Goal: Information Seeking & Learning: Check status

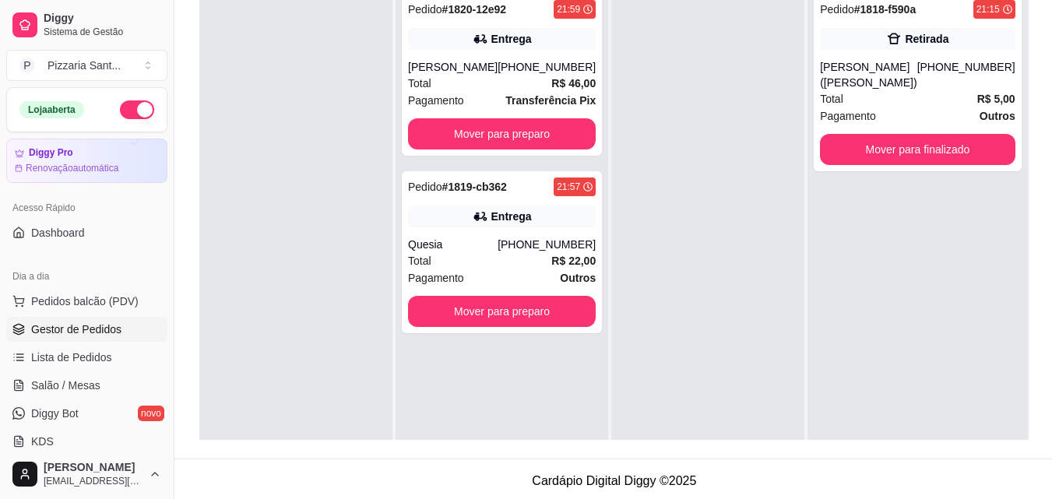
scroll to position [44, 0]
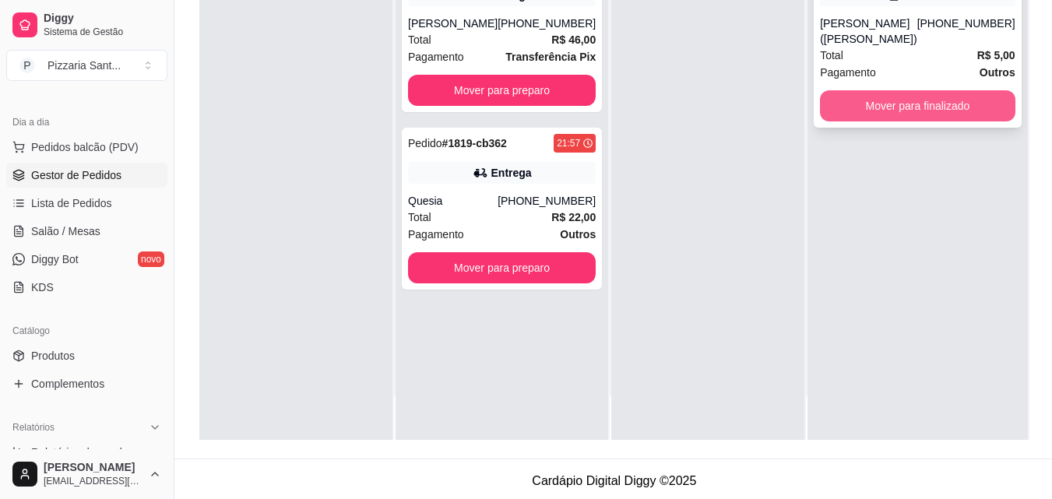
click at [930, 91] on button "Mover para finalizado" at bounding box center [918, 105] width 196 height 31
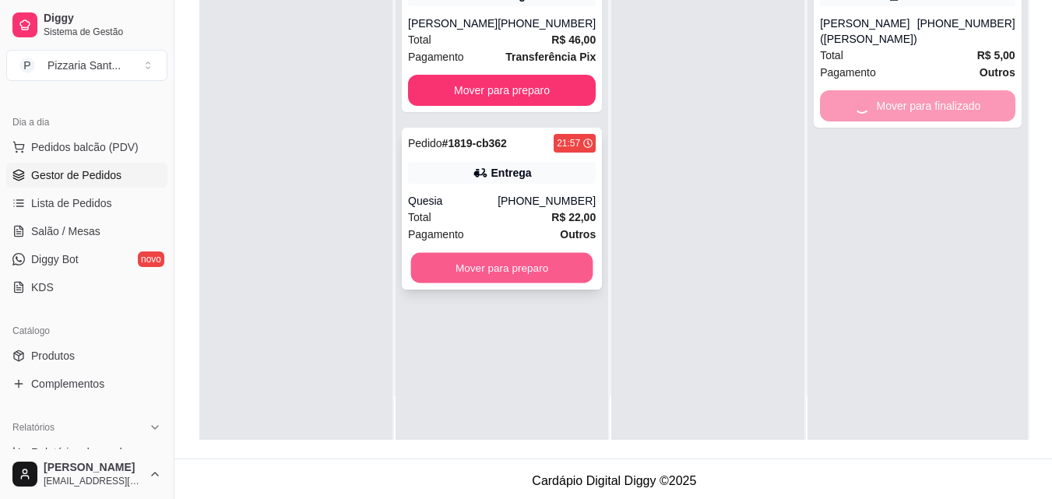
click at [547, 270] on button "Mover para preparo" at bounding box center [502, 268] width 182 height 30
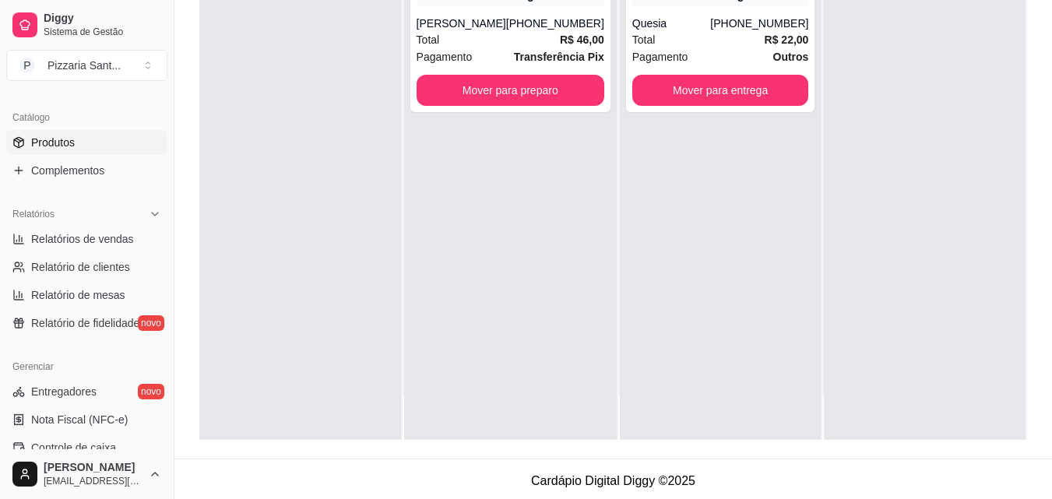
scroll to position [388, 0]
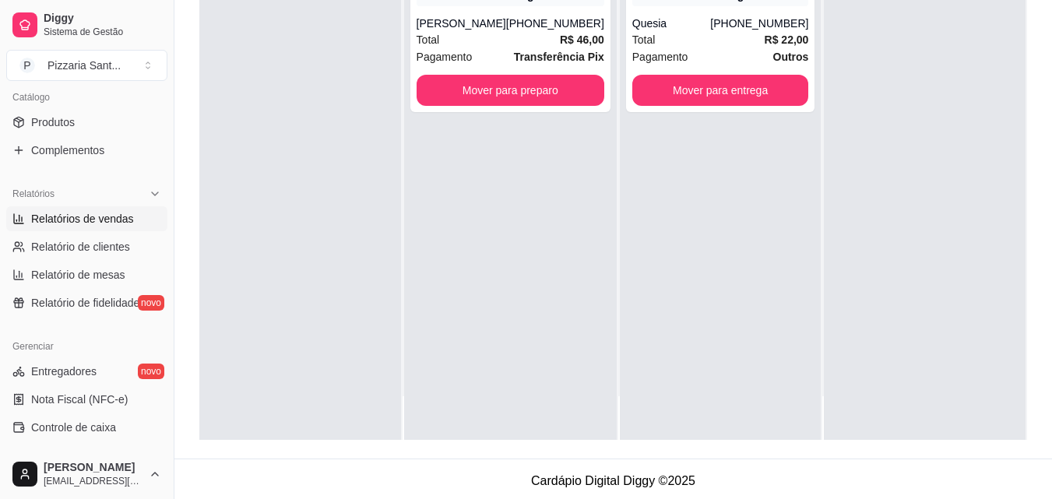
click at [91, 228] on link "Relatórios de vendas" at bounding box center [86, 218] width 161 height 25
select select "ALL"
select select "0"
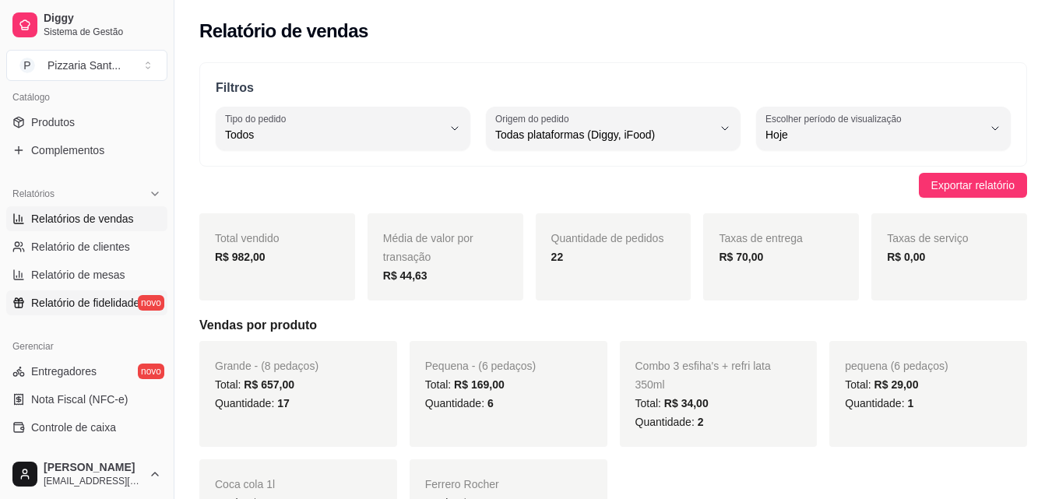
click at [124, 293] on link "Relatório de fidelidade novo" at bounding box center [86, 303] width 161 height 25
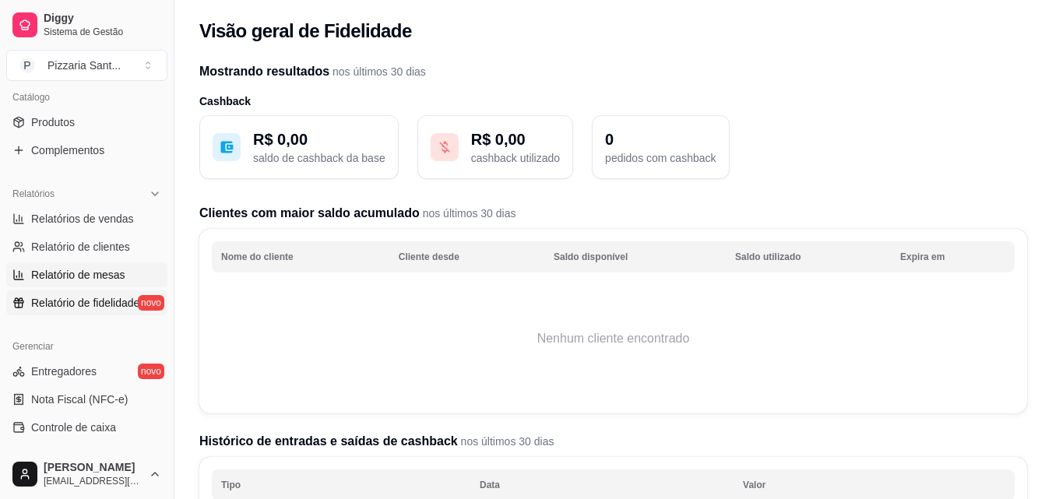
click at [95, 280] on span "Relatório de mesas" at bounding box center [78, 275] width 94 height 16
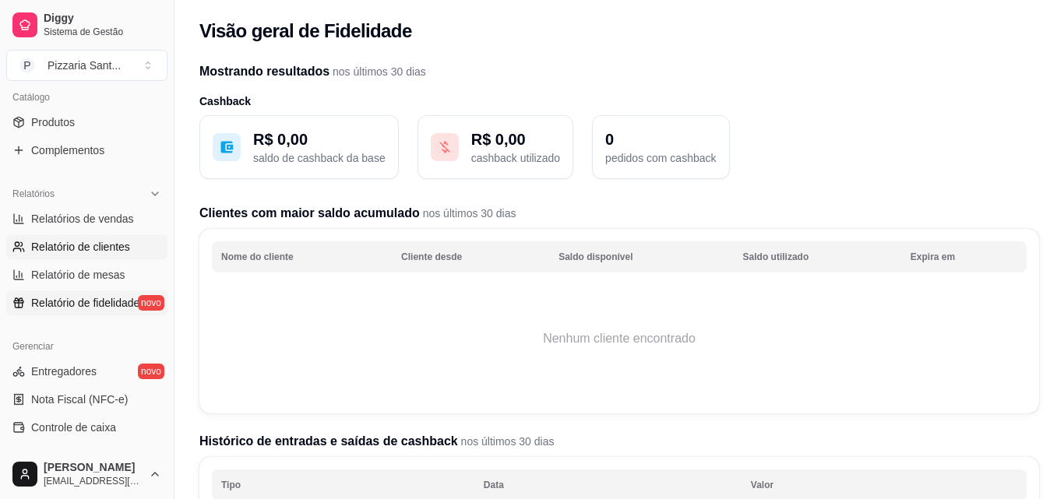
select select "TOTAL_OF_ORDERS"
select select "7"
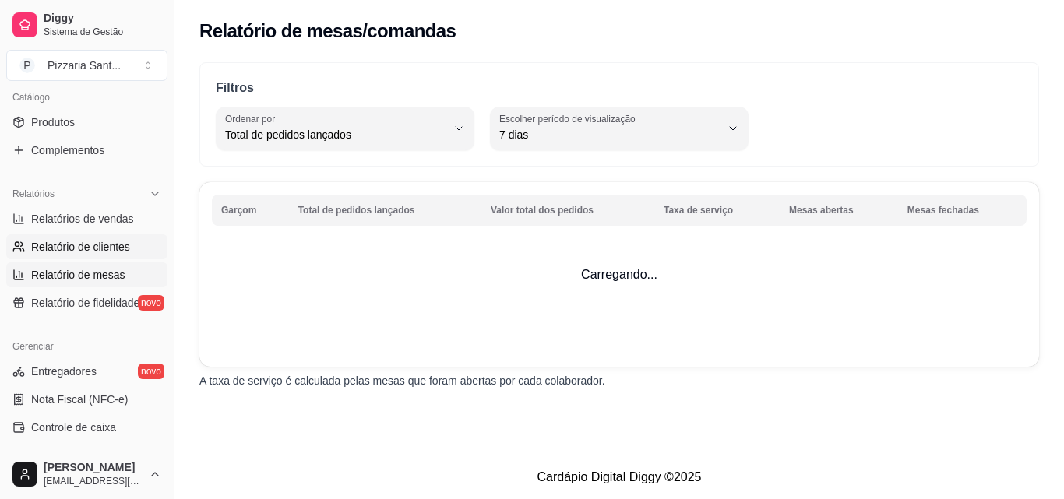
click at [95, 243] on span "Relatório de clientes" at bounding box center [80, 247] width 99 height 16
select select "30"
select select "HIGHEST_TOTAL_SPENT_WITH_ORDERS"
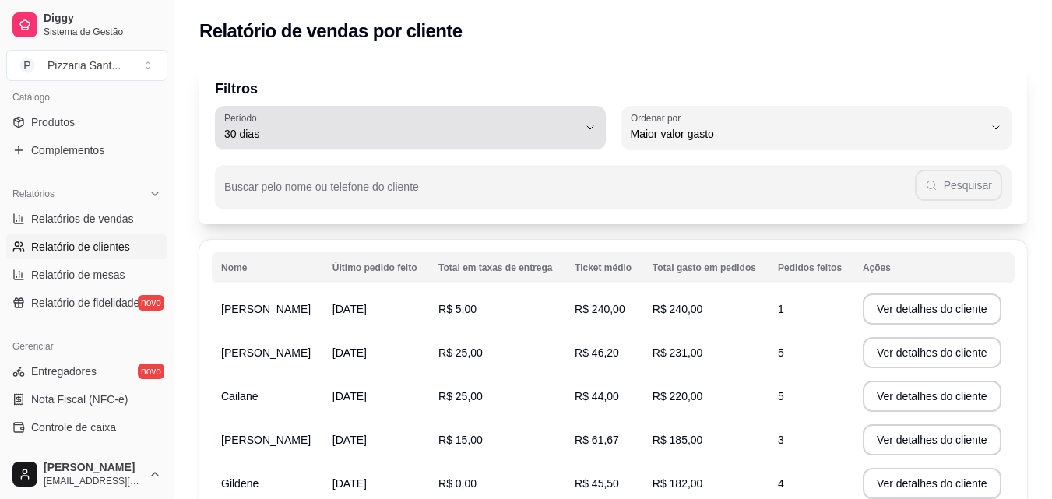
click at [351, 138] on span "30 dias" at bounding box center [401, 134] width 354 height 16
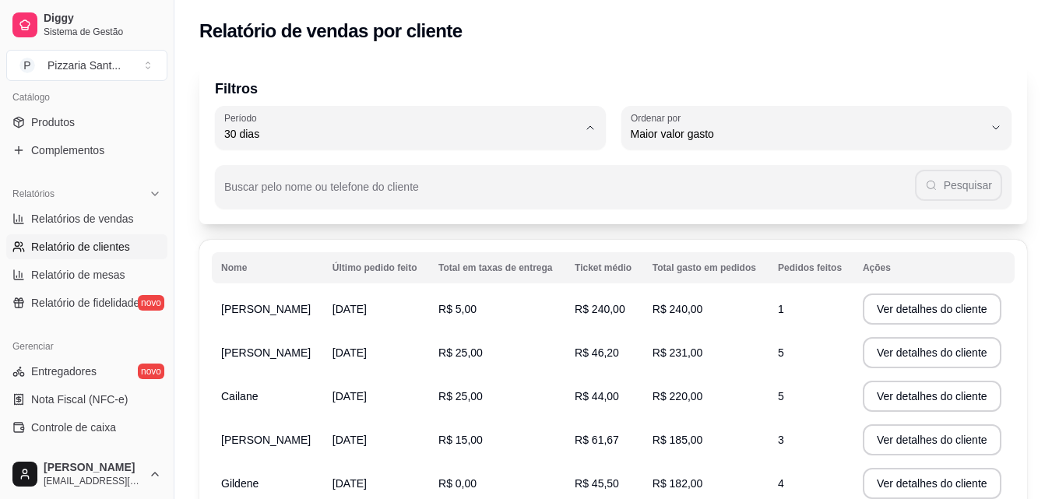
click at [302, 171] on span "Hoje" at bounding box center [402, 171] width 336 height 15
type input "0"
select select "0"
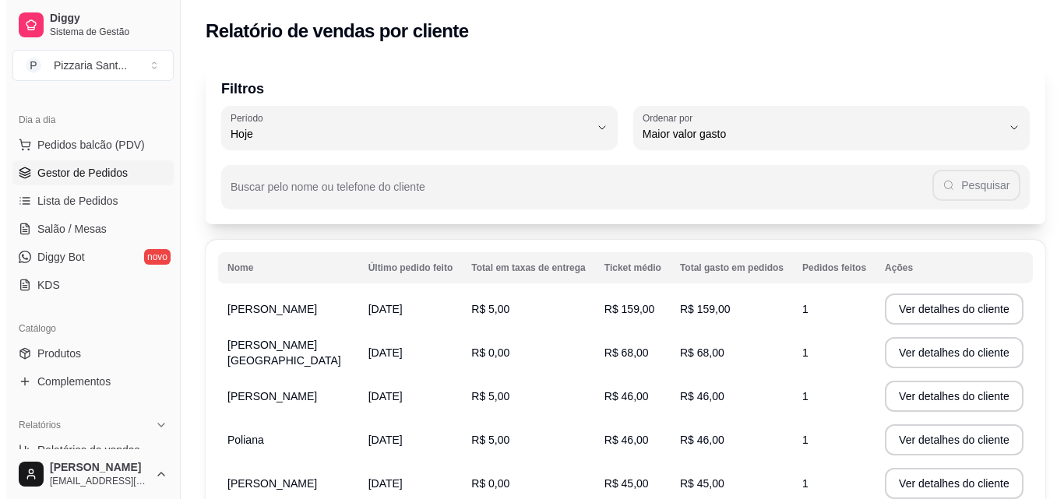
scroll to position [154, 0]
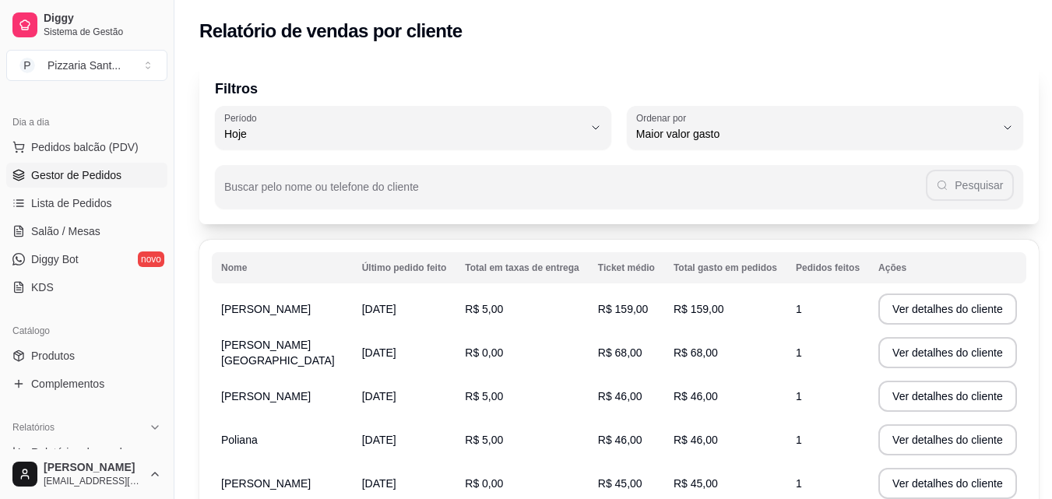
click at [83, 181] on span "Gestor de Pedidos" at bounding box center [76, 175] width 90 height 16
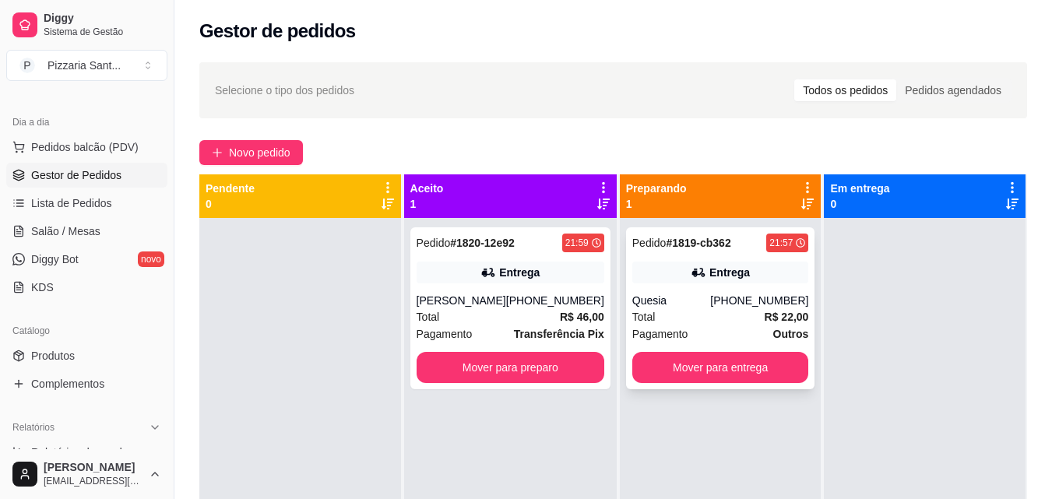
click at [699, 301] on div "Quesia" at bounding box center [671, 301] width 79 height 16
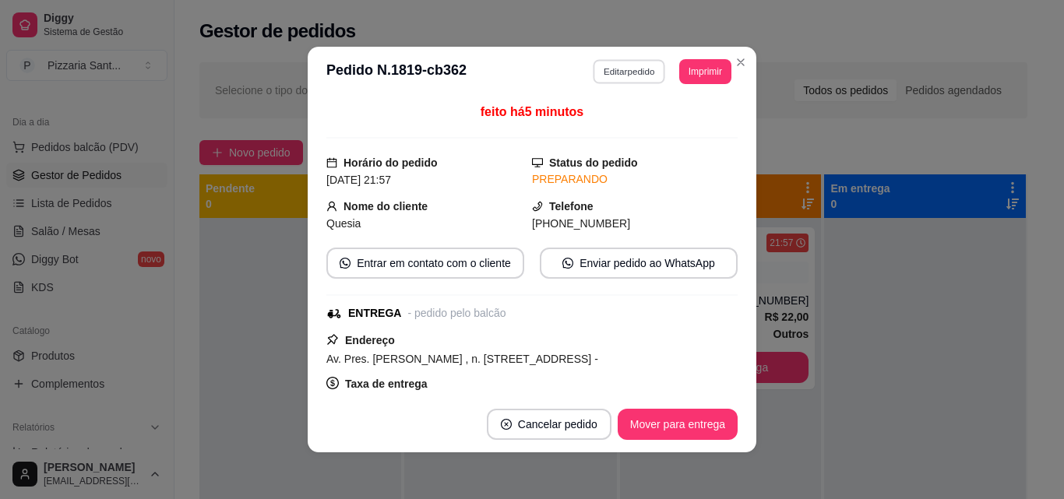
click at [626, 68] on button "Editar pedido" at bounding box center [630, 71] width 72 height 24
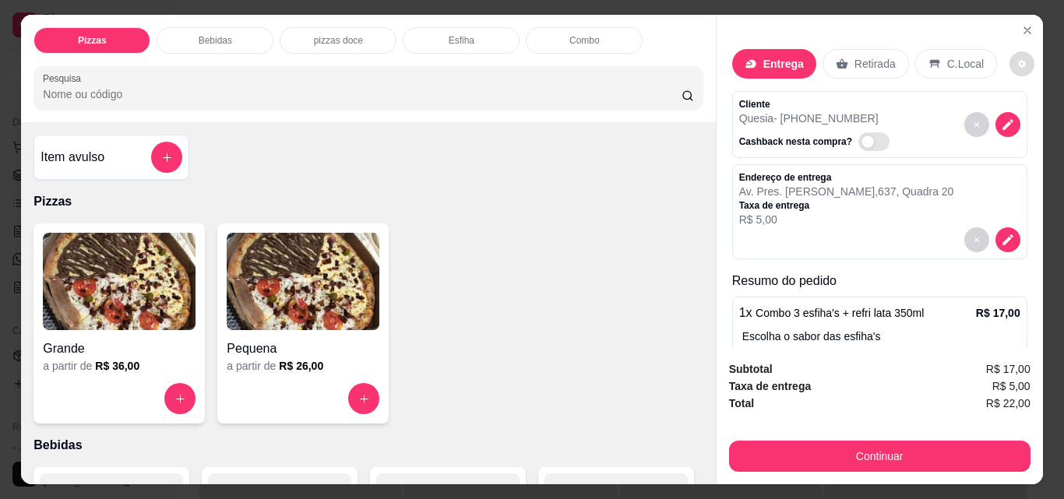
click at [1018, 60] on icon "decrease-product-quantity" at bounding box center [1022, 64] width 8 height 8
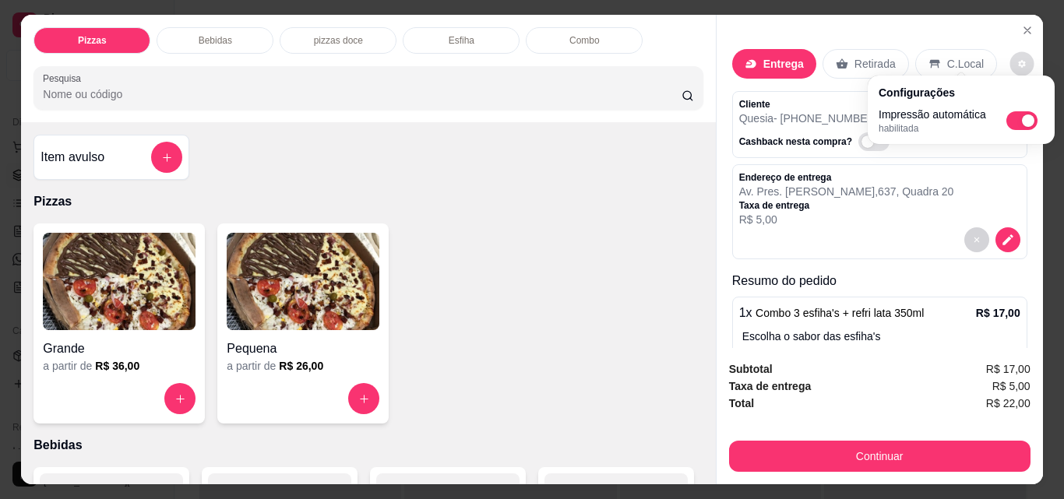
click at [1017, 59] on icon "decrease-product-quantity" at bounding box center [1021, 63] width 9 height 9
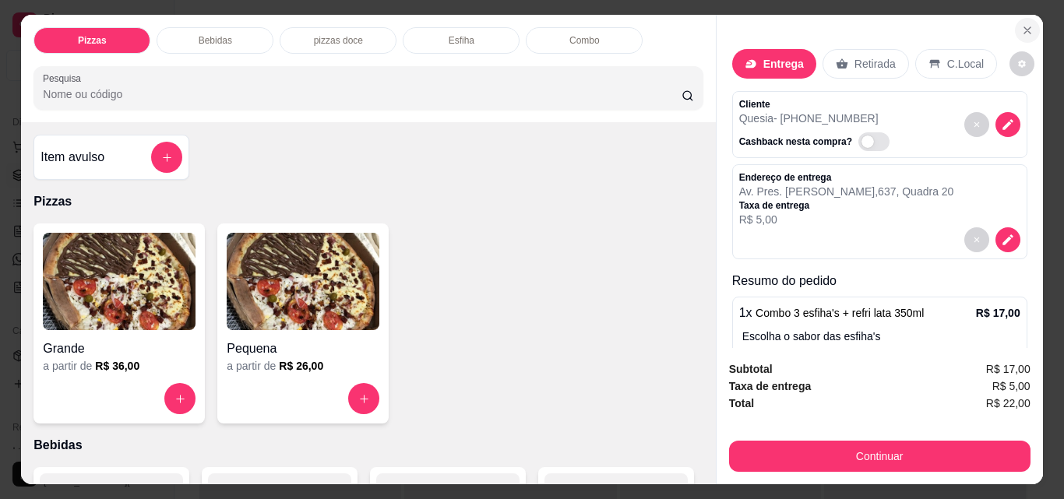
click at [1015, 32] on button "Close" at bounding box center [1027, 30] width 25 height 25
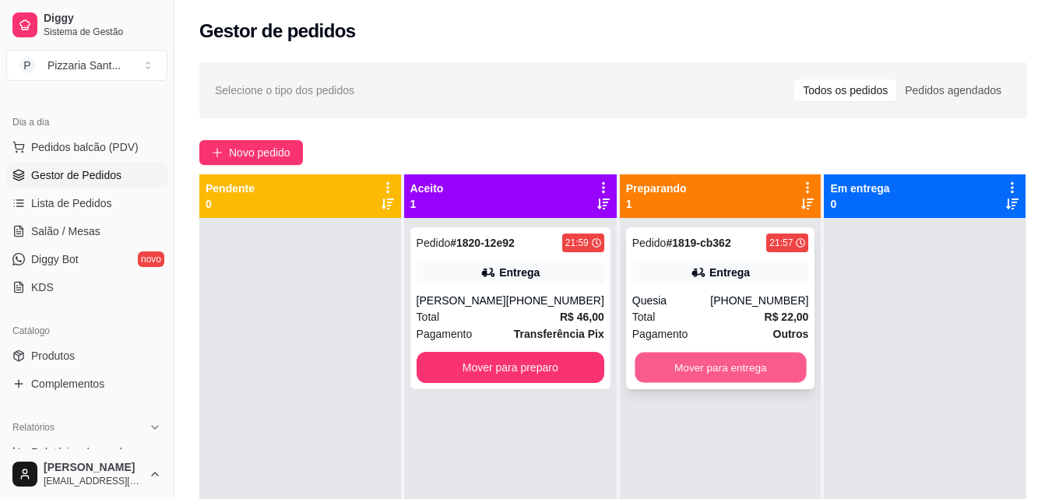
click at [766, 365] on button "Mover para entrega" at bounding box center [720, 368] width 171 height 30
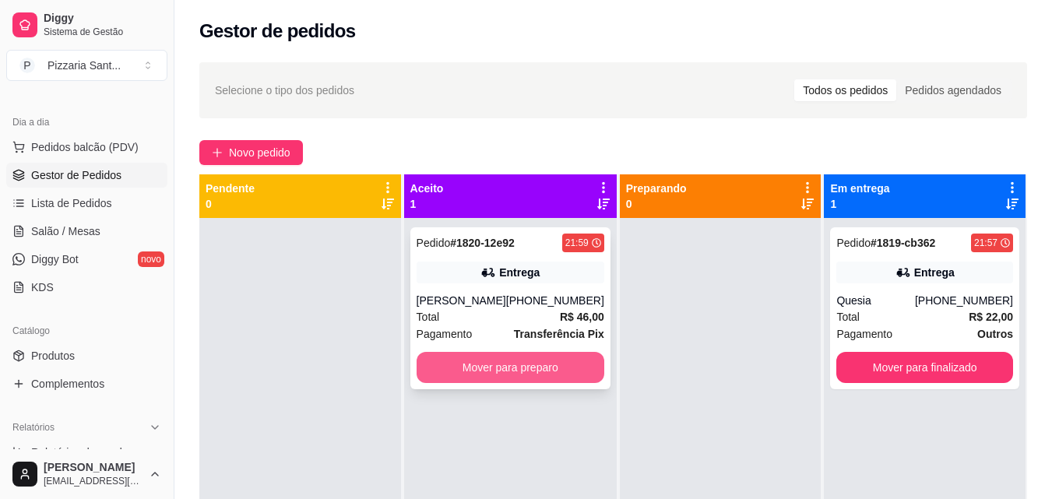
click at [556, 361] on button "Mover para preparo" at bounding box center [511, 367] width 188 height 31
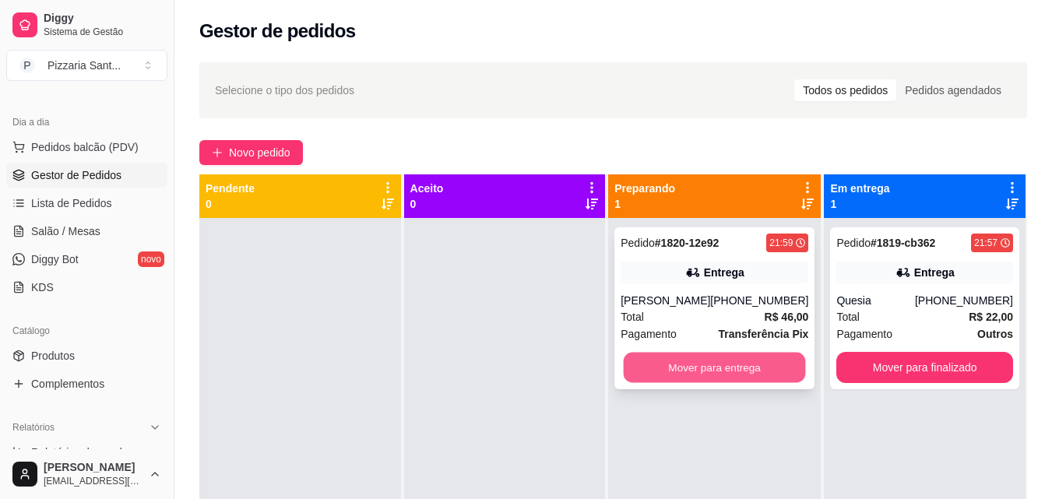
click at [627, 368] on button "Mover para entrega" at bounding box center [715, 368] width 182 height 30
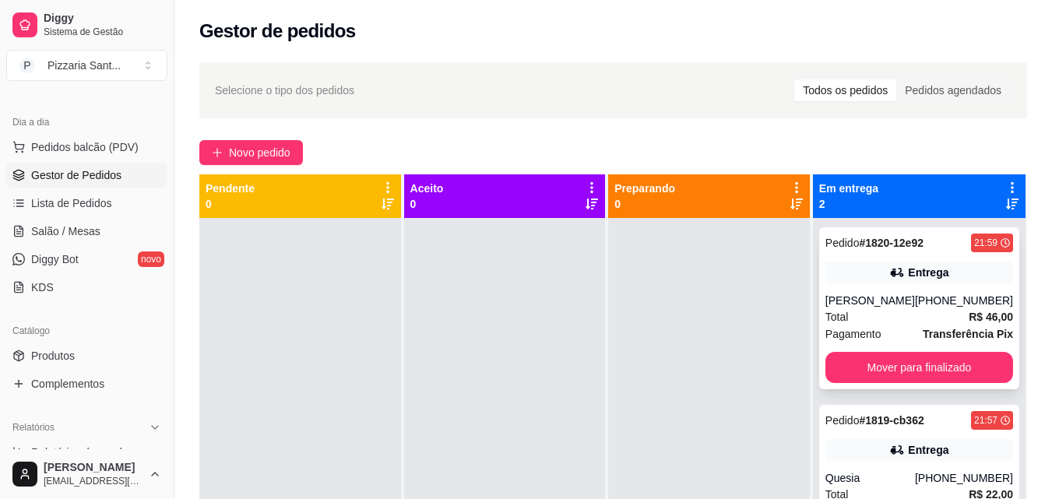
click at [895, 312] on div "Total R$ 46,00" at bounding box center [920, 316] width 188 height 17
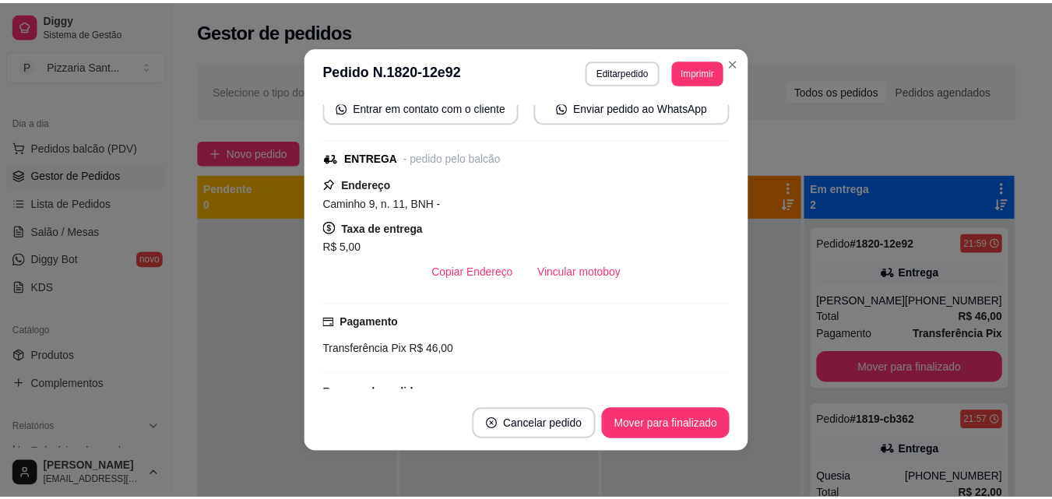
scroll to position [234, 0]
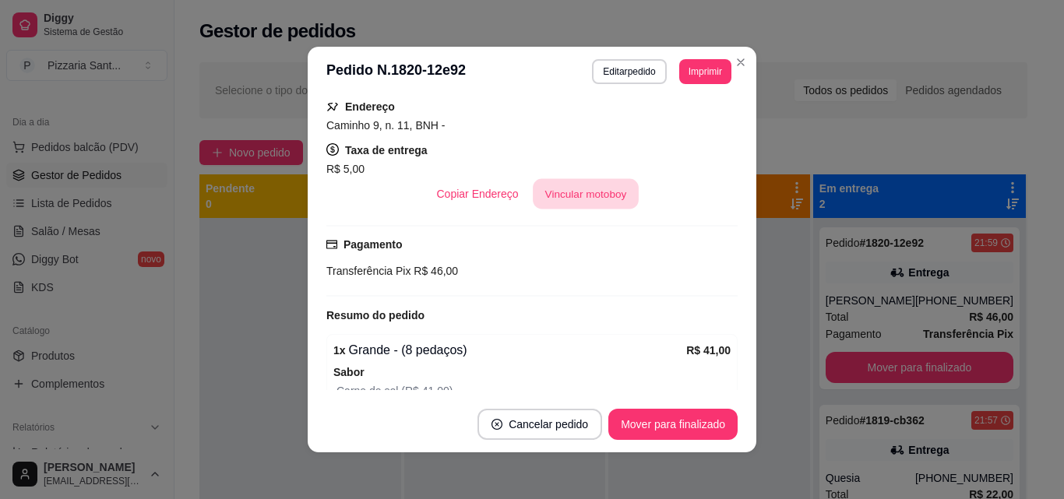
click at [582, 196] on button "Vincular motoboy" at bounding box center [586, 194] width 106 height 30
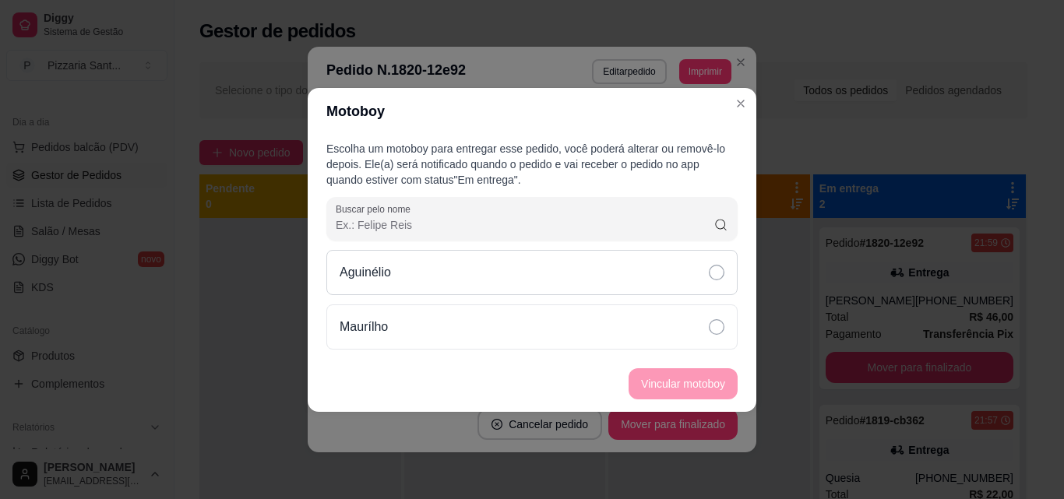
click at [640, 282] on div "Aguinélio" at bounding box center [531, 272] width 411 height 45
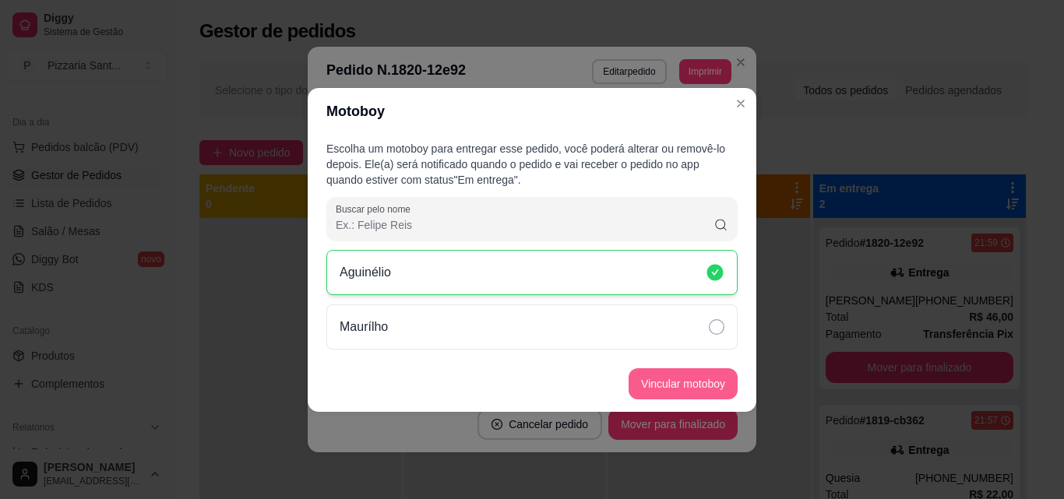
click at [651, 382] on button "Vincular motoboy" at bounding box center [683, 383] width 109 height 31
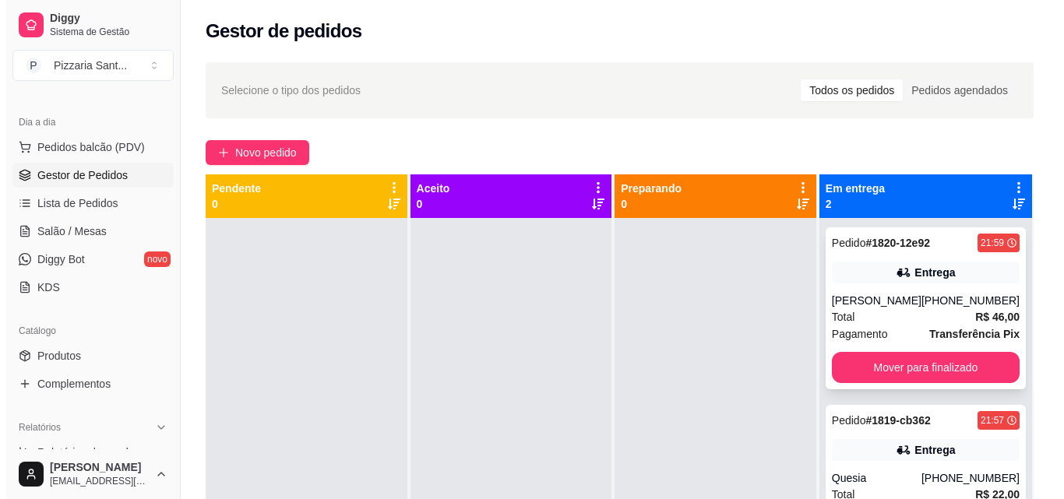
scroll to position [44, 0]
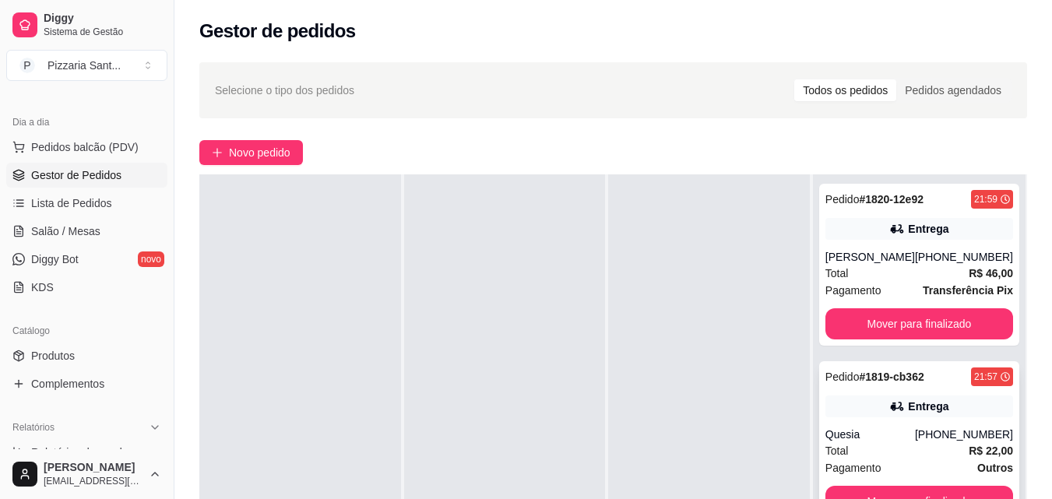
click at [925, 428] on div "[PHONE_NUMBER]" at bounding box center [964, 435] width 98 height 16
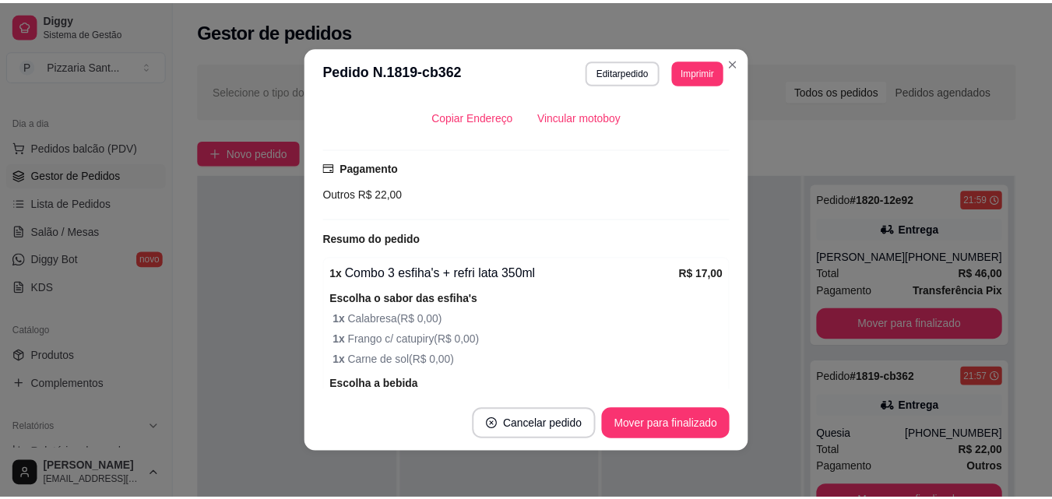
scroll to position [312, 0]
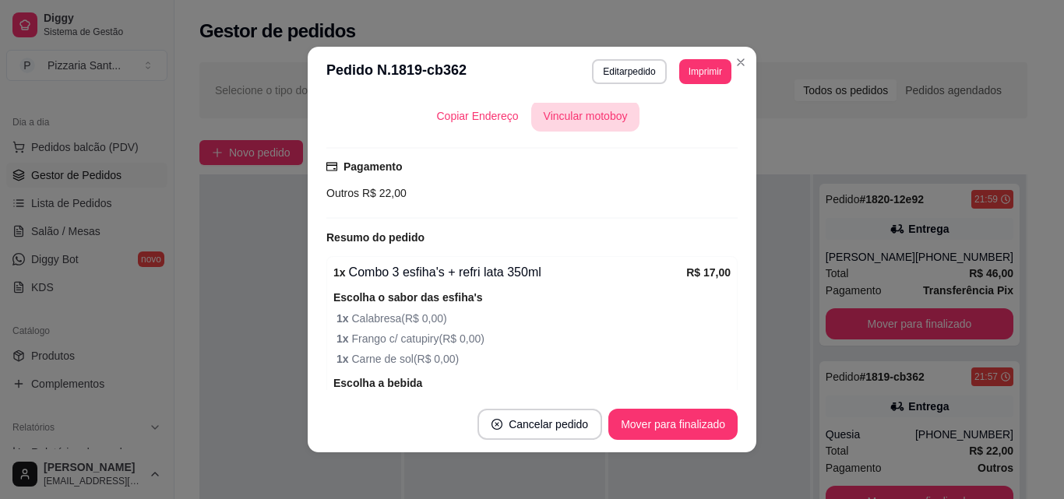
click at [577, 125] on button "Vincular motoboy" at bounding box center [585, 115] width 109 height 31
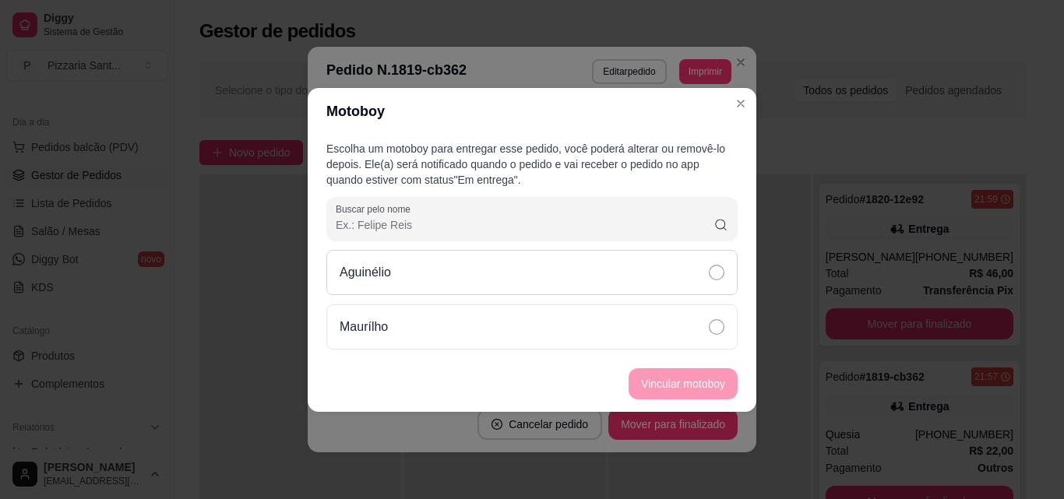
click at [643, 262] on div "Aguinélio" at bounding box center [531, 272] width 411 height 45
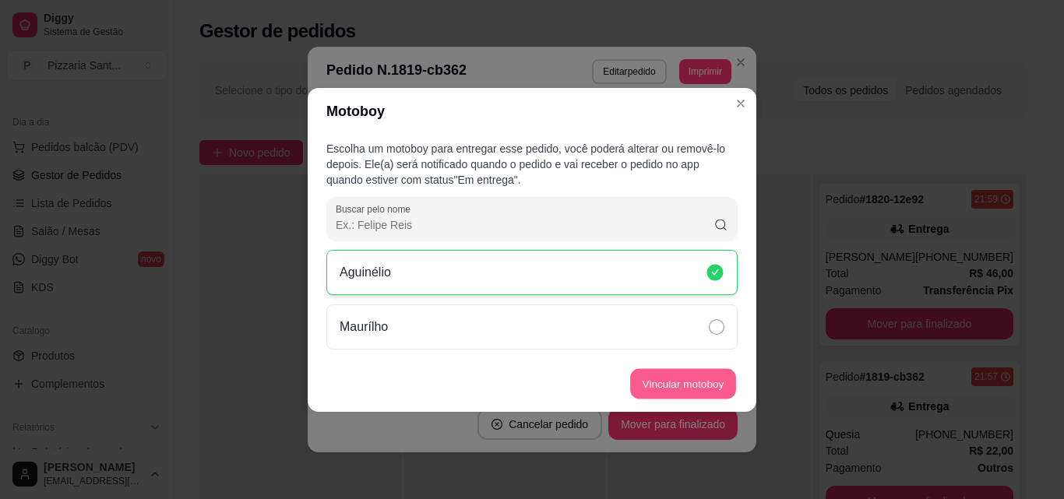
click at [713, 387] on button "Vincular motoboy" at bounding box center [683, 383] width 106 height 30
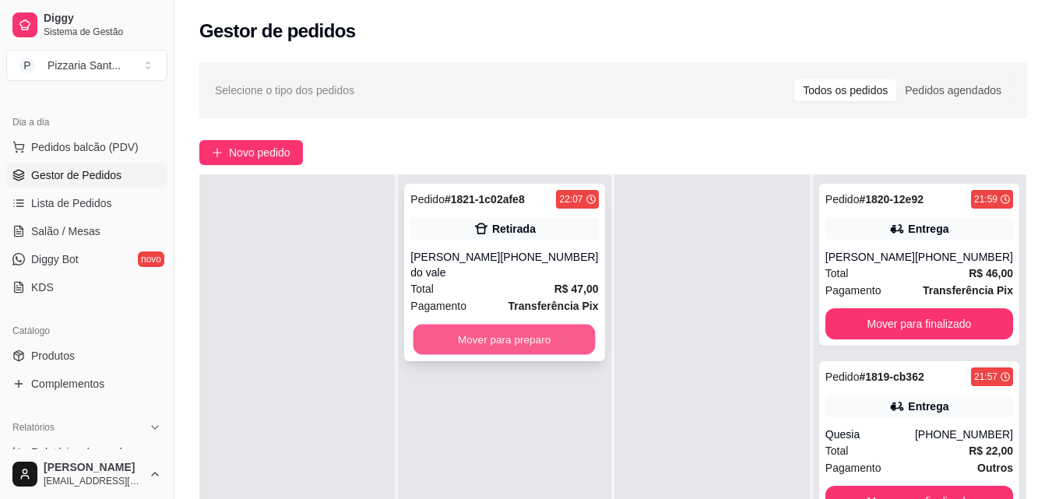
click at [562, 335] on button "Mover para preparo" at bounding box center [505, 340] width 182 height 30
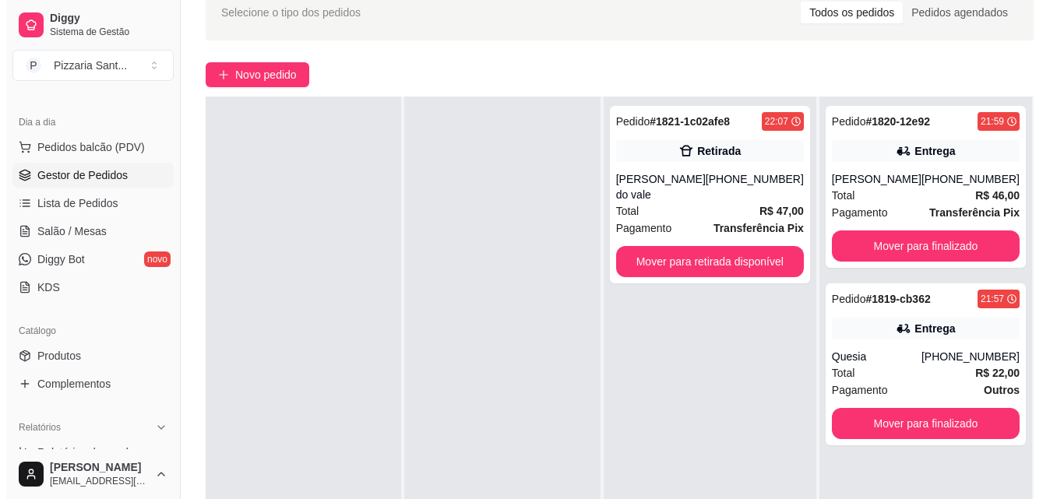
scroll to position [0, 0]
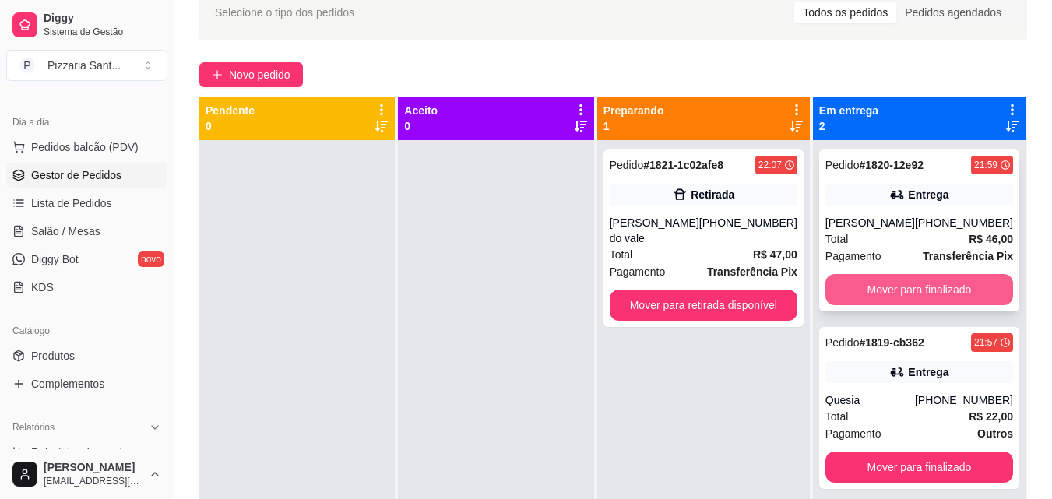
click at [868, 283] on button "Mover para finalizado" at bounding box center [920, 289] width 188 height 31
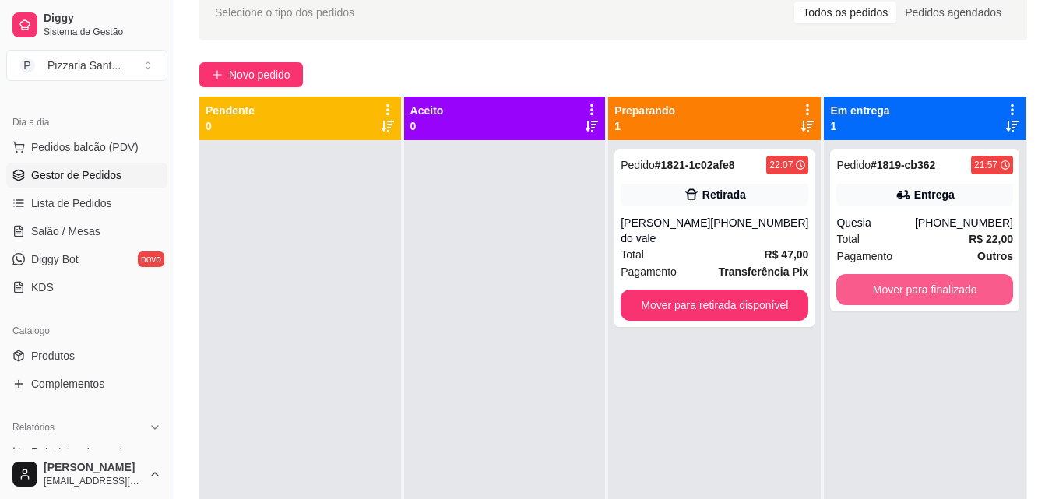
click at [868, 283] on button "Mover para finalizado" at bounding box center [925, 289] width 177 height 31
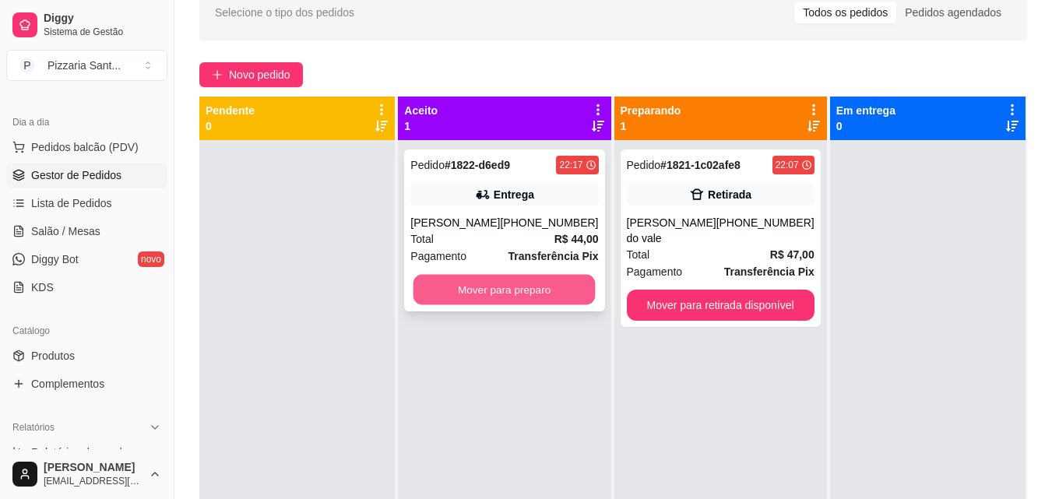
click at [505, 293] on button "Mover para preparo" at bounding box center [505, 290] width 182 height 30
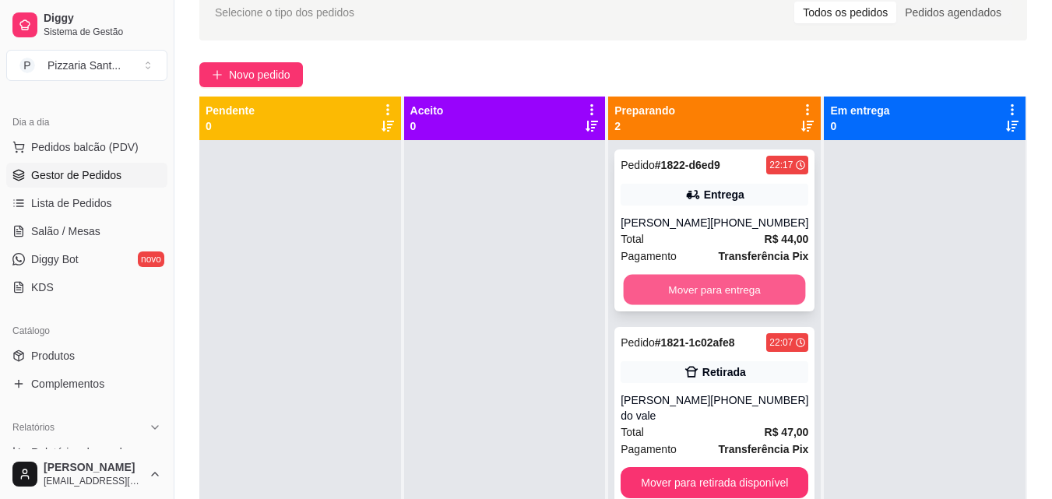
click at [717, 286] on button "Mover para entrega" at bounding box center [715, 290] width 182 height 30
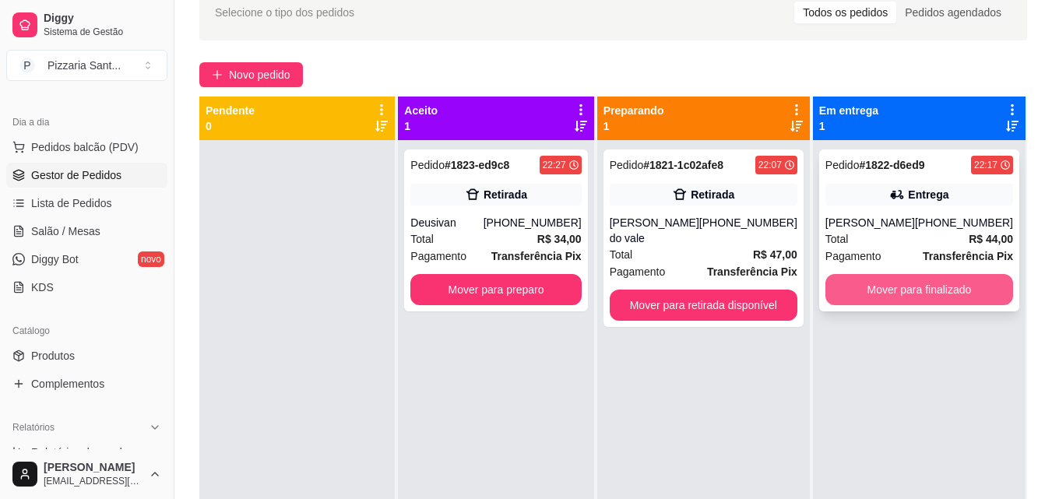
click at [890, 290] on button "Mover para finalizado" at bounding box center [920, 289] width 188 height 31
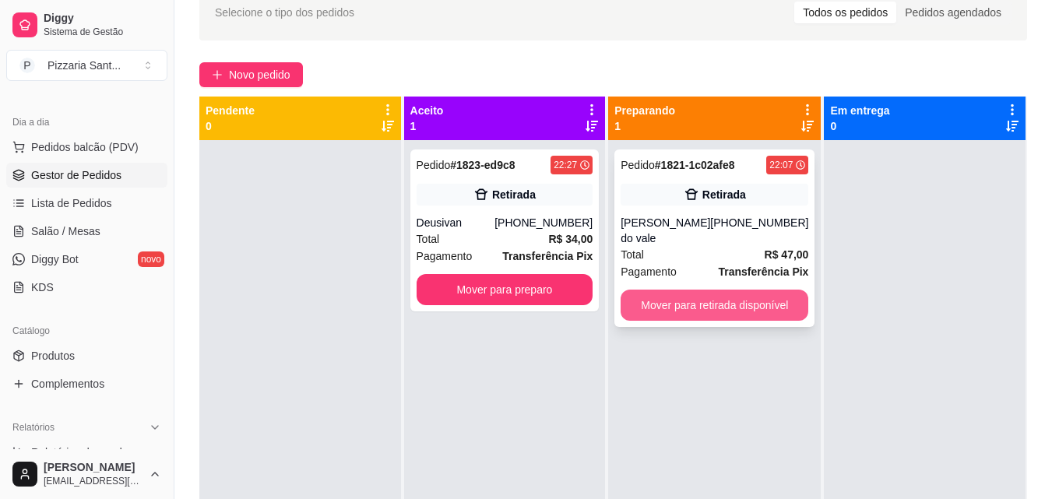
click at [769, 301] on button "Mover para retirada disponível" at bounding box center [715, 305] width 188 height 31
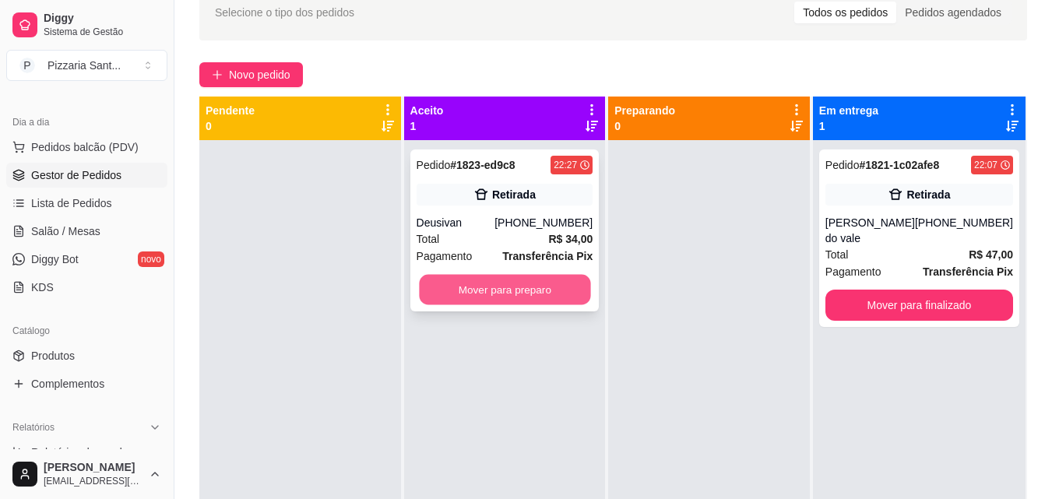
click at [552, 294] on button "Mover para preparo" at bounding box center [504, 290] width 171 height 30
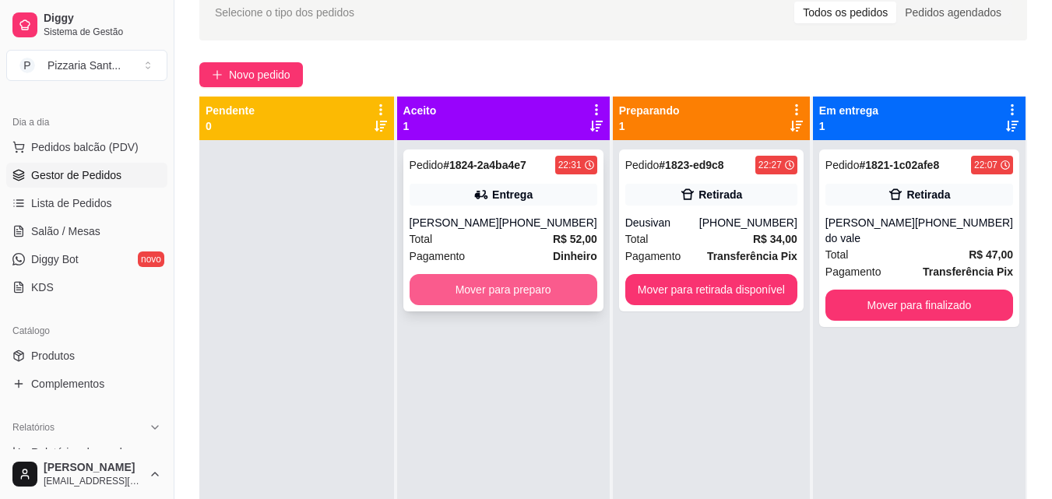
click at [506, 296] on button "Mover para preparo" at bounding box center [504, 289] width 188 height 31
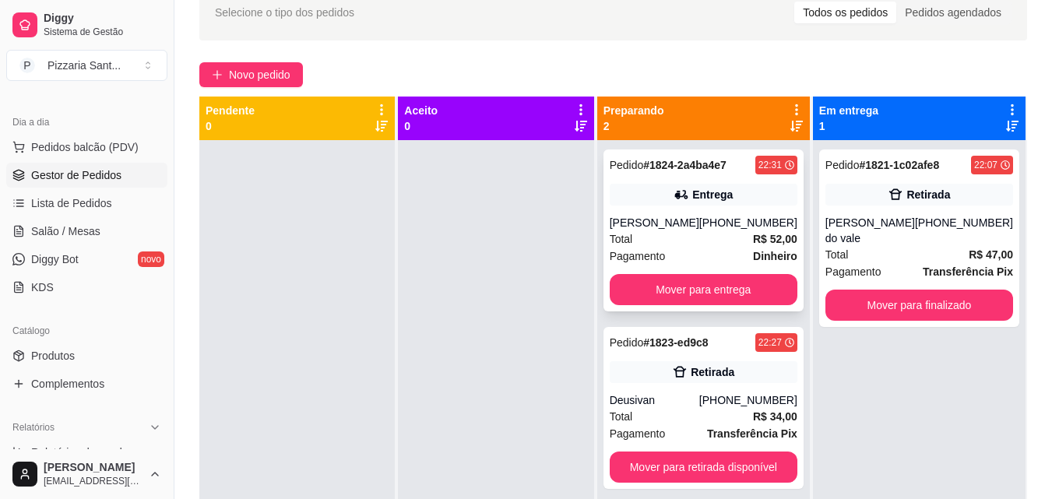
click at [678, 231] on div "[PERSON_NAME]" at bounding box center [655, 223] width 90 height 16
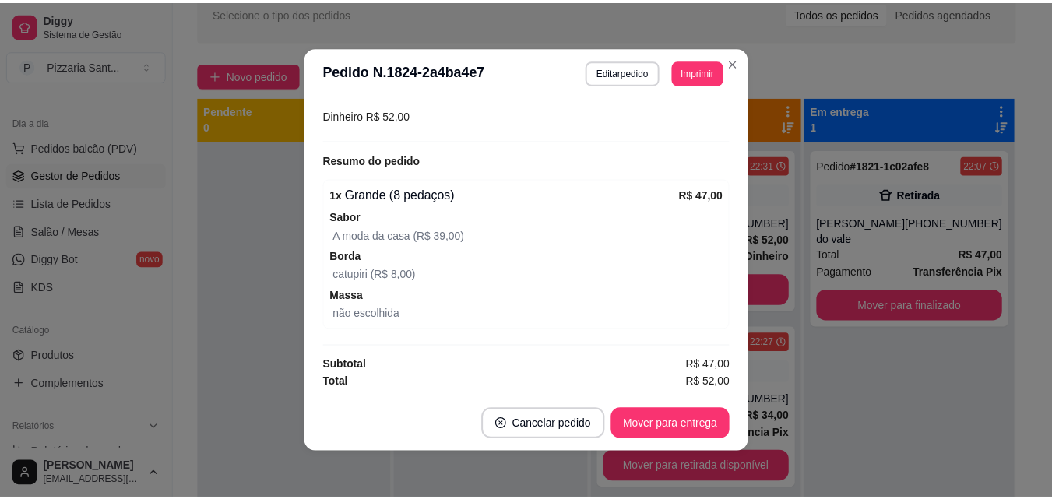
scroll to position [358, 0]
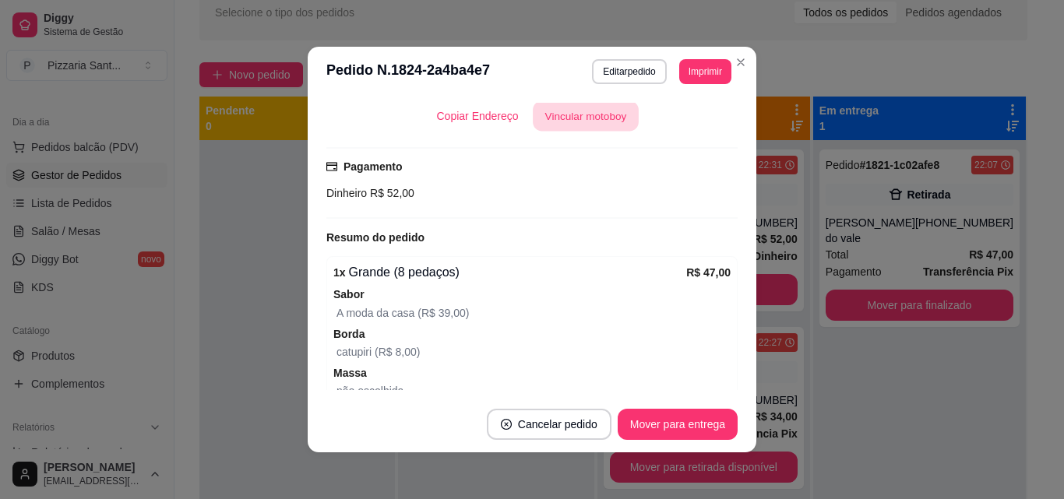
click at [594, 121] on button "Vincular motoboy" at bounding box center [586, 116] width 106 height 30
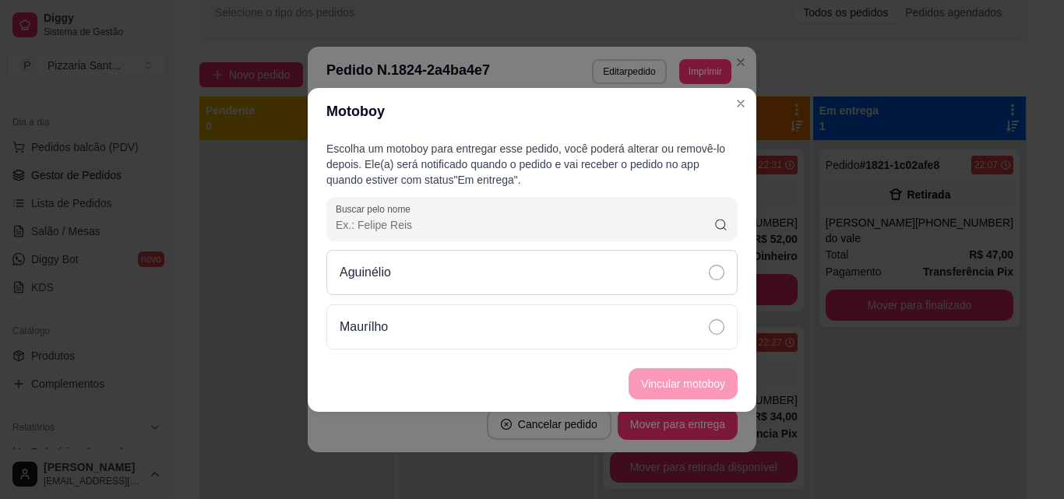
click at [593, 262] on div "Aguinélio" at bounding box center [531, 272] width 411 height 45
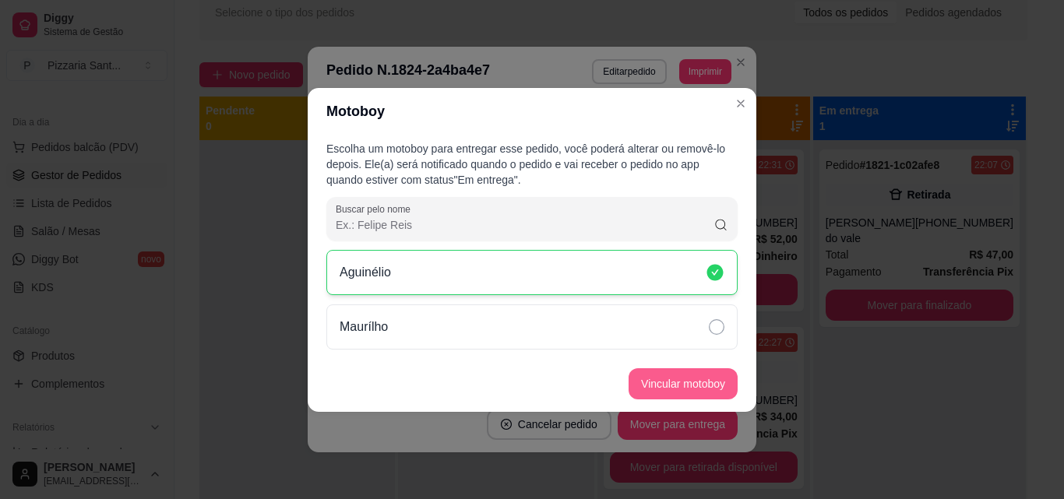
click at [654, 375] on button "Vincular motoboy" at bounding box center [683, 383] width 109 height 31
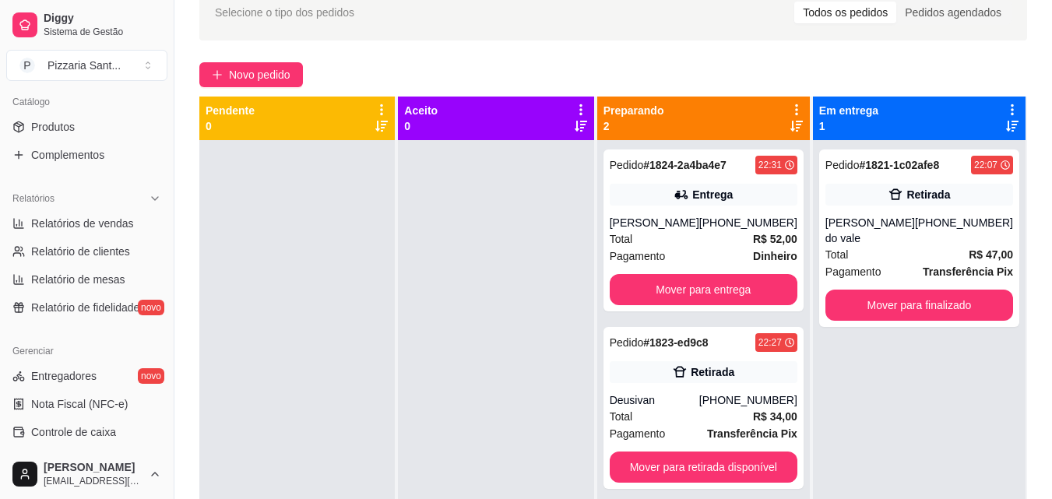
scroll to position [388, 0]
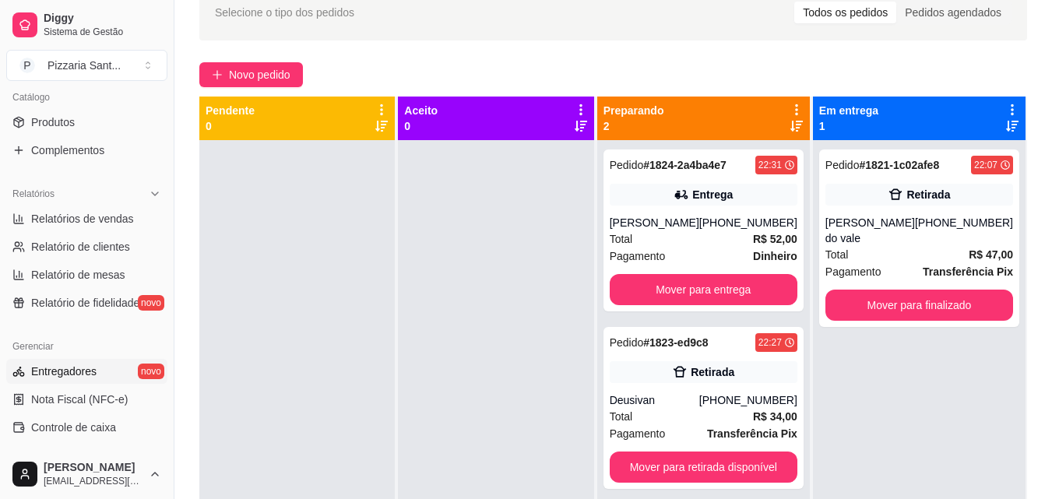
click at [100, 364] on link "Entregadores novo" at bounding box center [86, 371] width 161 height 25
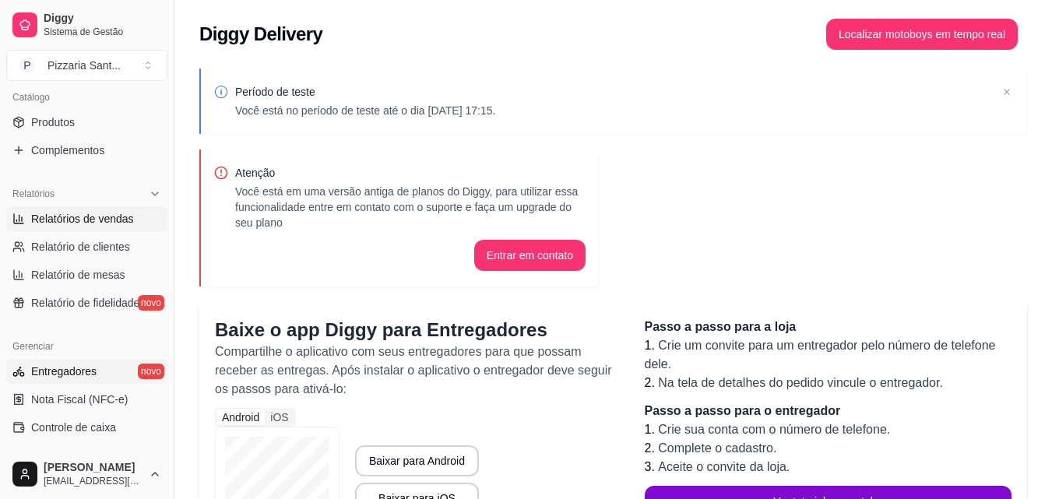
click at [97, 226] on span "Relatórios de vendas" at bounding box center [82, 219] width 103 height 16
select select "ALL"
select select "0"
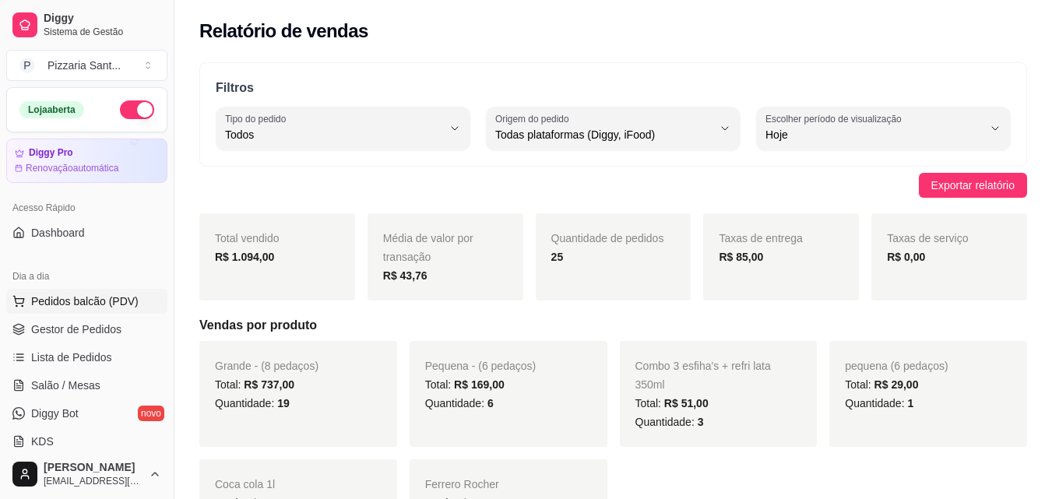
click at [80, 297] on span "Pedidos balcão (PDV)" at bounding box center [84, 302] width 107 height 16
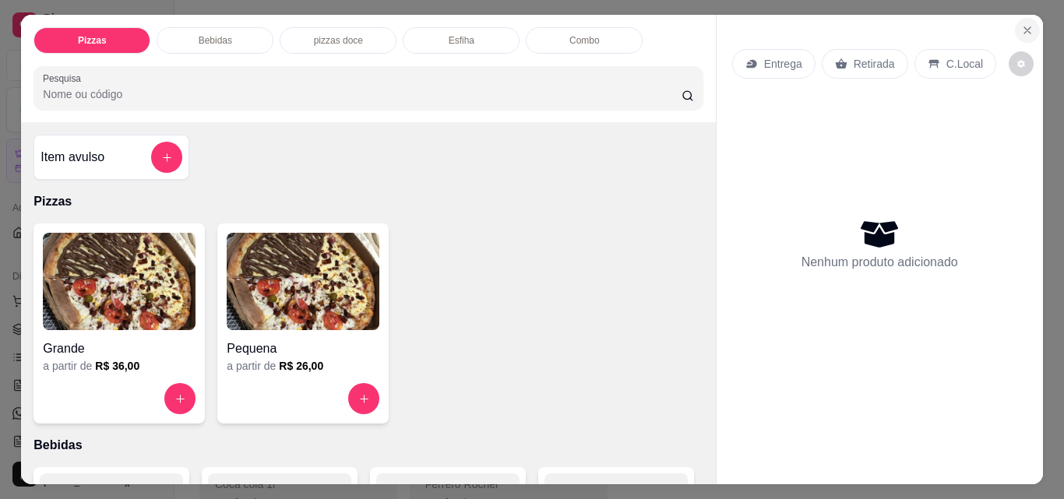
click at [1015, 21] on button "Close" at bounding box center [1027, 30] width 25 height 25
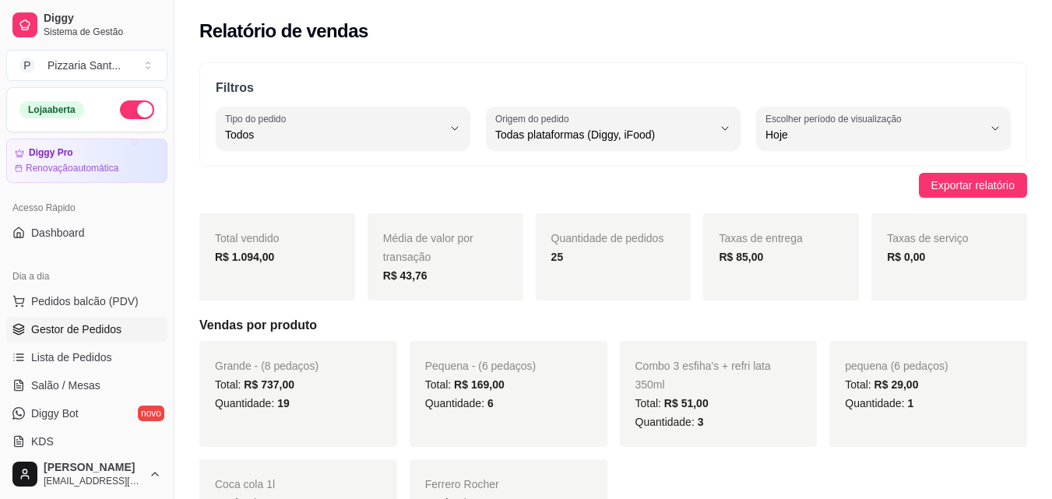
click at [79, 320] on link "Gestor de Pedidos" at bounding box center [86, 329] width 161 height 25
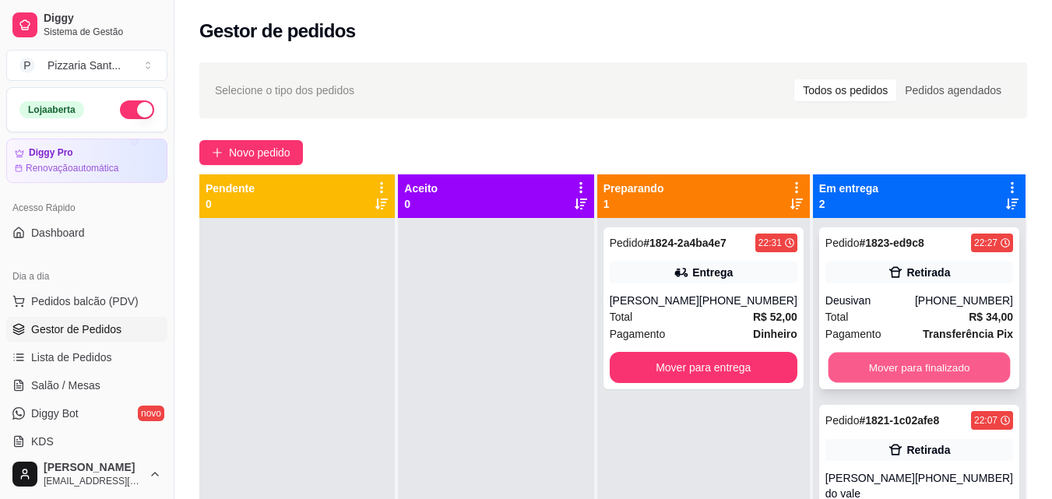
click at [904, 362] on button "Mover para finalizado" at bounding box center [919, 368] width 182 height 30
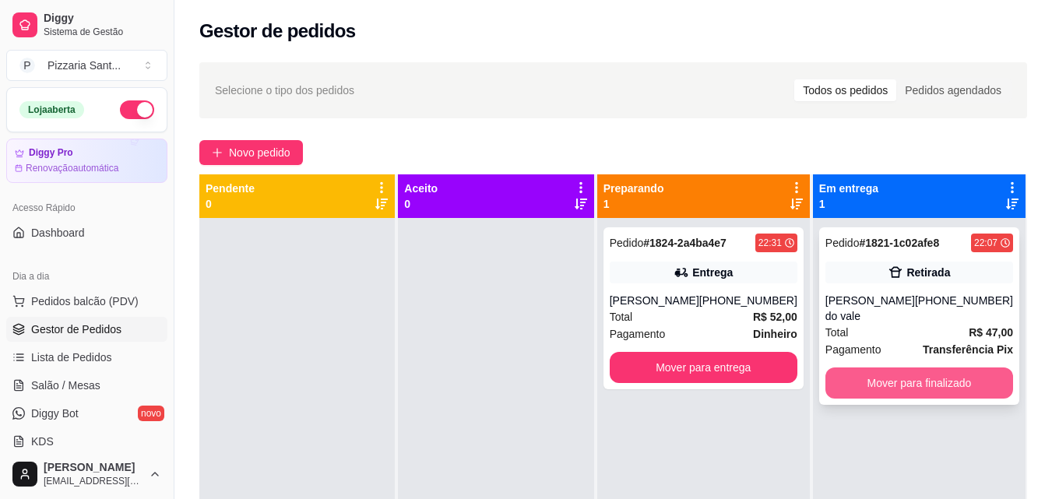
click at [886, 375] on button "Mover para finalizado" at bounding box center [920, 383] width 188 height 31
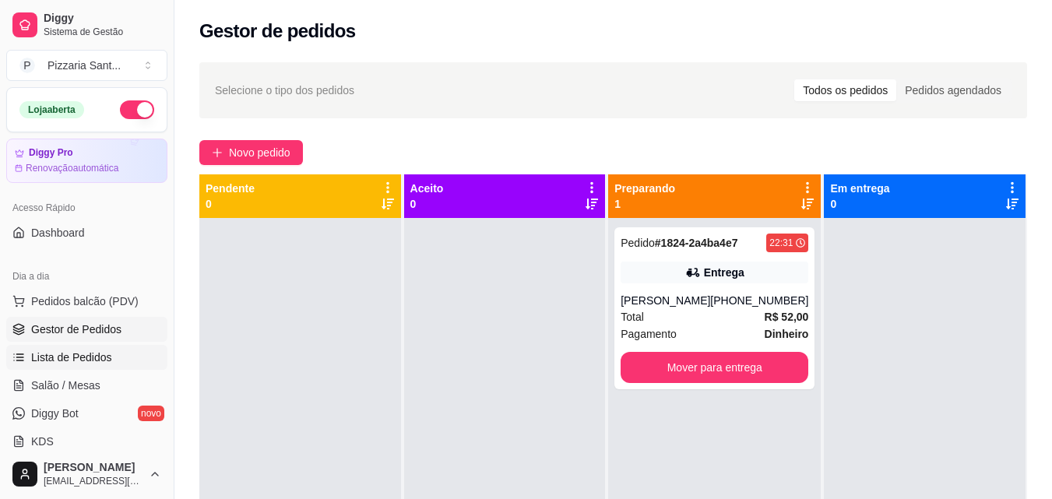
click at [76, 365] on link "Lista de Pedidos" at bounding box center [86, 357] width 161 height 25
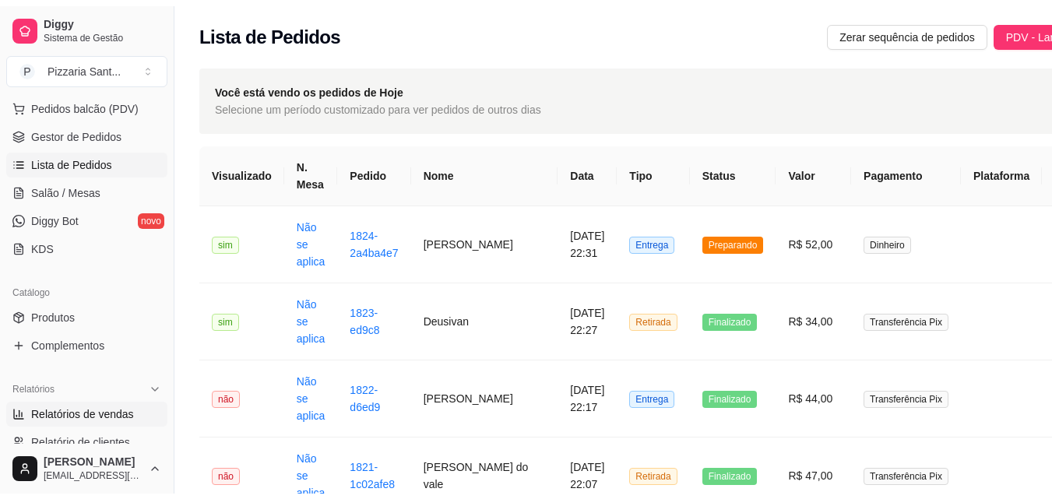
scroll to position [234, 0]
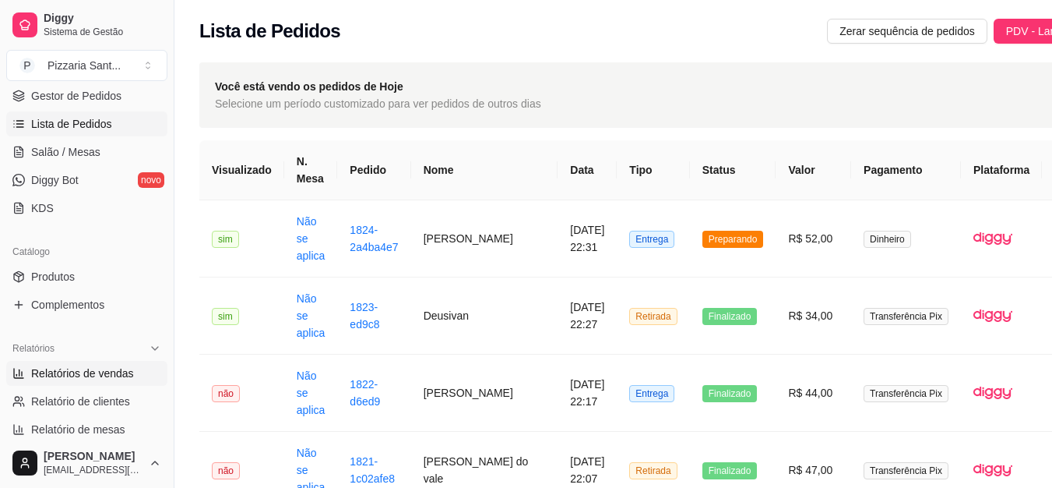
click at [83, 382] on link "Relatórios de vendas" at bounding box center [86, 373] width 161 height 25
select select "ALL"
select select "0"
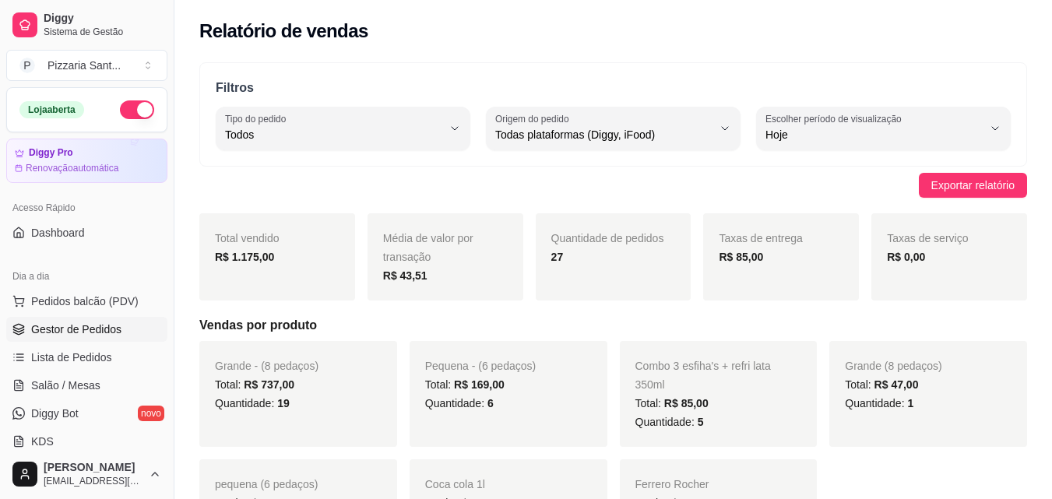
click at [90, 320] on link "Gestor de Pedidos" at bounding box center [86, 329] width 161 height 25
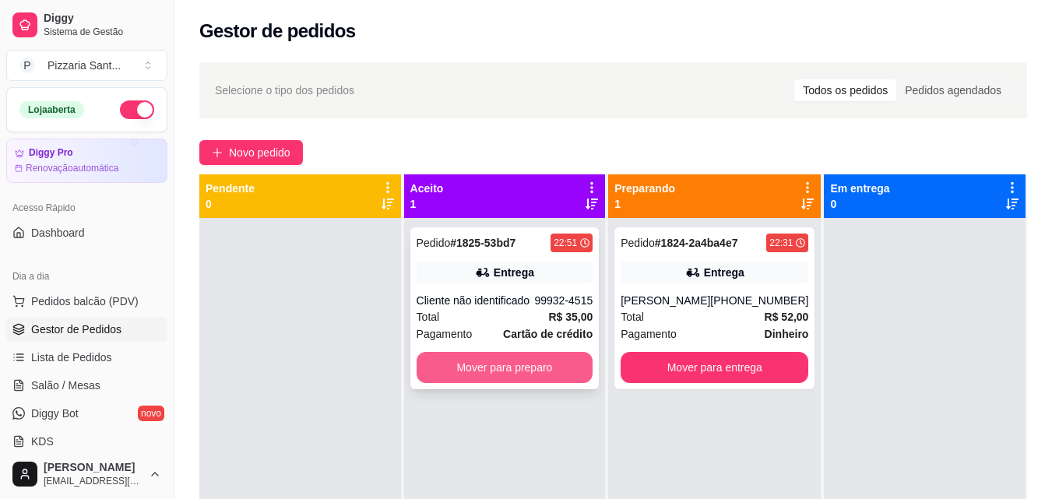
click at [508, 356] on button "Mover para preparo" at bounding box center [505, 367] width 177 height 31
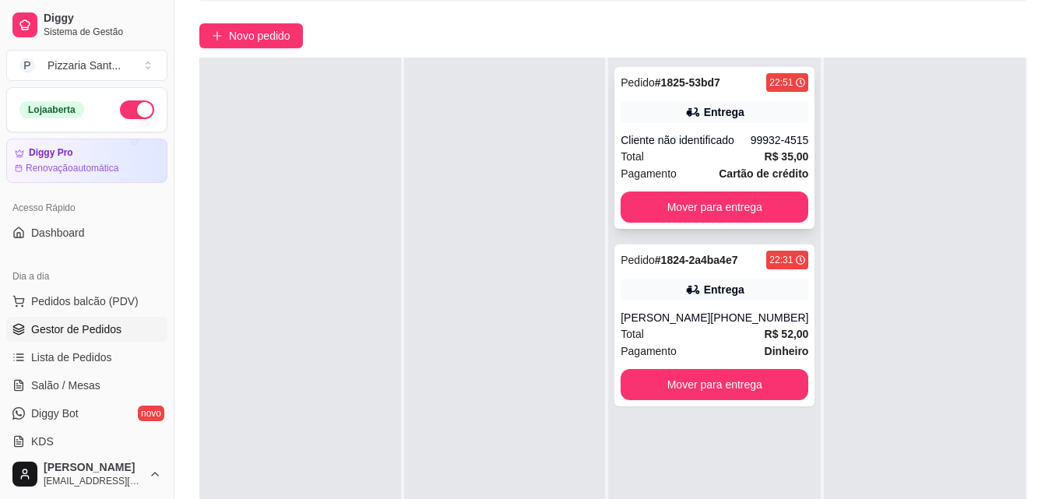
scroll to position [156, 0]
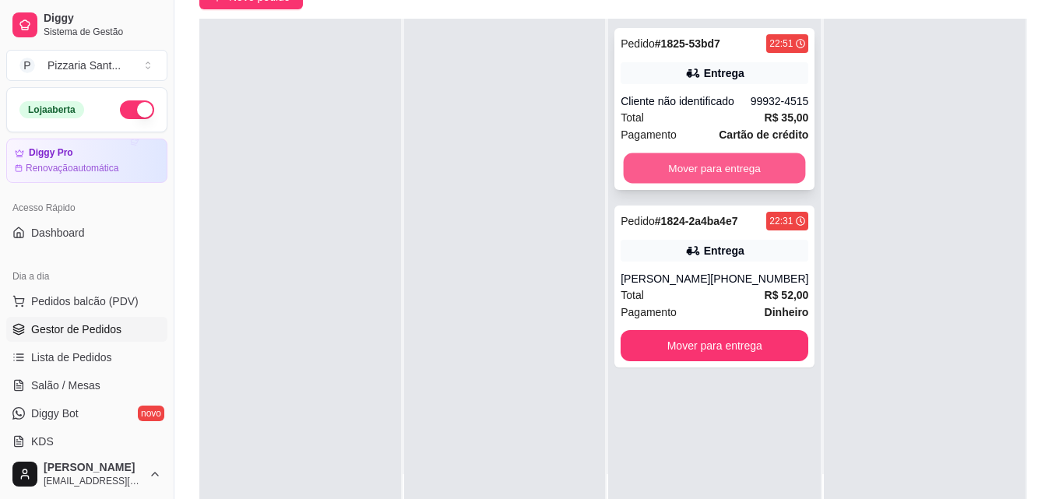
click at [715, 167] on button "Mover para entrega" at bounding box center [715, 168] width 182 height 30
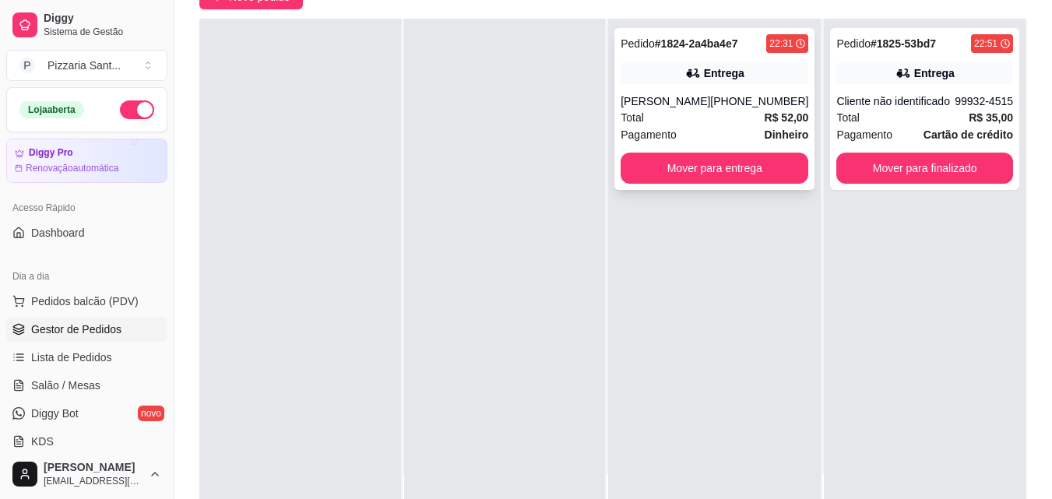
scroll to position [0, 0]
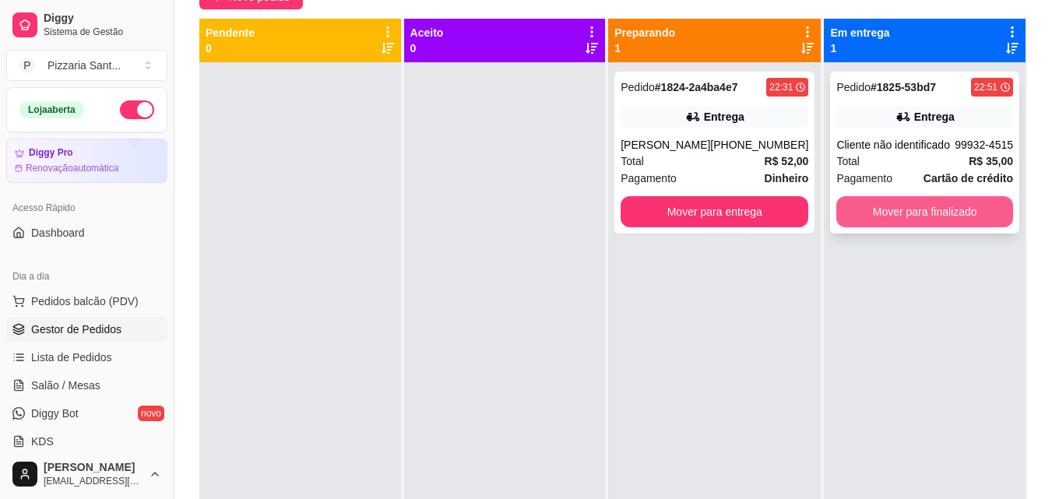
click at [907, 205] on button "Mover para finalizado" at bounding box center [925, 211] width 177 height 31
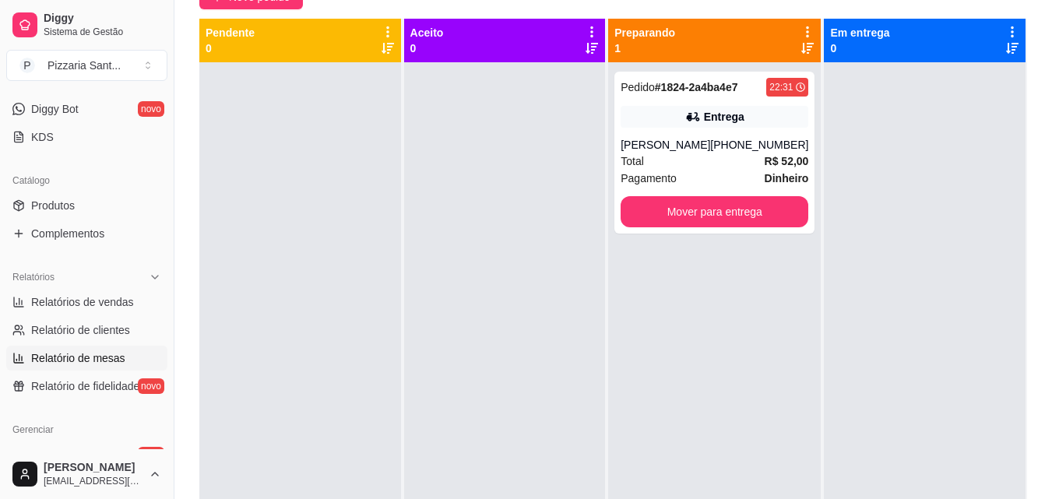
scroll to position [312, 0]
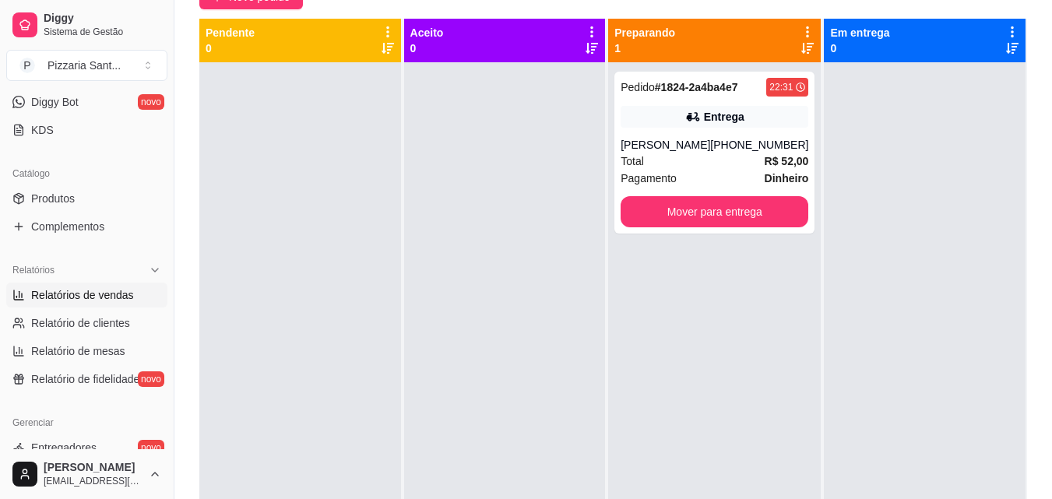
click at [103, 294] on span "Relatórios de vendas" at bounding box center [82, 295] width 103 height 16
select select "ALL"
select select "0"
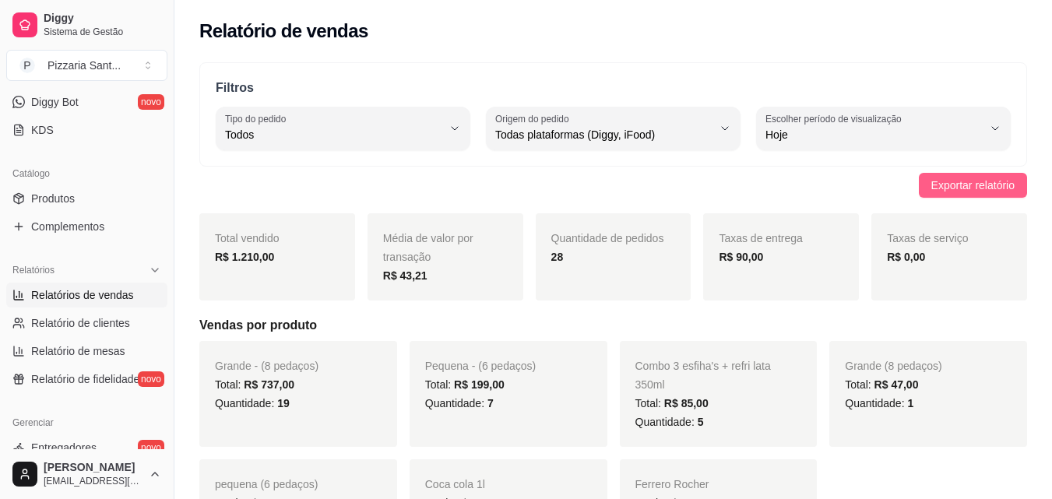
click at [945, 183] on span "Exportar relatório" at bounding box center [973, 185] width 83 height 17
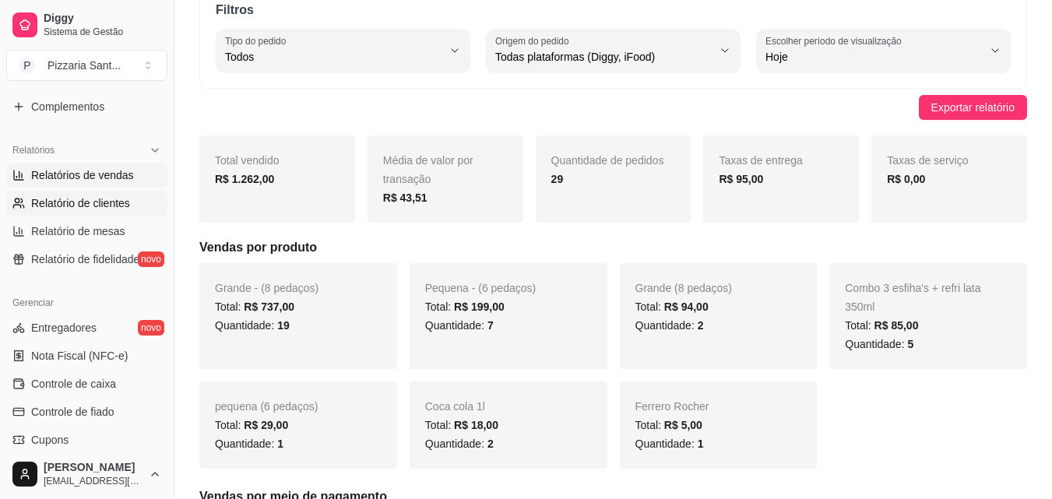
scroll to position [467, 0]
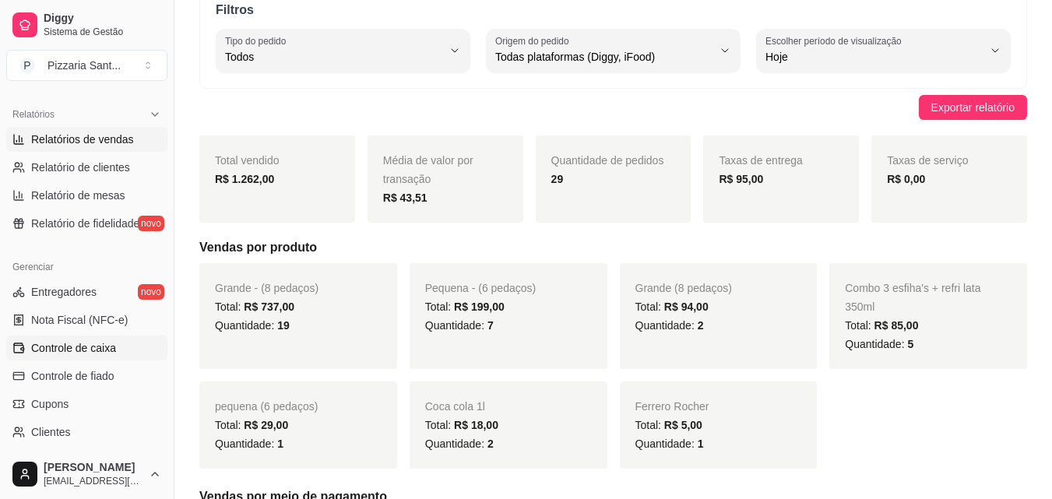
click at [83, 337] on link "Controle de caixa" at bounding box center [86, 348] width 161 height 25
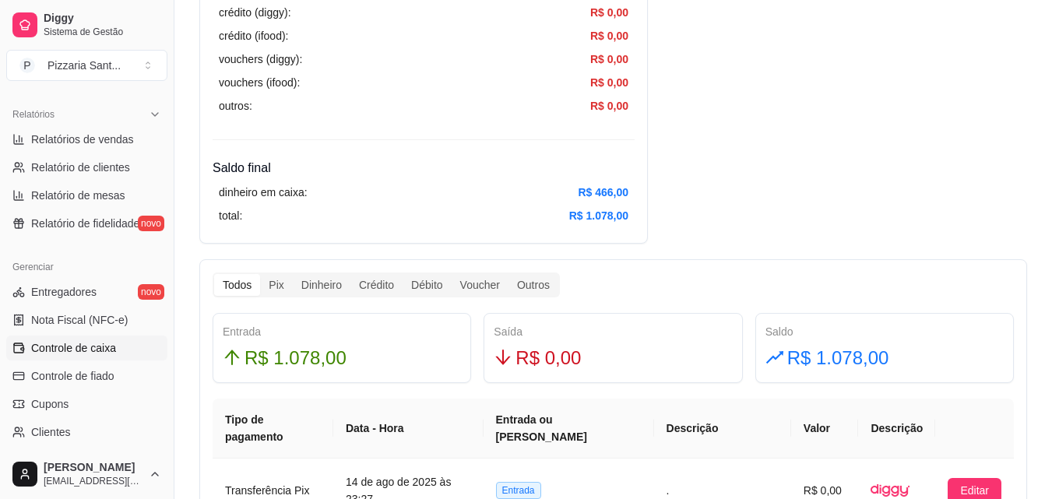
scroll to position [701, 0]
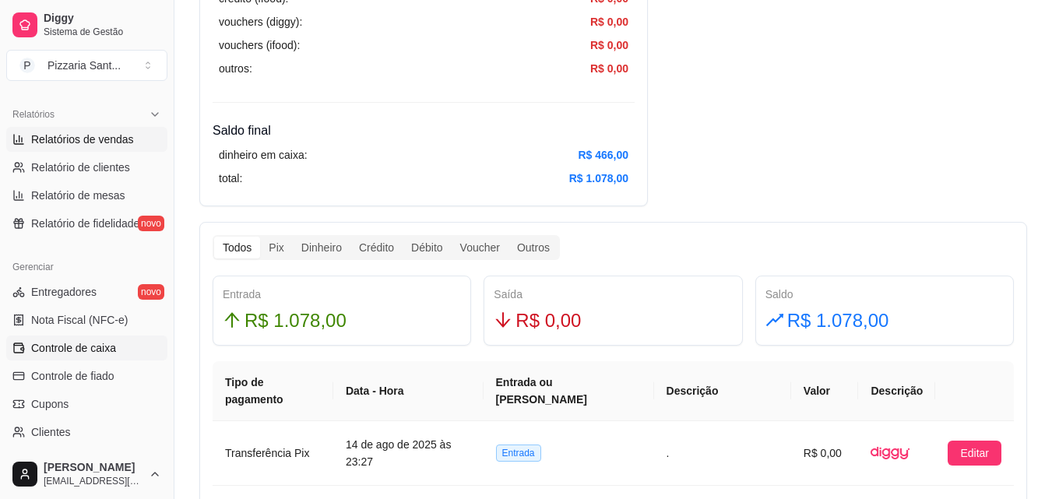
click at [102, 139] on span "Relatórios de vendas" at bounding box center [82, 140] width 103 height 16
select select "ALL"
select select "0"
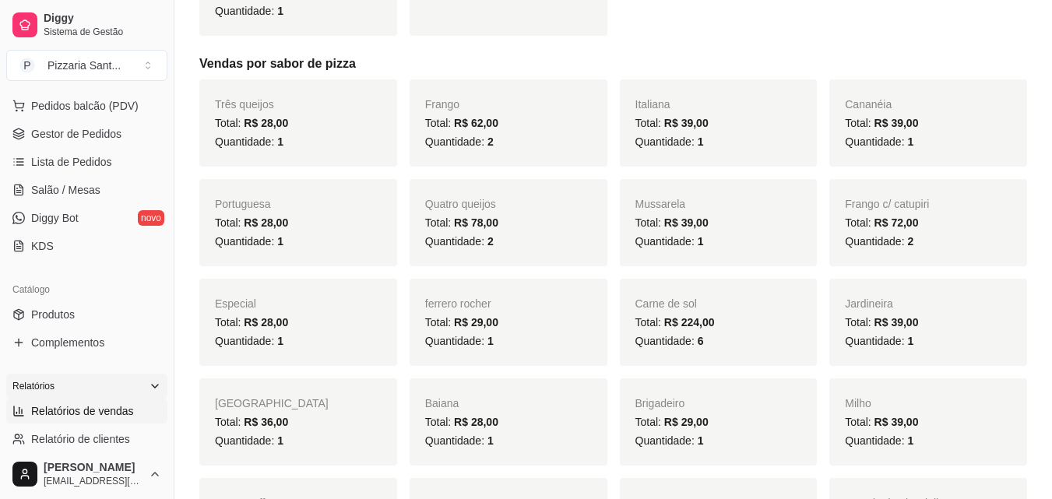
scroll to position [156, 0]
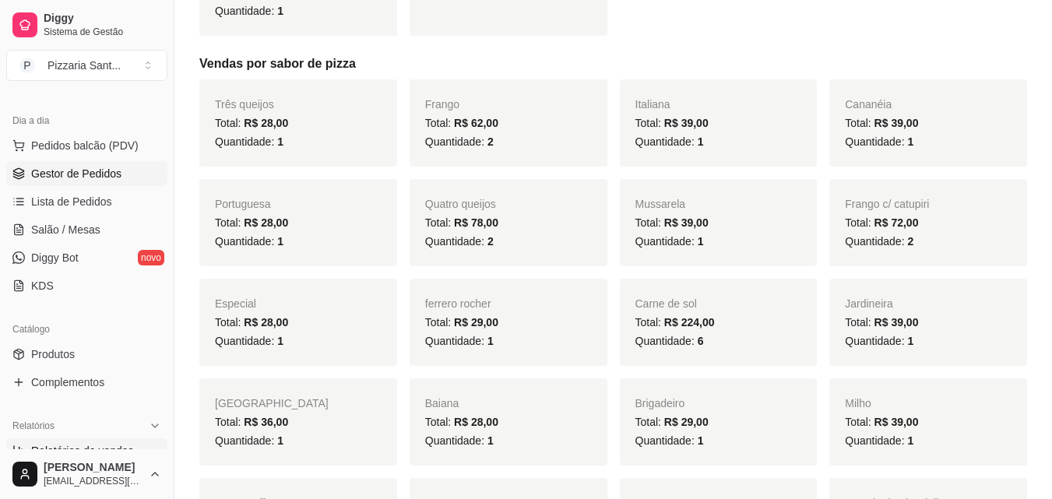
click at [118, 168] on span "Gestor de Pedidos" at bounding box center [76, 174] width 90 height 16
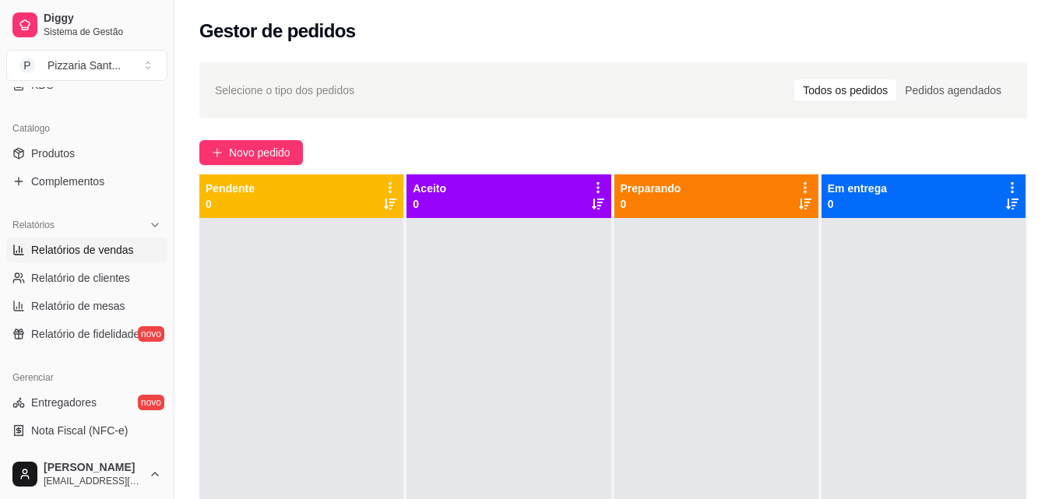
scroll to position [467, 0]
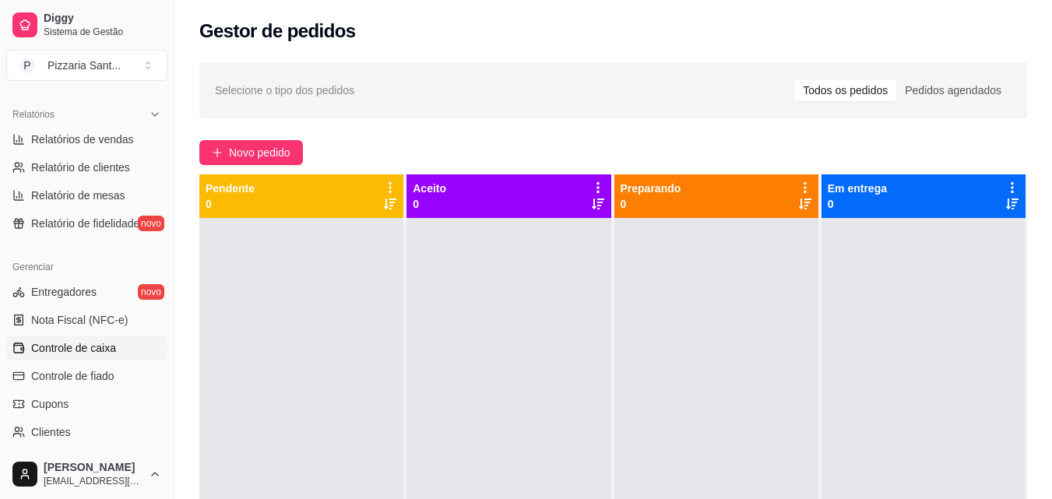
click at [104, 347] on span "Controle de caixa" at bounding box center [73, 348] width 85 height 16
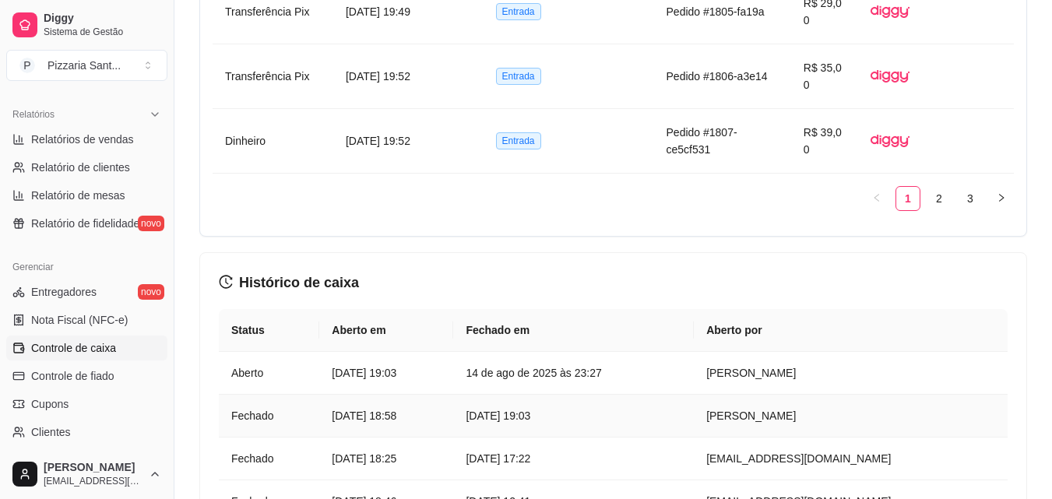
scroll to position [1629, 0]
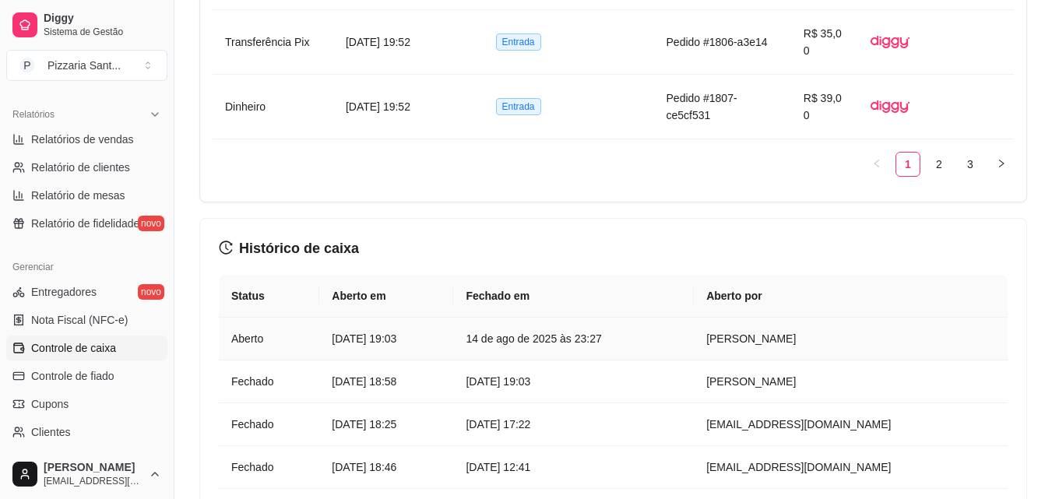
click at [244, 330] on article "Aberto" at bounding box center [269, 338] width 76 height 17
click at [319, 318] on td "[DATE] 19:03" at bounding box center [386, 339] width 134 height 43
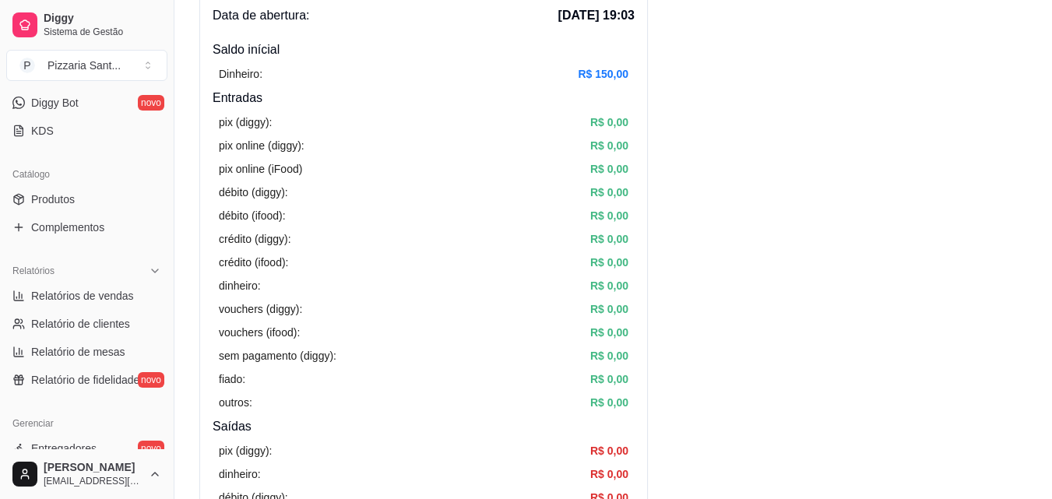
scroll to position [312, 0]
click at [127, 299] on span "Relatórios de vendas" at bounding box center [82, 295] width 103 height 16
select select "ALL"
select select "0"
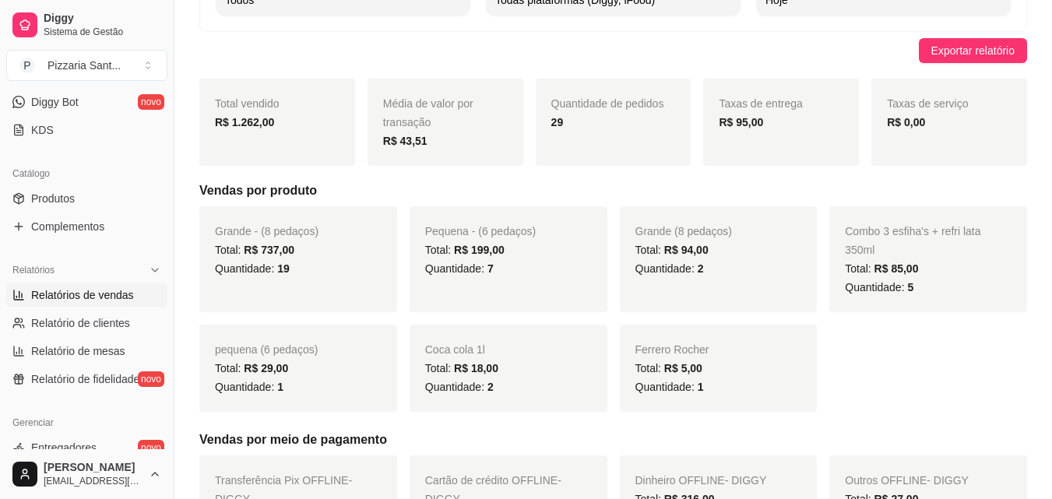
scroll to position [134, 0]
click at [1006, 45] on span "Exportar relatório" at bounding box center [973, 51] width 83 height 17
click at [1027, 58] on button "Exportar relatório" at bounding box center [973, 51] width 108 height 25
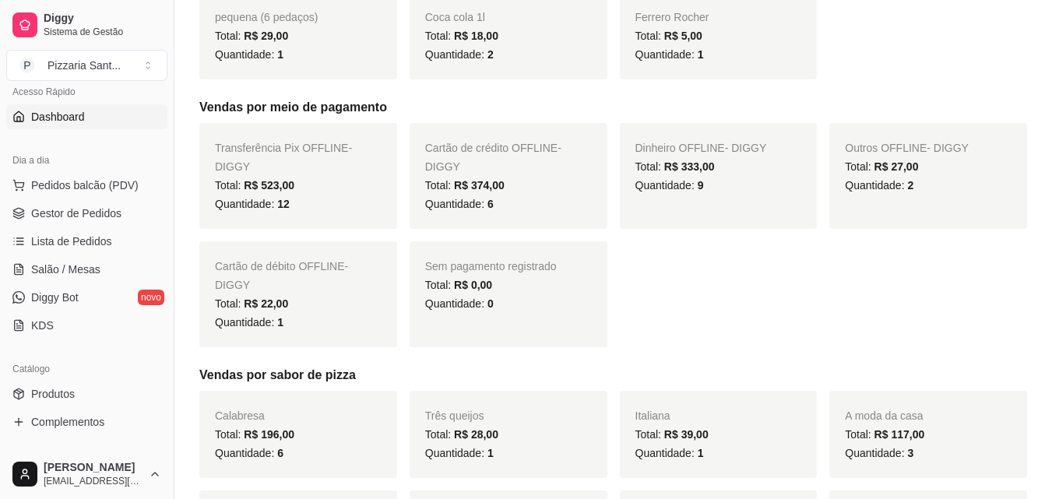
scroll to position [234, 0]
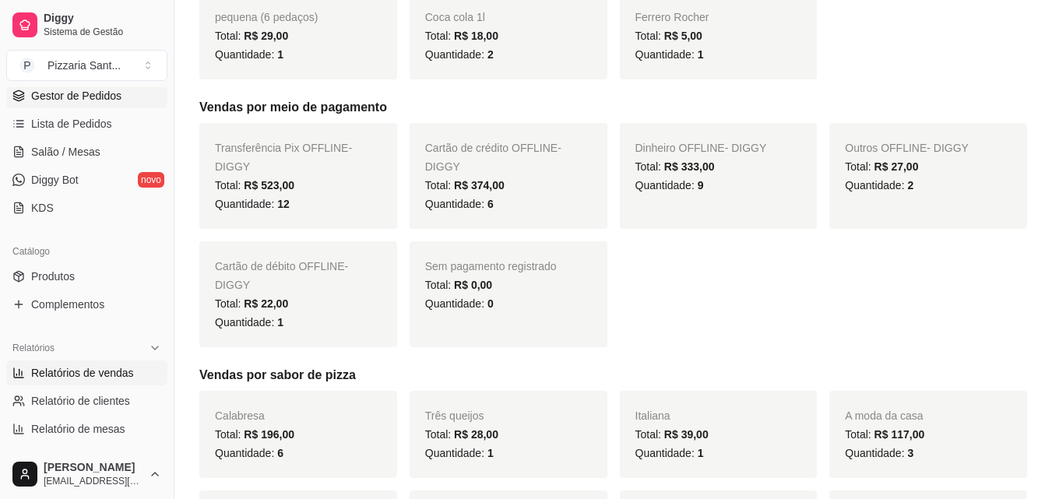
click at [106, 99] on span "Gestor de Pedidos" at bounding box center [76, 96] width 90 height 16
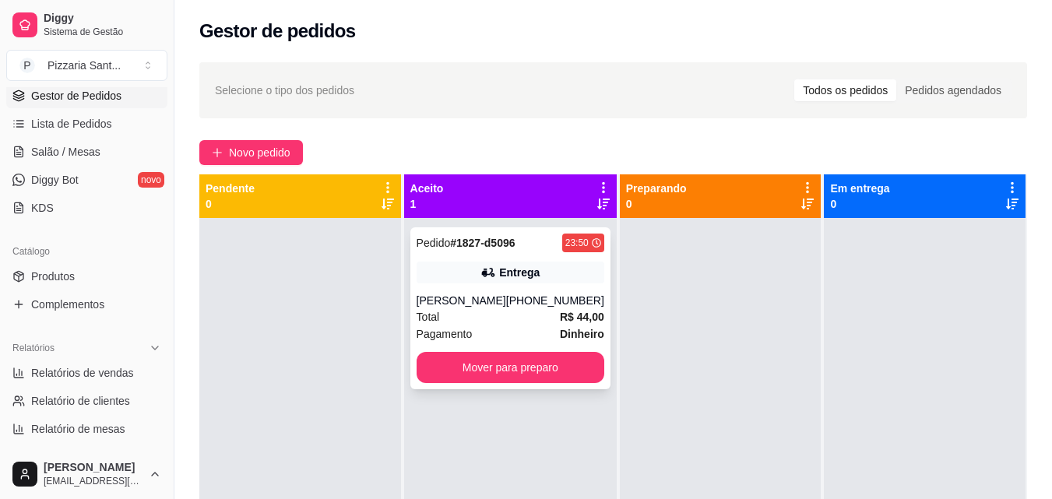
click at [504, 293] on div "[PERSON_NAME]" at bounding box center [462, 301] width 90 height 16
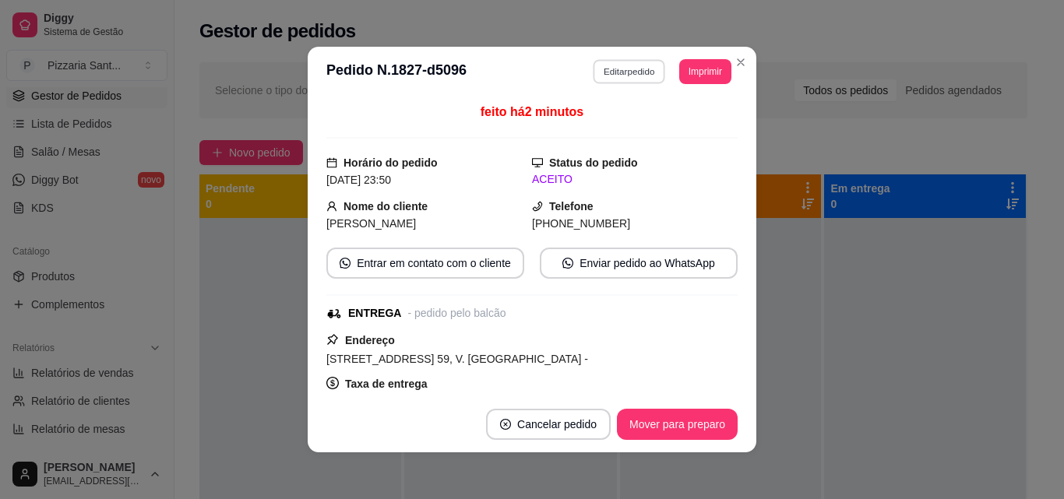
click at [599, 64] on button "Editar pedido" at bounding box center [630, 71] width 72 height 24
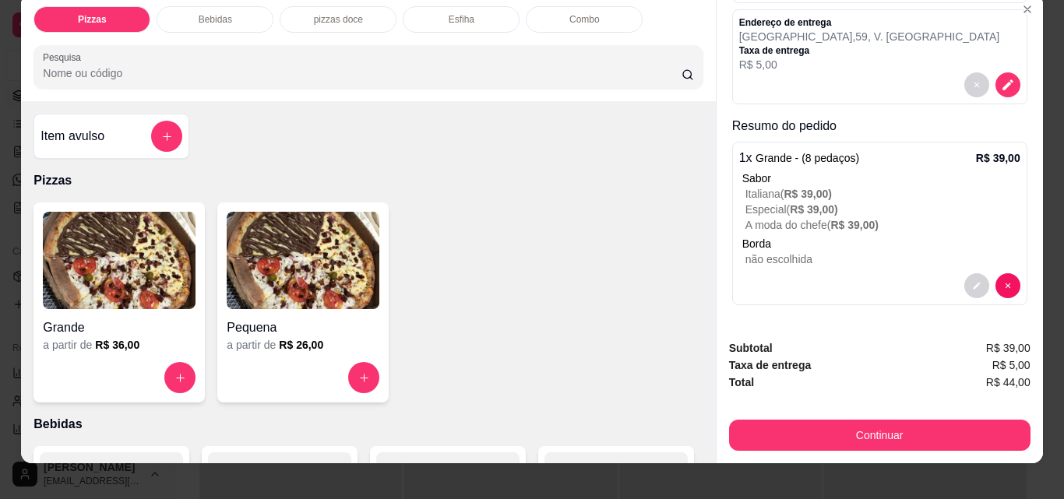
scroll to position [41, 0]
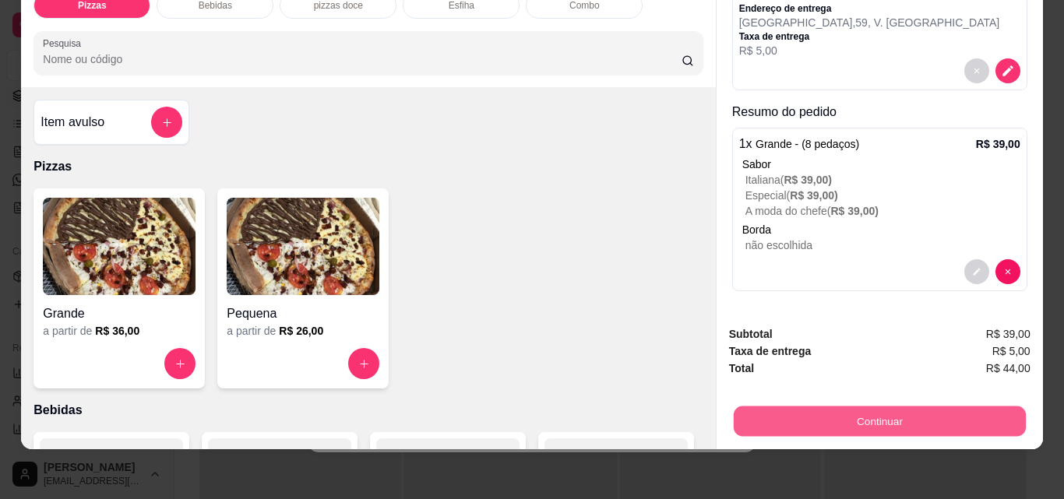
click at [947, 406] on button "Continuar" at bounding box center [879, 421] width 292 height 30
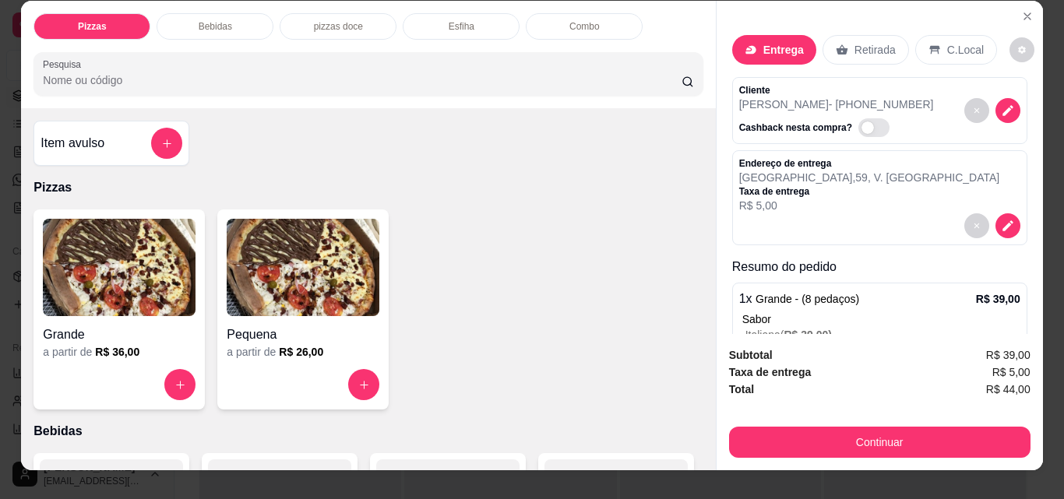
scroll to position [0, 0]
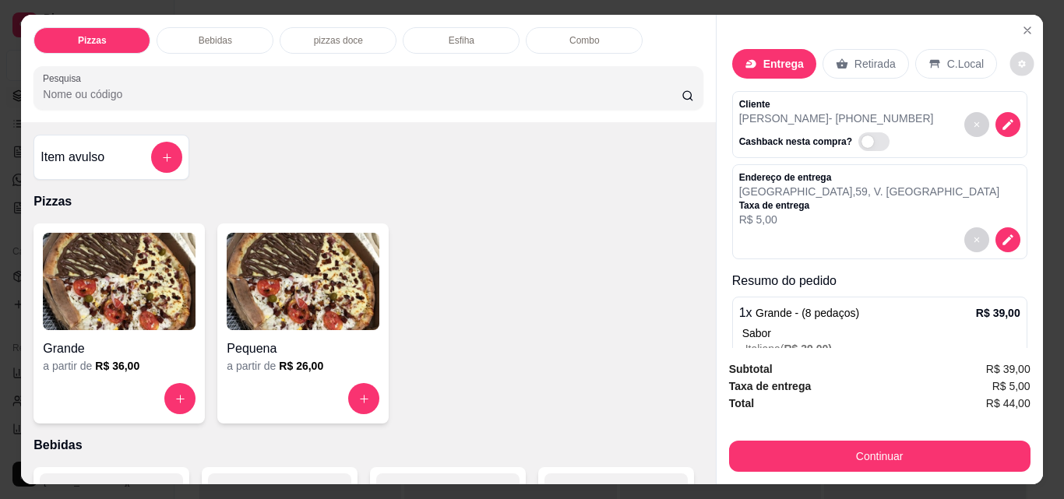
click at [1017, 59] on icon "decrease-product-quantity" at bounding box center [1021, 63] width 9 height 9
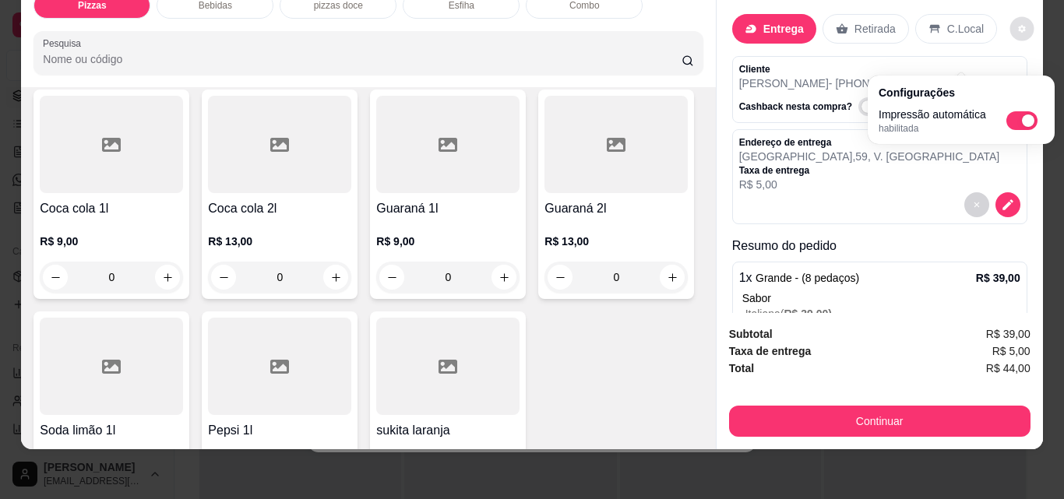
scroll to position [312, 0]
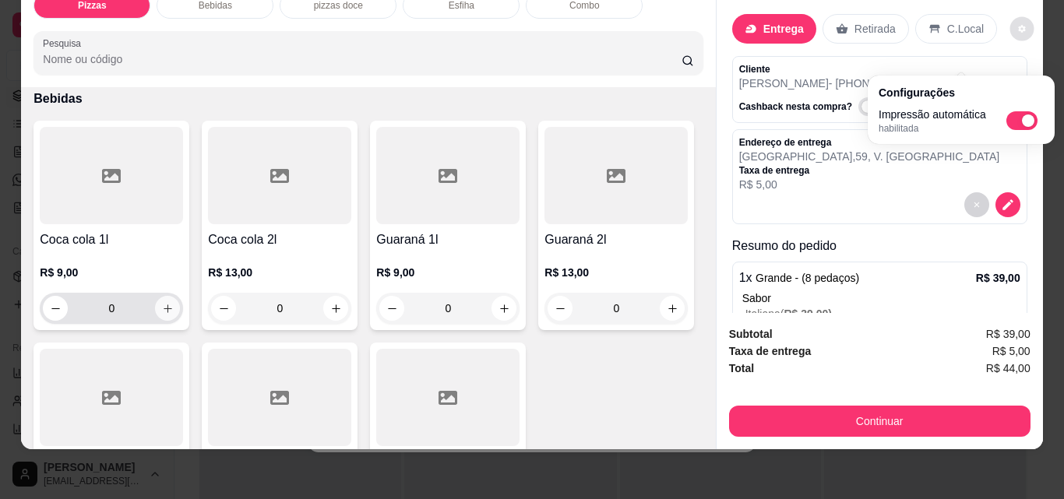
click at [164, 303] on icon "increase-product-quantity" at bounding box center [168, 309] width 12 height 12
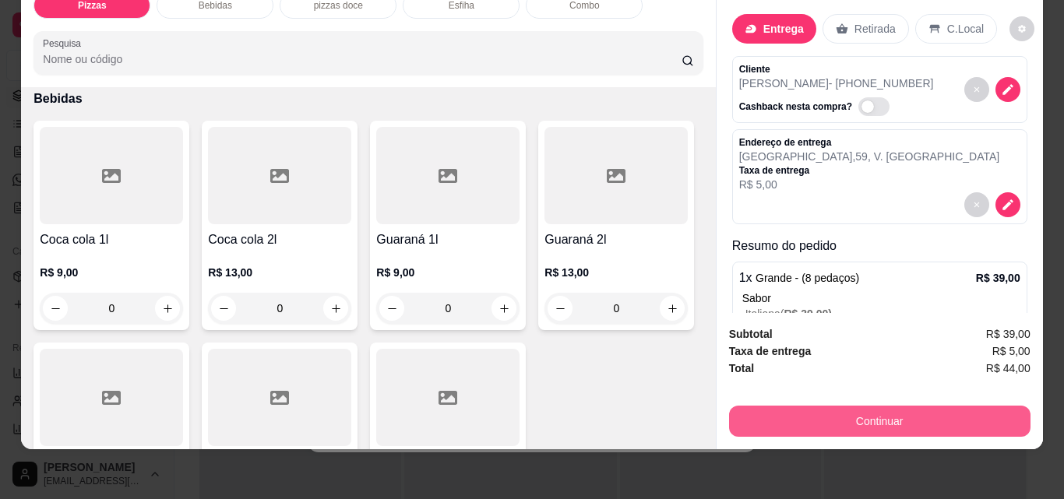
click at [861, 406] on button "Continuar" at bounding box center [879, 421] width 301 height 31
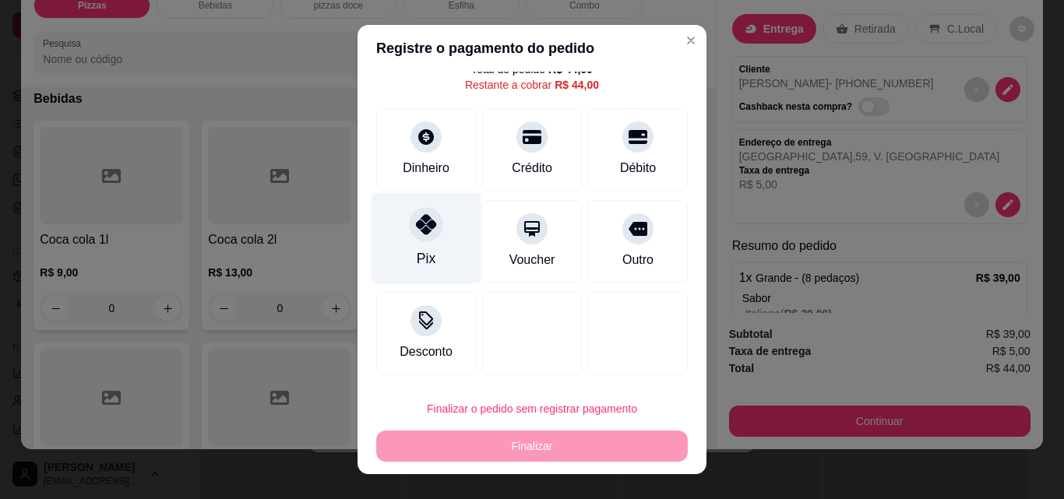
scroll to position [0, 0]
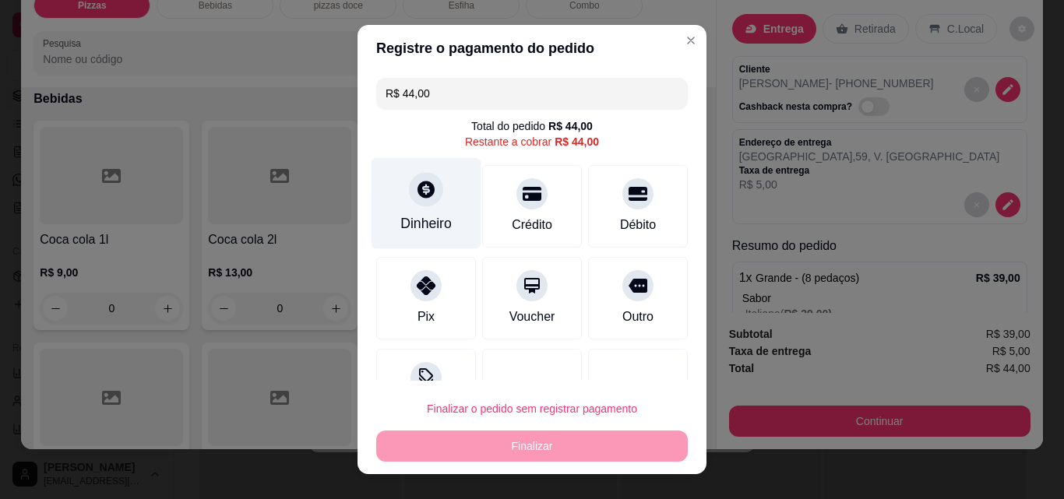
click at [444, 221] on div "Dinheiro" at bounding box center [427, 203] width 110 height 91
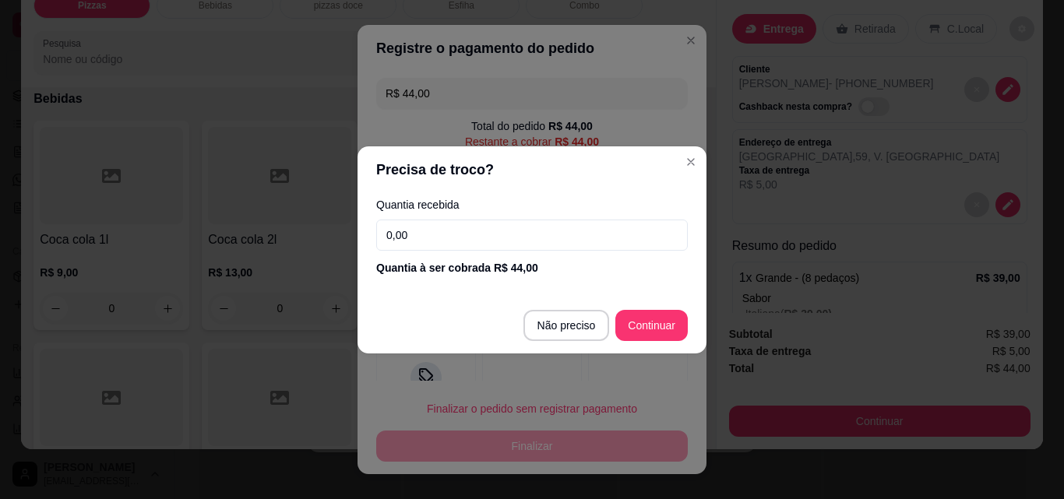
click at [442, 217] on div "Quantia recebida 0,00 Quantia à ser cobrada R$ 44,00" at bounding box center [532, 237] width 349 height 89
click at [442, 228] on input "0,00" at bounding box center [532, 235] width 312 height 31
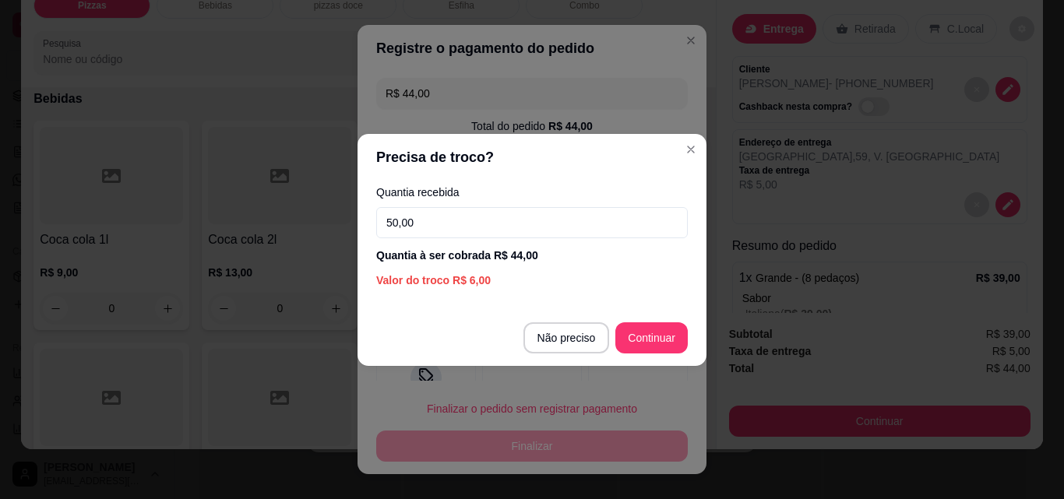
type input "50,00"
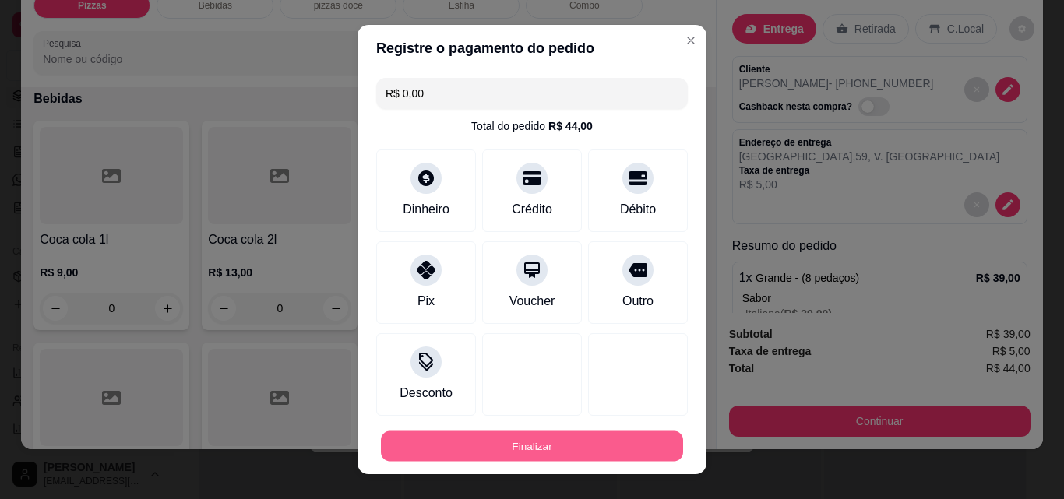
click at [618, 449] on button "Finalizar" at bounding box center [532, 447] width 302 height 30
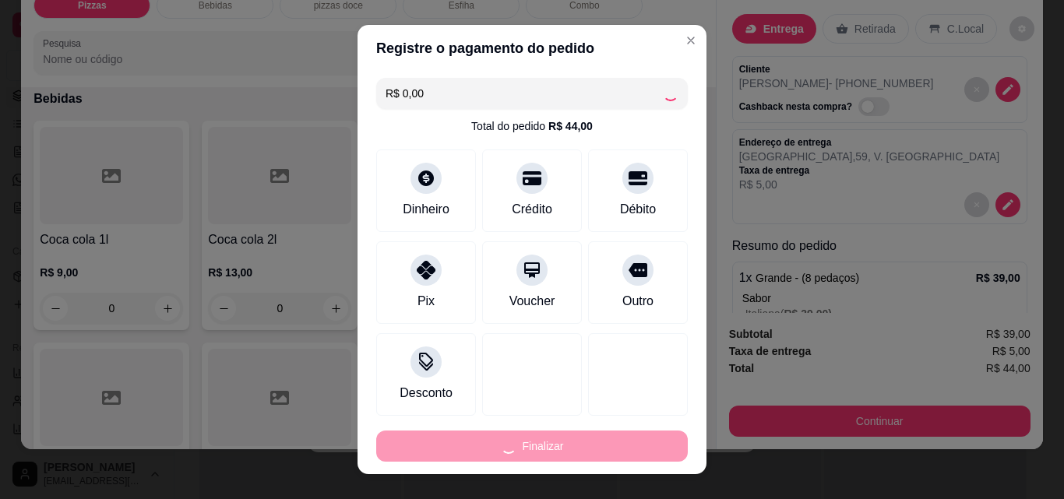
type input "-R$ 44,00"
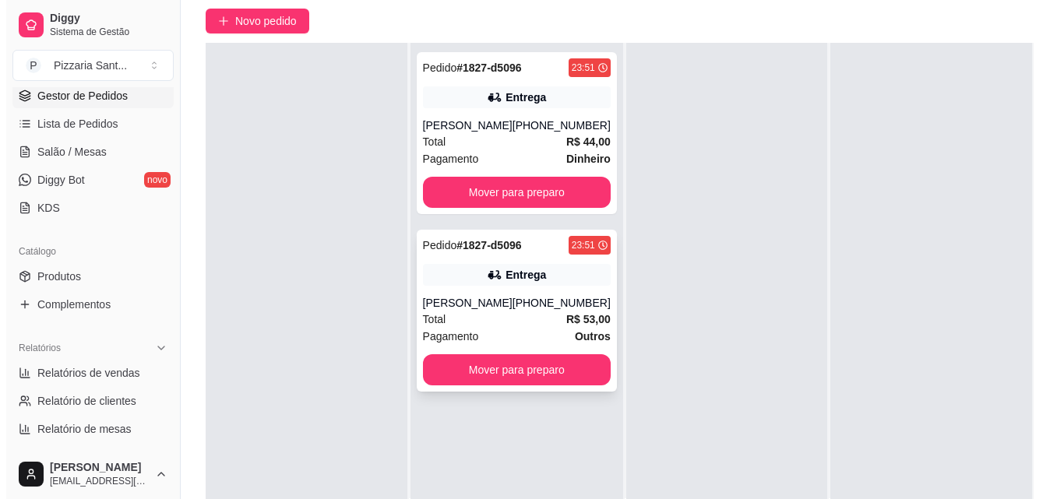
scroll to position [156, 0]
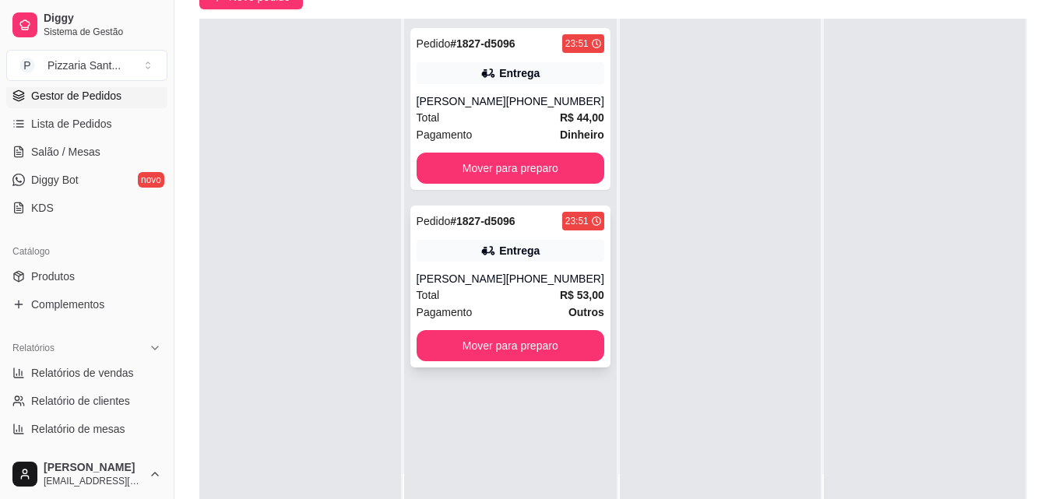
click at [495, 274] on div "[PERSON_NAME]" at bounding box center [462, 279] width 90 height 16
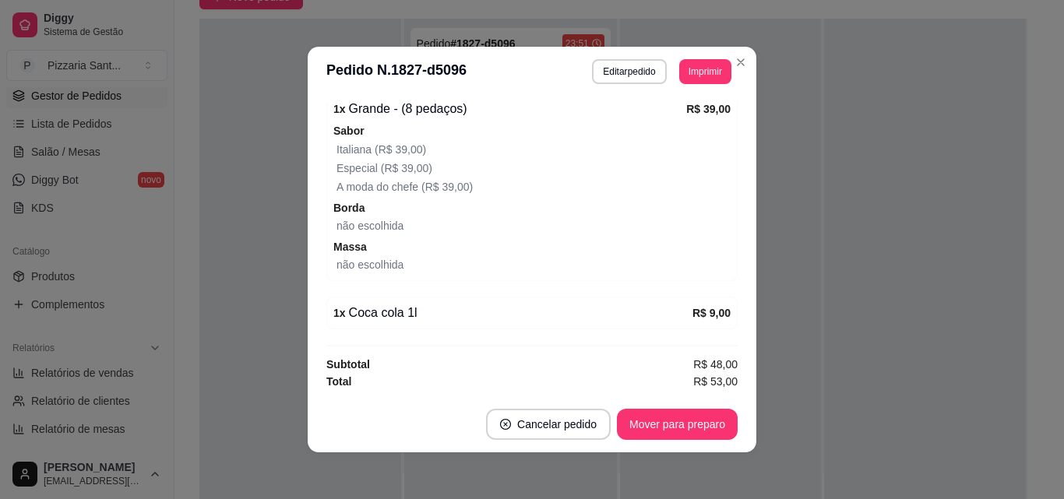
scroll to position [3, 0]
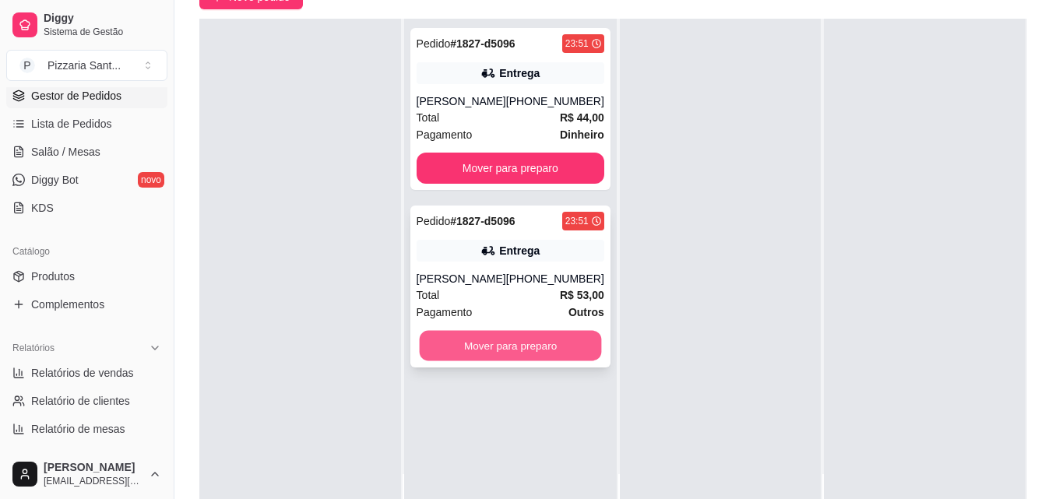
click at [544, 344] on button "Mover para preparo" at bounding box center [510, 346] width 182 height 30
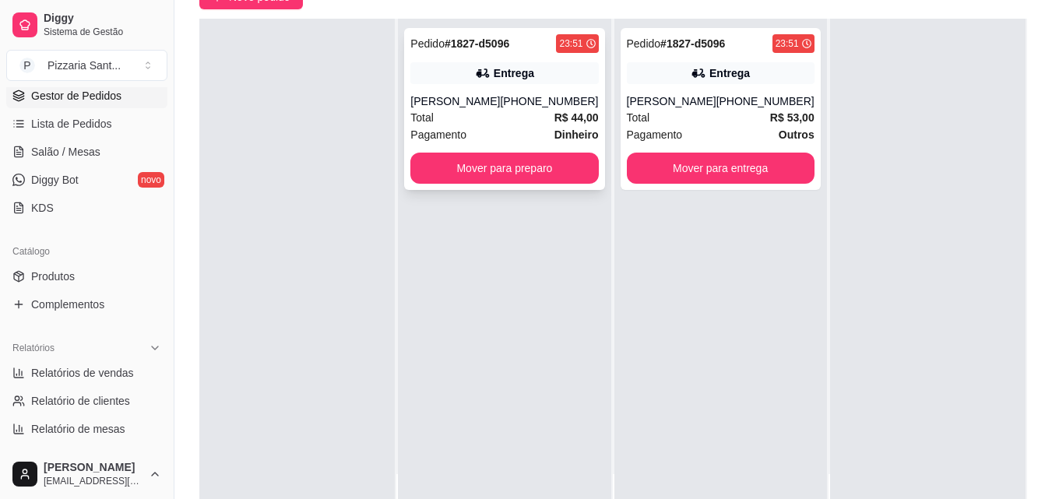
click at [517, 85] on div "Pedido # 1827-d5096 23:51 Entrega Monica [PHONE_NUMBER] Total R$ 44,00 Pagament…" at bounding box center [504, 109] width 200 height 162
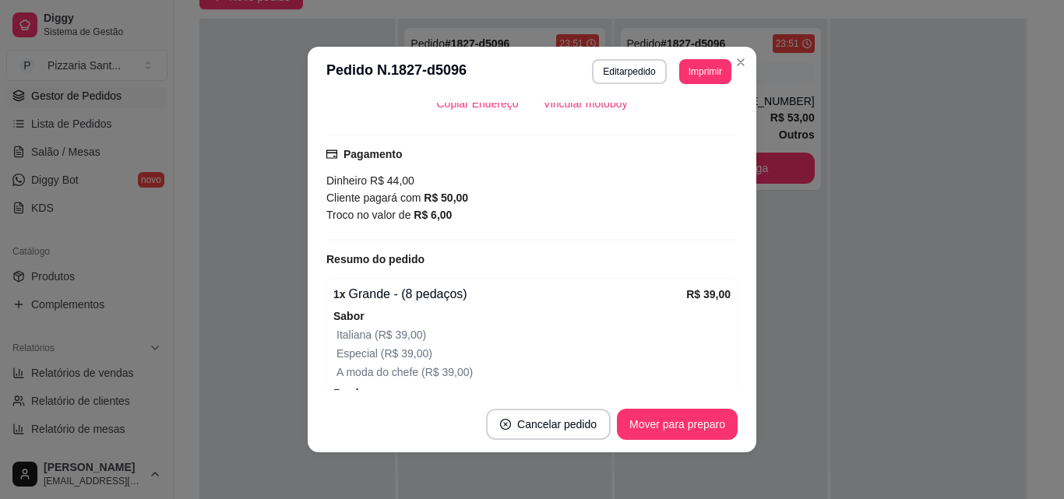
scroll to position [340, 0]
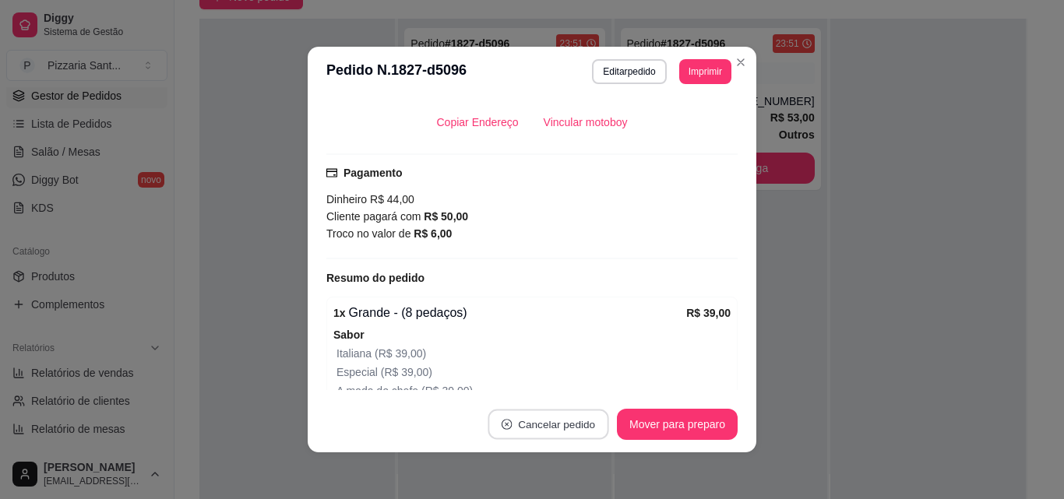
click at [537, 421] on button "Cancelar pedido" at bounding box center [548, 425] width 121 height 30
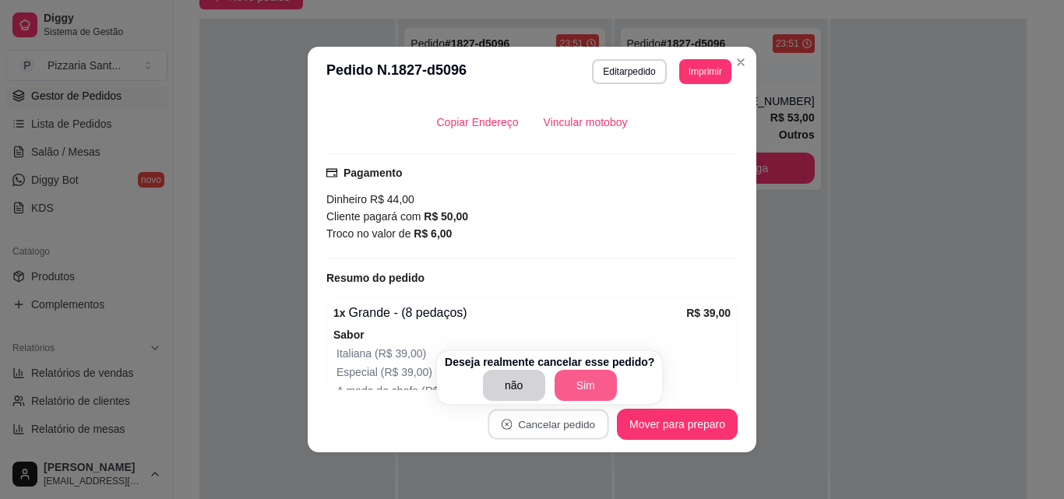
click at [580, 375] on div "não Sim" at bounding box center [550, 385] width 210 height 31
click at [580, 375] on button "Sim" at bounding box center [586, 385] width 62 height 31
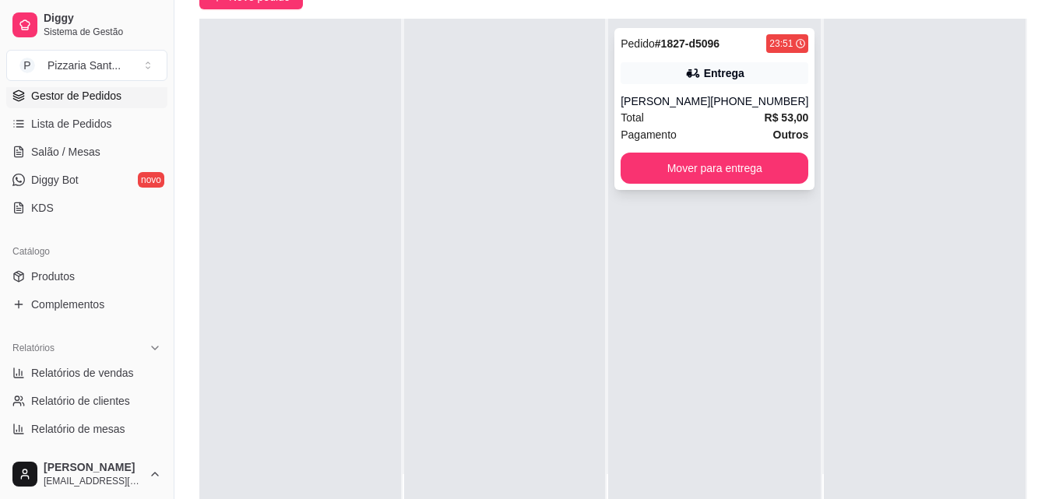
click at [731, 129] on div "Pagamento Outros" at bounding box center [715, 134] width 188 height 17
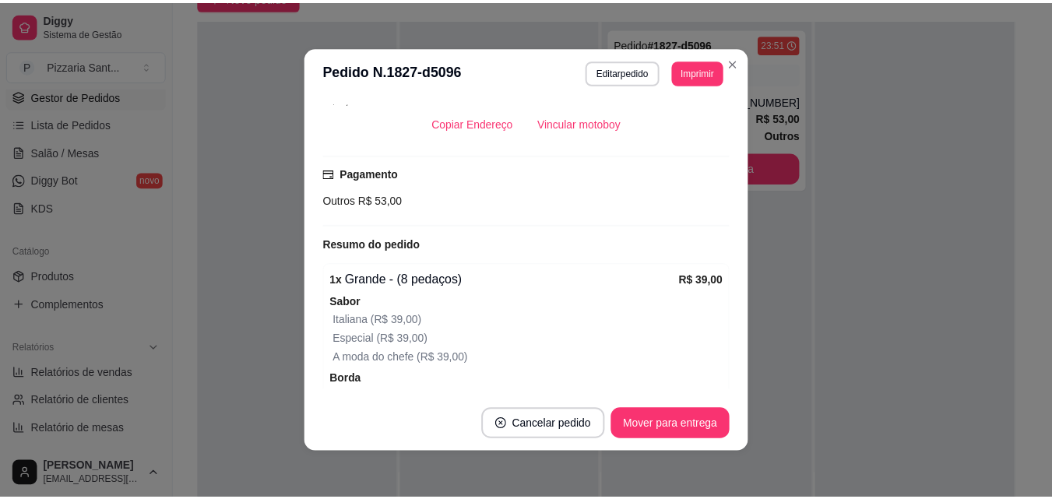
scroll to position [312, 0]
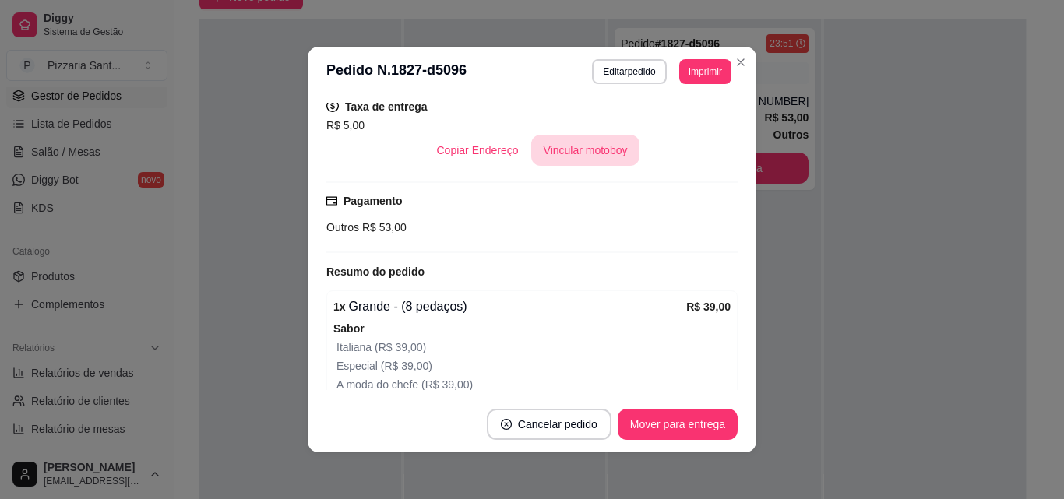
click at [573, 140] on button "Vincular motoboy" at bounding box center [585, 150] width 109 height 31
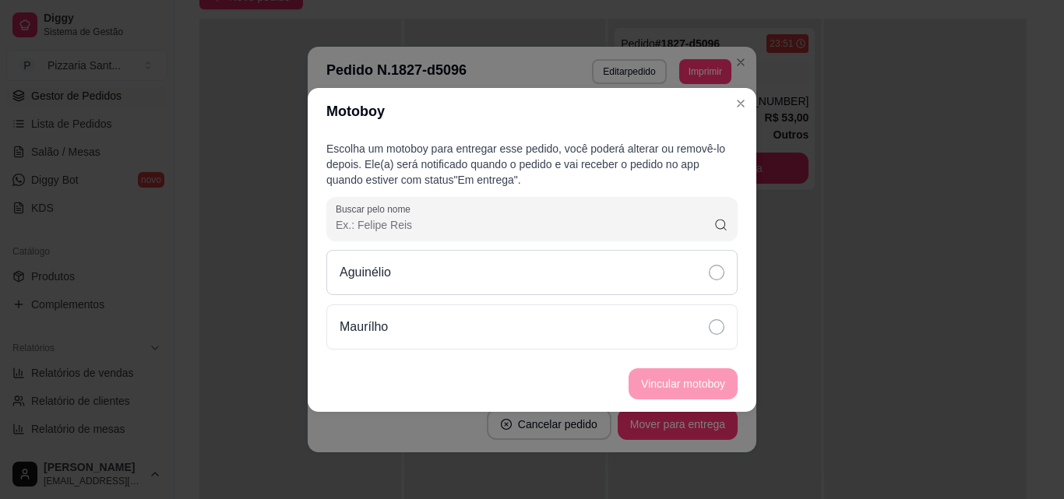
click at [415, 284] on div "Aguinélio" at bounding box center [531, 272] width 411 height 45
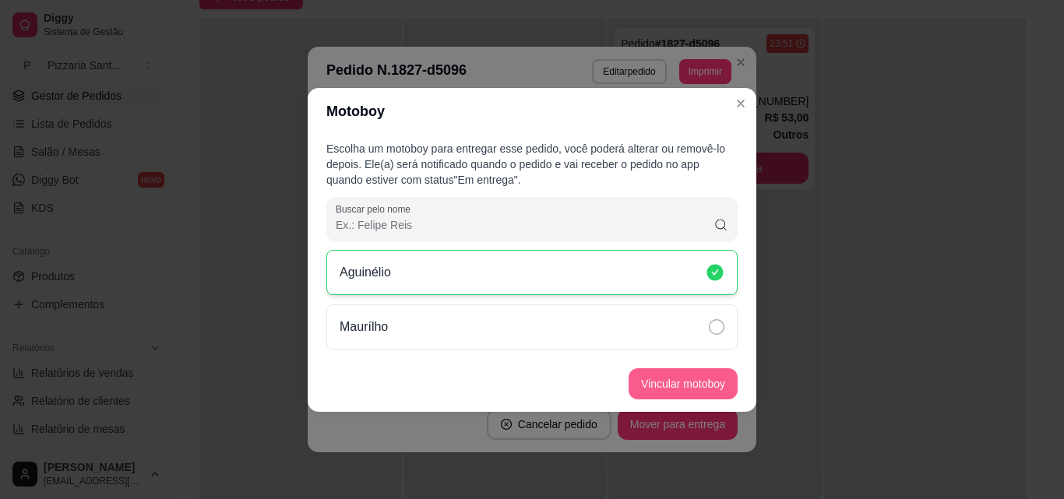
click at [633, 384] on button "Vincular motoboy" at bounding box center [683, 383] width 109 height 31
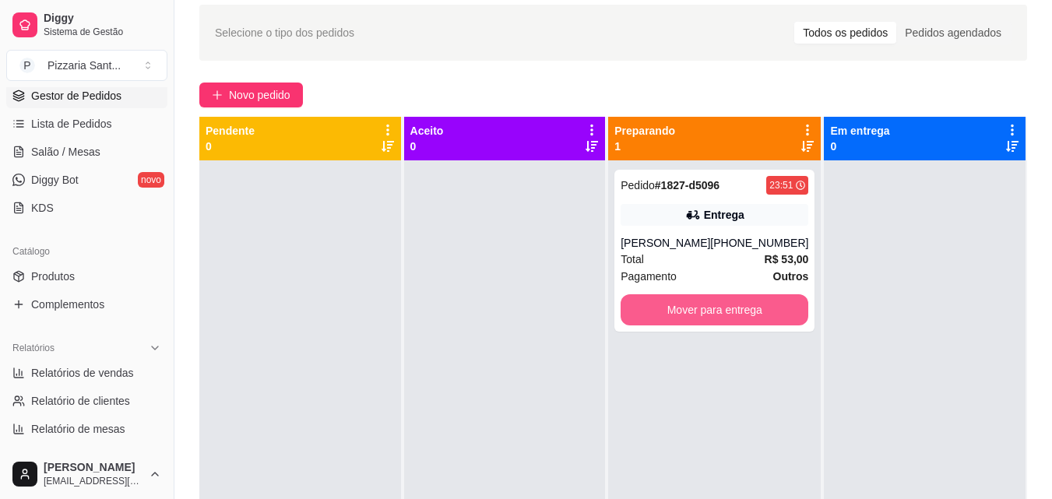
scroll to position [156, 0]
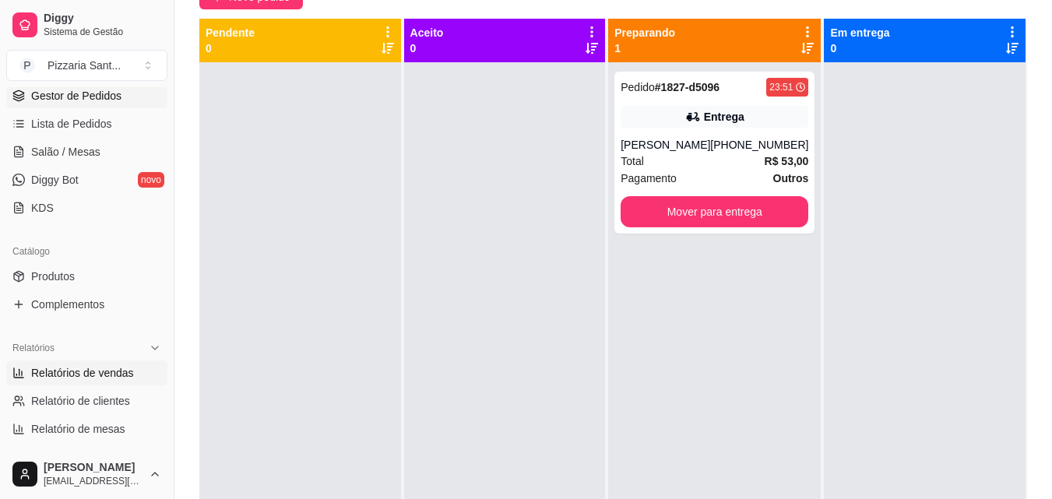
click at [149, 375] on link "Relatórios de vendas" at bounding box center [86, 373] width 161 height 25
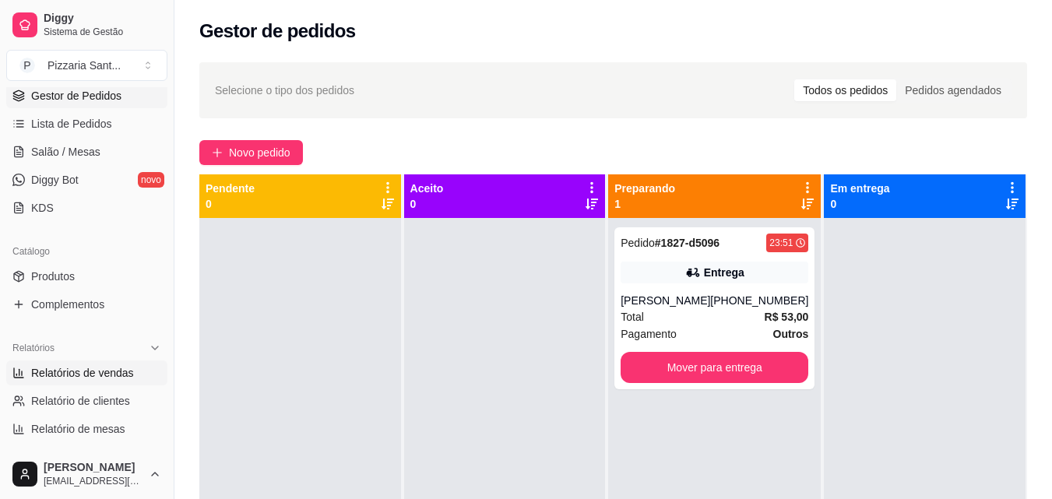
select select "ALL"
select select "0"
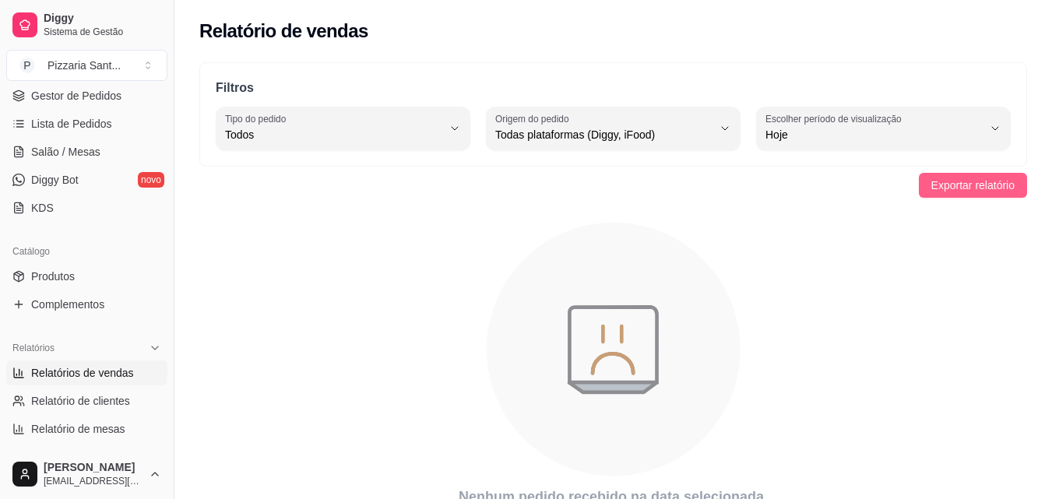
click at [1006, 178] on span "Exportar relatório" at bounding box center [973, 185] width 83 height 17
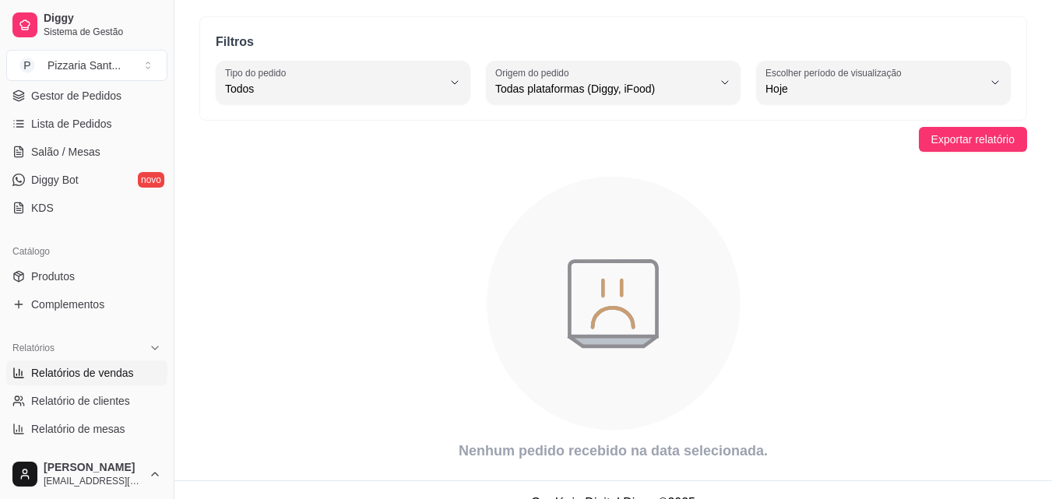
scroll to position [72, 0]
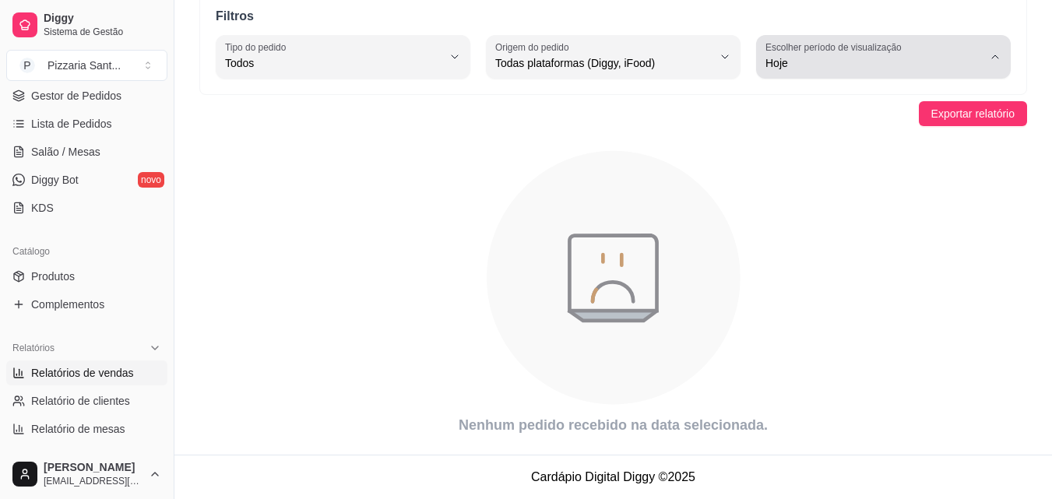
click at [826, 57] on span "Hoje" at bounding box center [874, 63] width 217 height 16
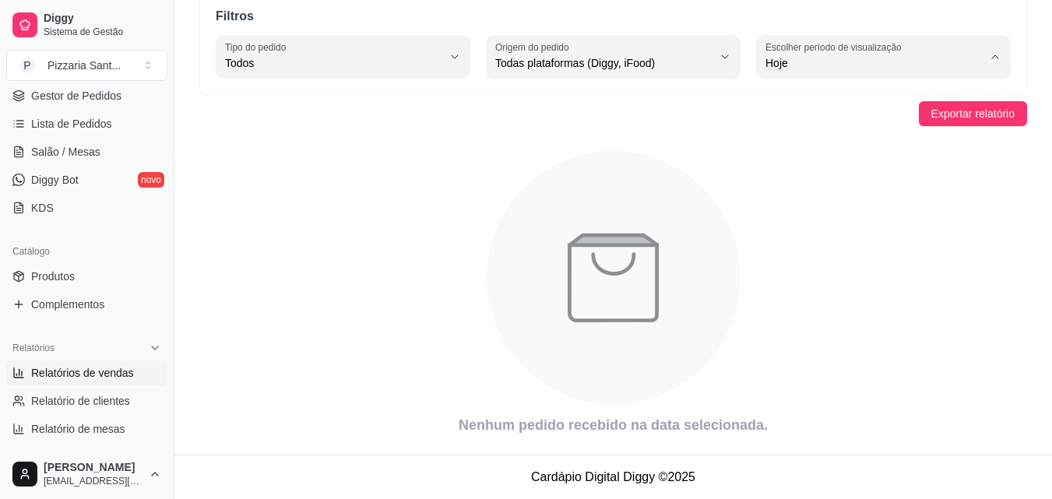
click at [823, 122] on span "Ontem" at bounding box center [876, 125] width 206 height 15
type input "1"
select select "1"
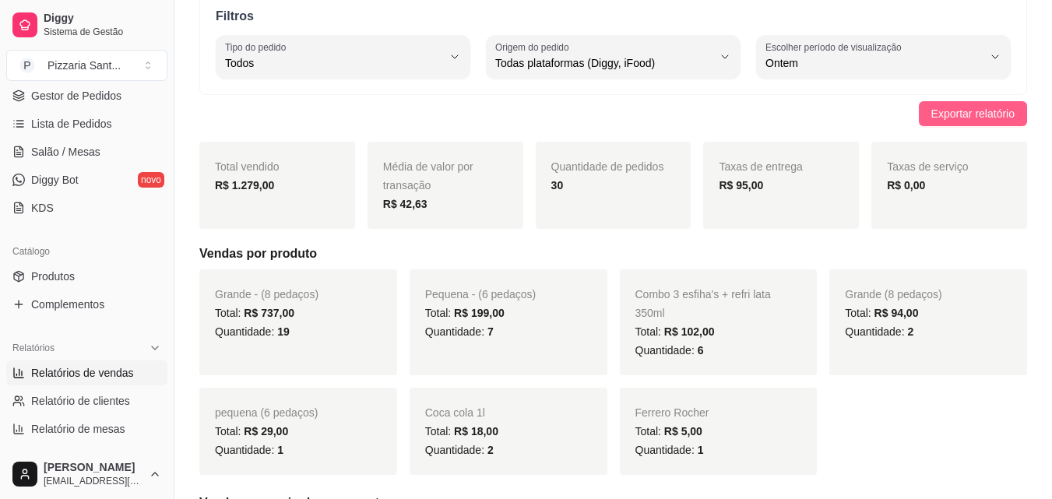
click at [968, 112] on span "Exportar relatório" at bounding box center [973, 113] width 83 height 17
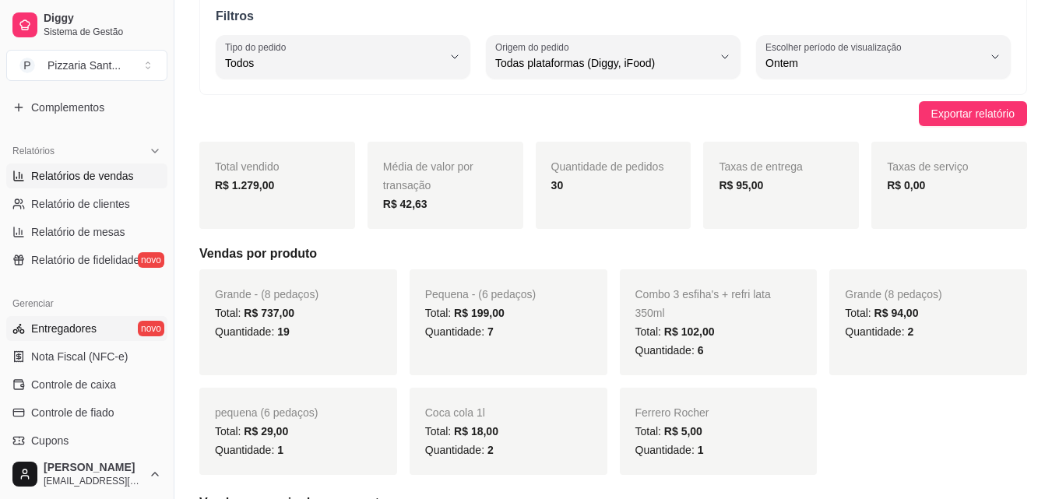
scroll to position [467, 0]
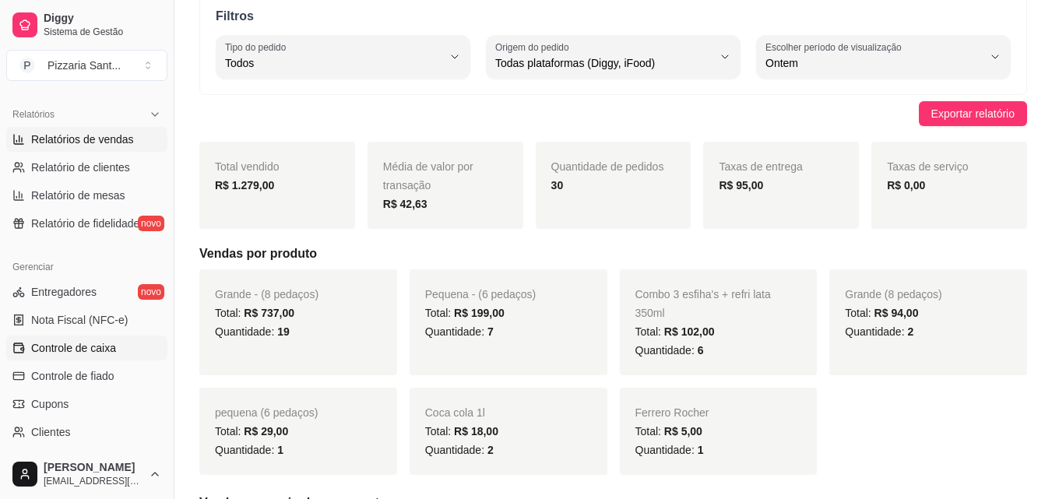
click at [118, 341] on link "Controle de caixa" at bounding box center [86, 348] width 161 height 25
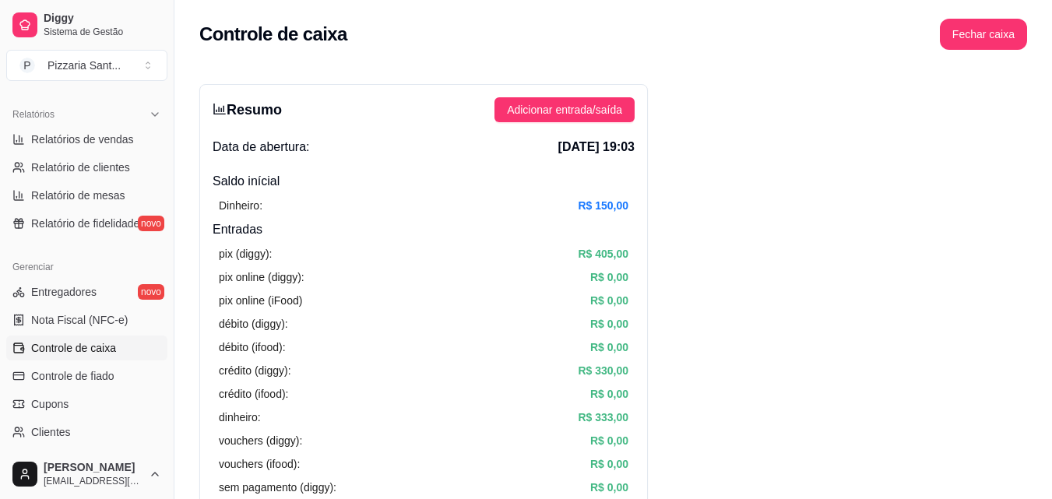
click at [623, 147] on span "[DATE] 19:03" at bounding box center [596, 147] width 76 height 19
click at [618, 148] on span "[DATE] 19:03" at bounding box center [596, 147] width 76 height 19
drag, startPoint x: 605, startPoint y: 147, endPoint x: 675, endPoint y: 140, distance: 69.7
click at [138, 145] on link "Relatórios de vendas" at bounding box center [86, 139] width 161 height 25
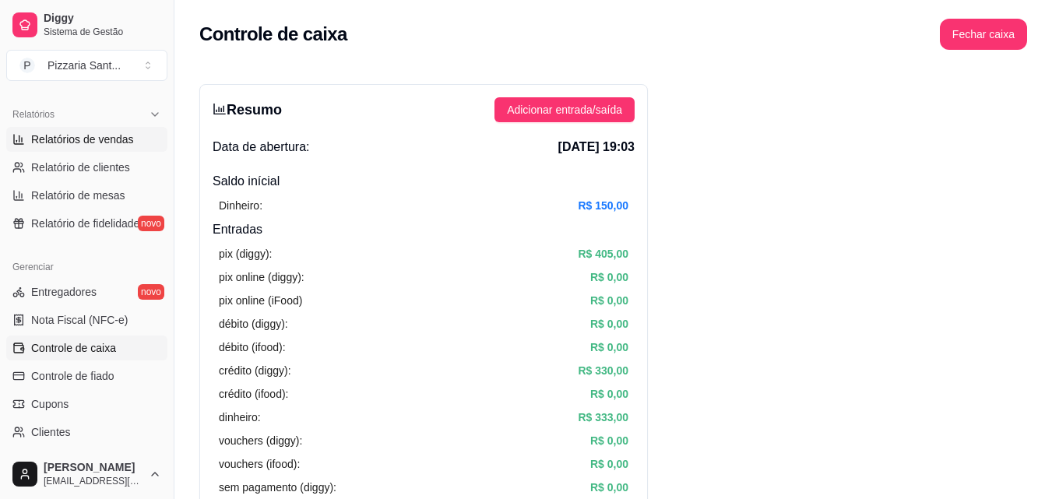
select select "ALL"
select select "0"
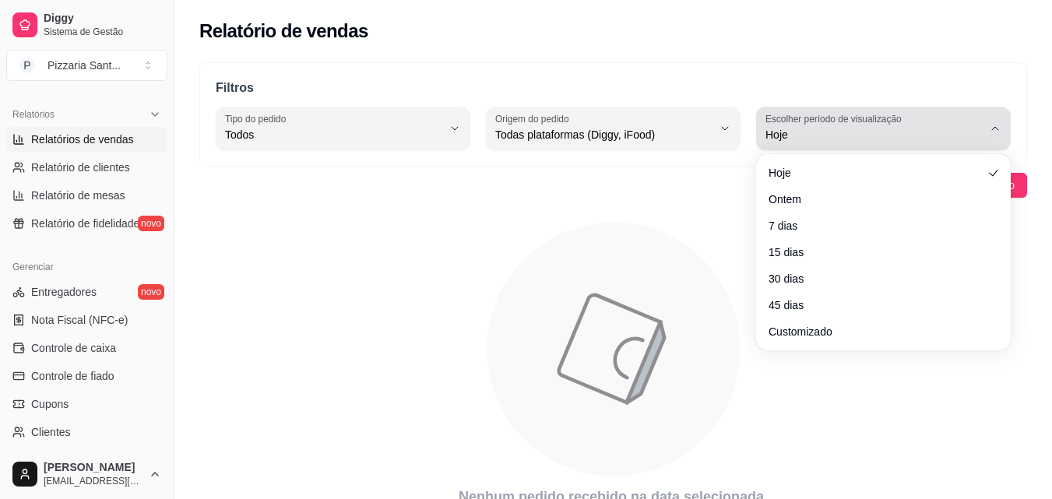
click at [848, 133] on span "Hoje" at bounding box center [874, 135] width 217 height 16
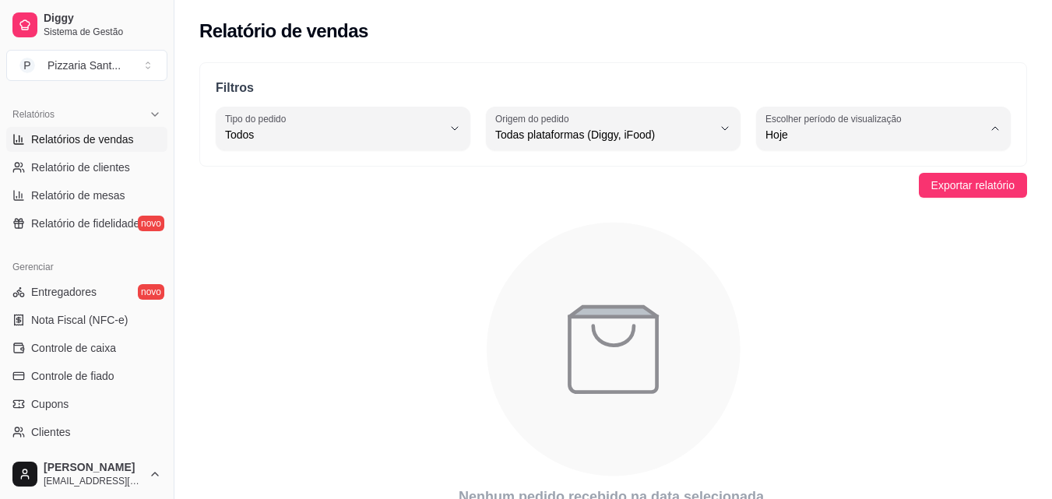
click at [841, 192] on span "Ontem" at bounding box center [876, 197] width 206 height 15
type input "1"
select select "1"
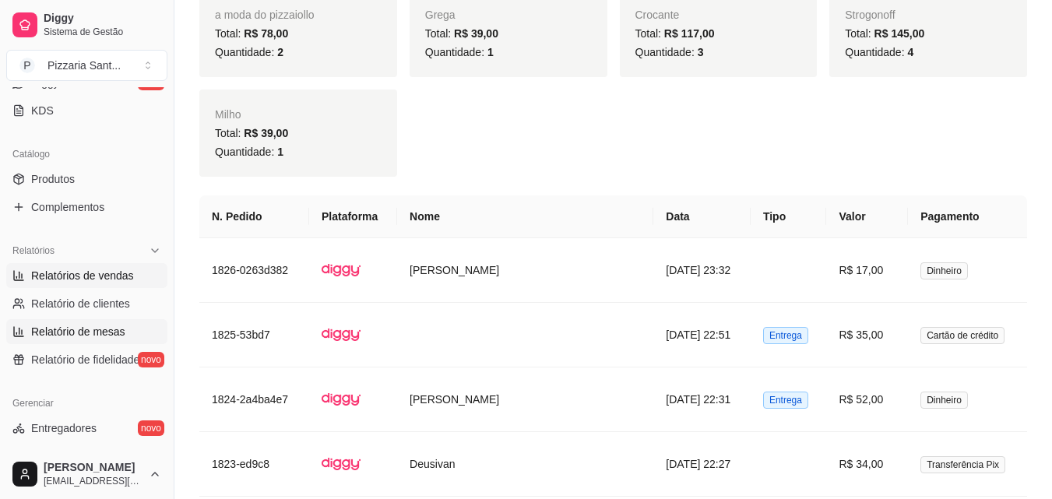
scroll to position [154, 0]
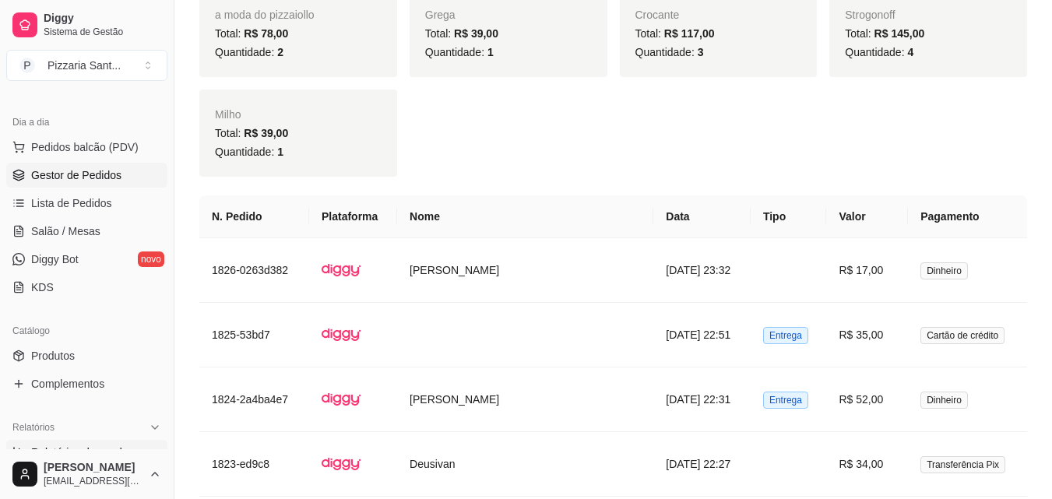
click at [118, 178] on span "Gestor de Pedidos" at bounding box center [76, 175] width 90 height 16
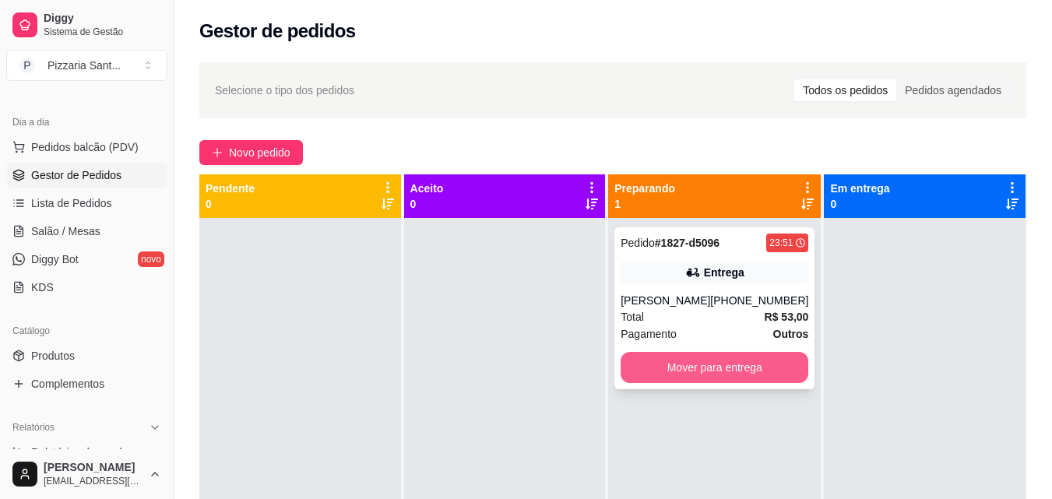
click at [676, 370] on button "Mover para entrega" at bounding box center [715, 367] width 188 height 31
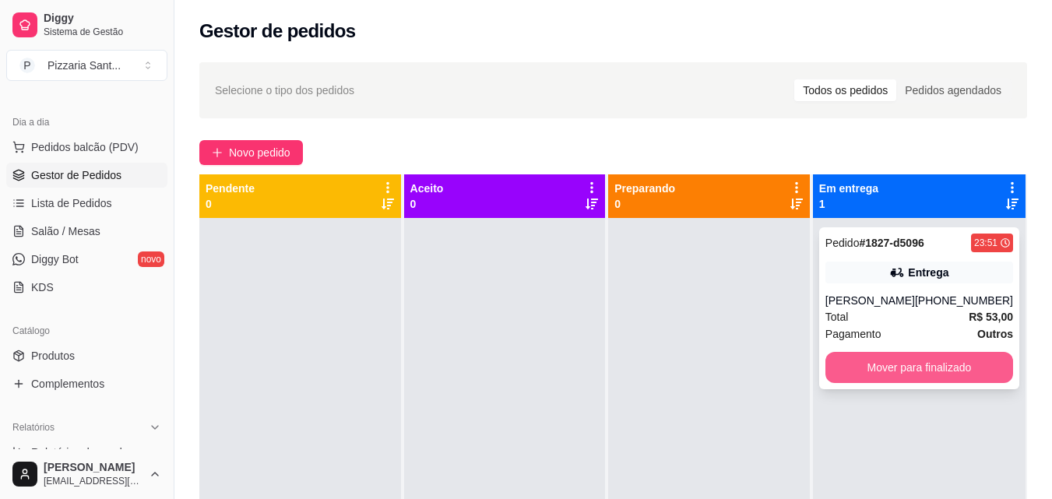
click at [860, 356] on button "Mover para finalizado" at bounding box center [920, 367] width 188 height 31
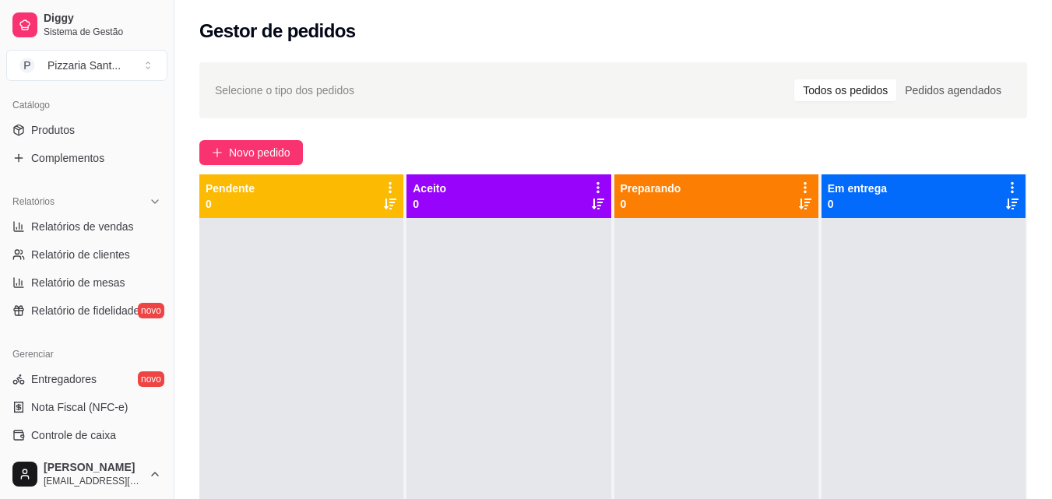
scroll to position [466, 0]
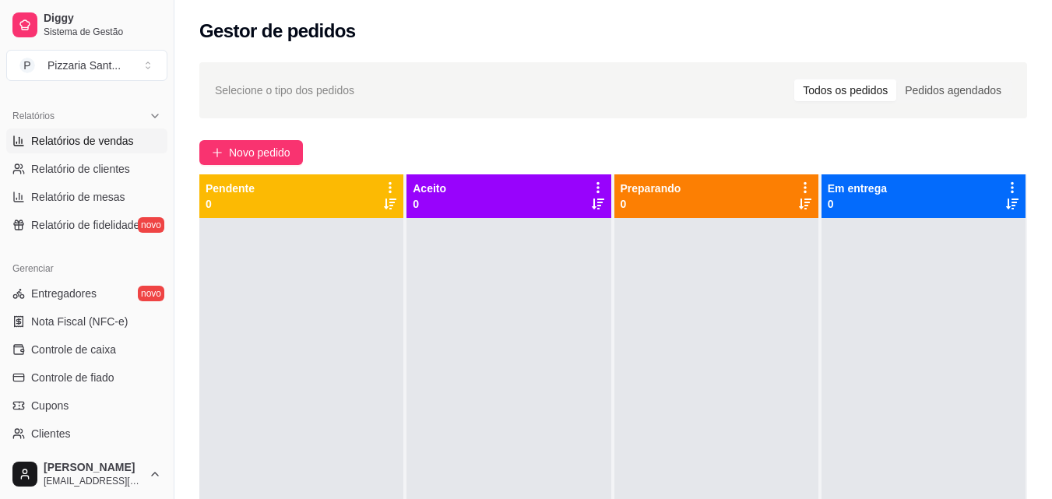
click at [101, 134] on span "Relatórios de vendas" at bounding box center [82, 141] width 103 height 16
select select "ALL"
select select "0"
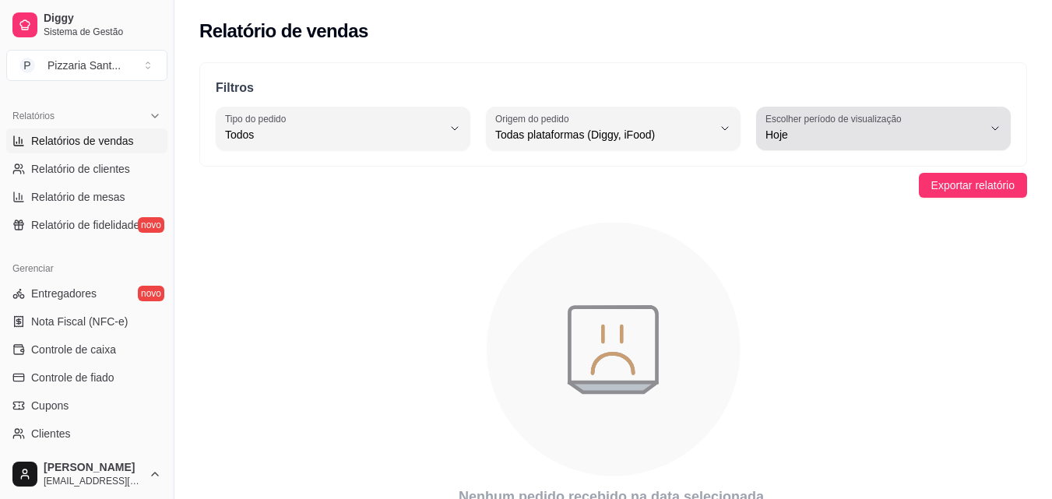
click at [861, 134] on span "Hoje" at bounding box center [874, 135] width 217 height 16
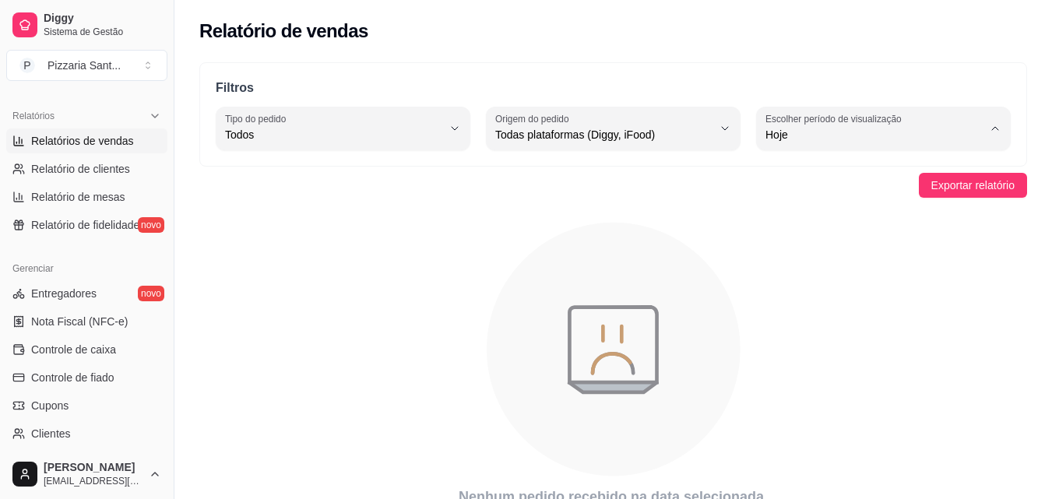
click at [851, 190] on li "Ontem" at bounding box center [883, 197] width 233 height 24
type input "1"
select select "1"
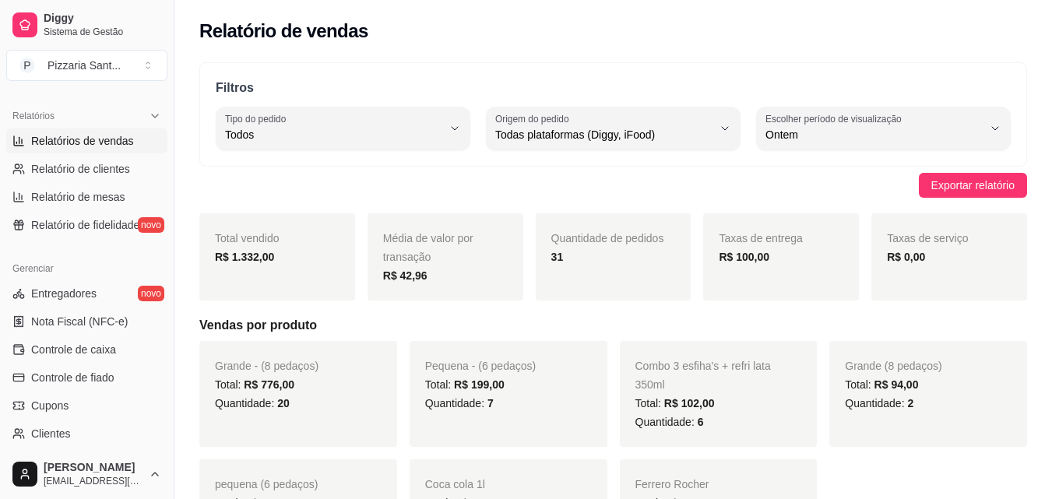
click at [729, 255] on strong "R$ 100,00" at bounding box center [744, 257] width 51 height 12
click at [791, 276] on div "Taxas de entrega R$ 100,00" at bounding box center [781, 256] width 156 height 87
click at [960, 184] on span "Exportar relatório" at bounding box center [973, 185] width 83 height 17
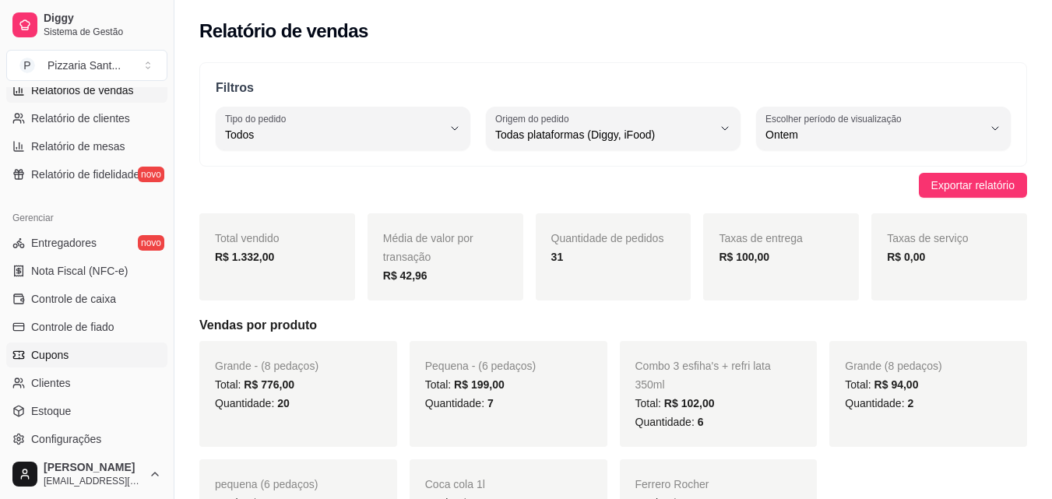
scroll to position [544, 0]
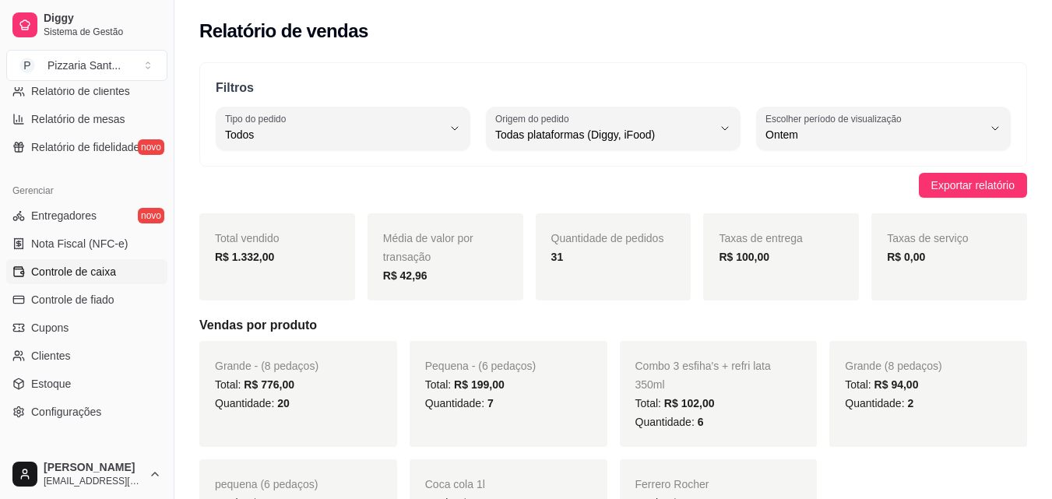
click at [82, 277] on span "Controle de caixa" at bounding box center [73, 272] width 85 height 16
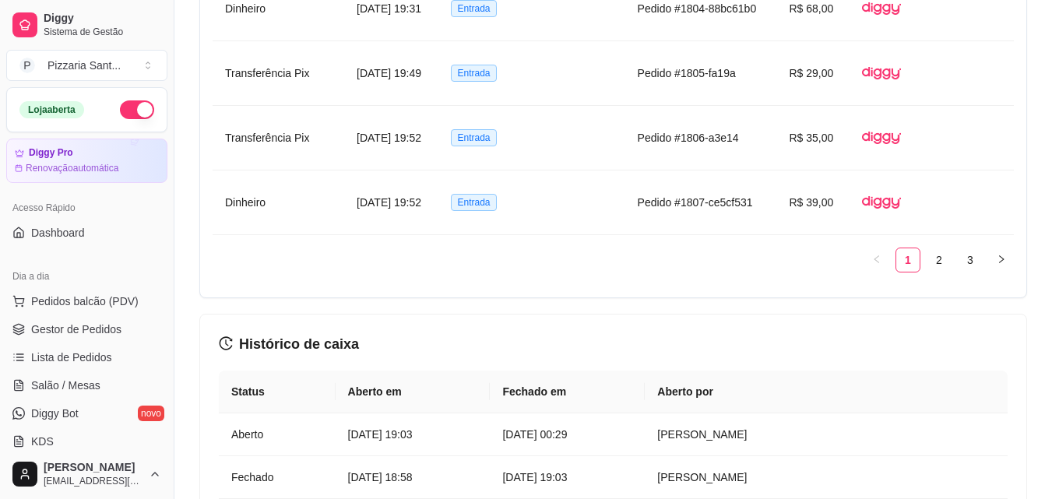
scroll to position [1480, 0]
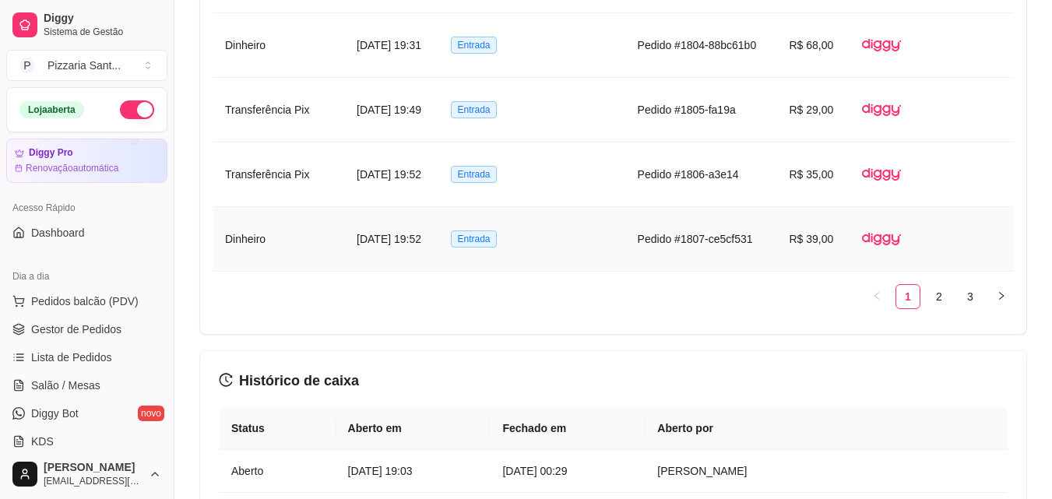
click at [735, 236] on td "Pedido #1807-ce5cf531" at bounding box center [701, 239] width 152 height 65
click at [518, 231] on td "Entrada" at bounding box center [532, 239] width 186 height 65
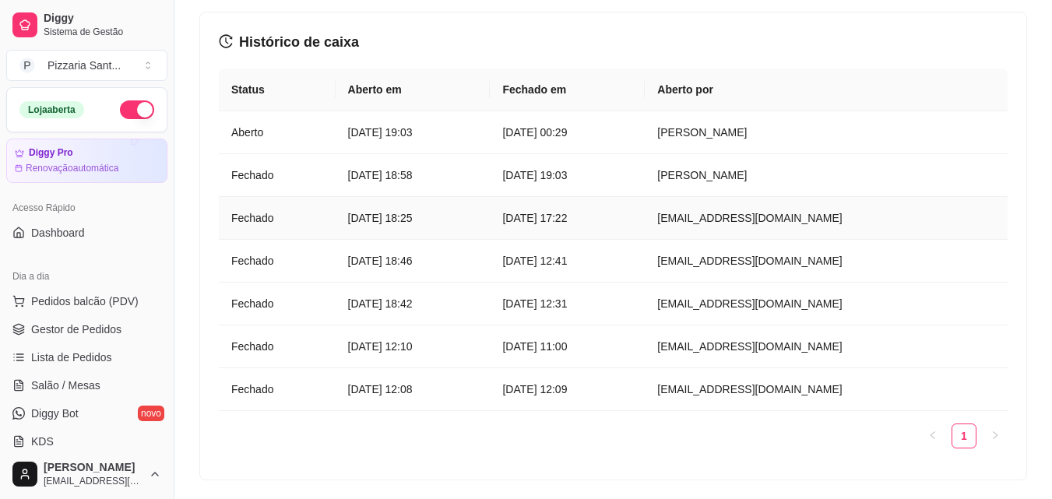
scroll to position [1863, 0]
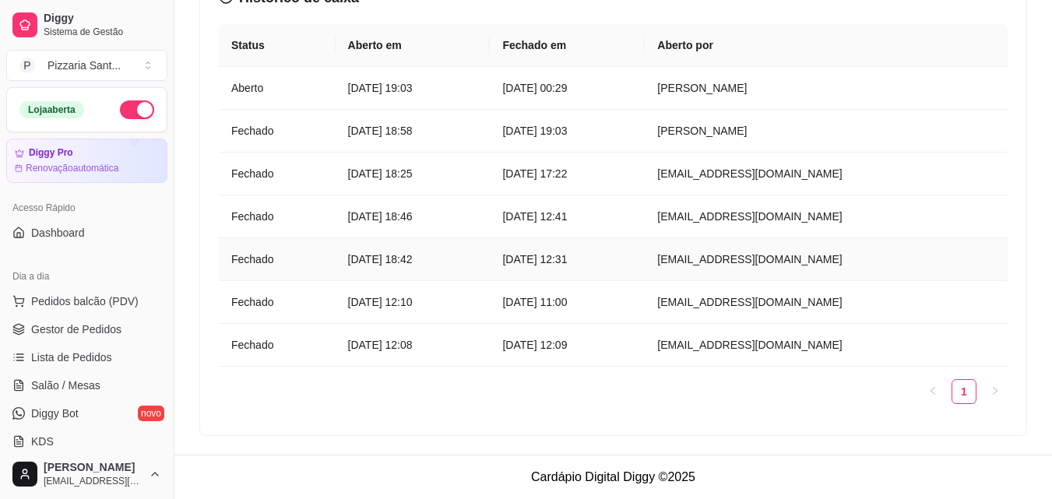
click at [478, 261] on article "[DATE] 18:42" at bounding box center [413, 259] width 130 height 17
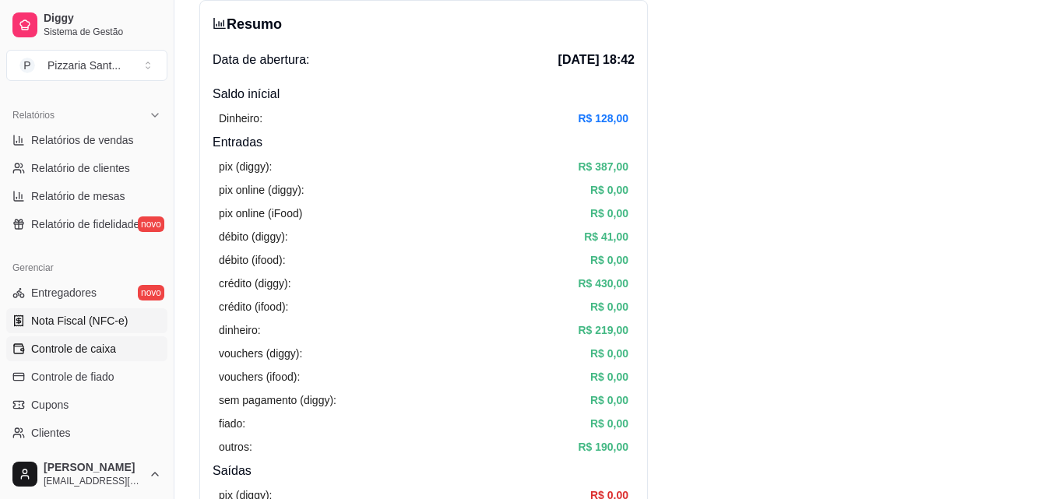
scroll to position [466, 0]
click at [97, 346] on span "Controle de caixa" at bounding box center [73, 350] width 85 height 16
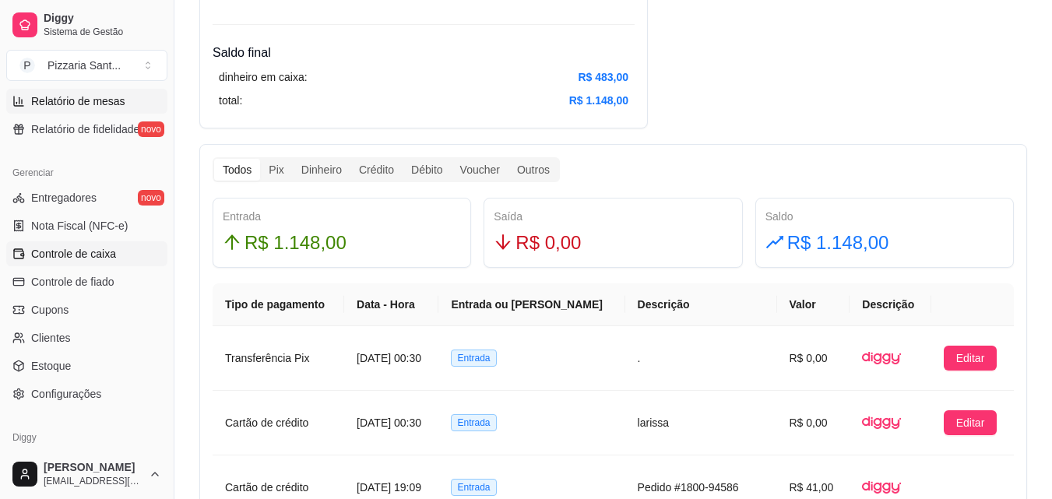
scroll to position [466, 0]
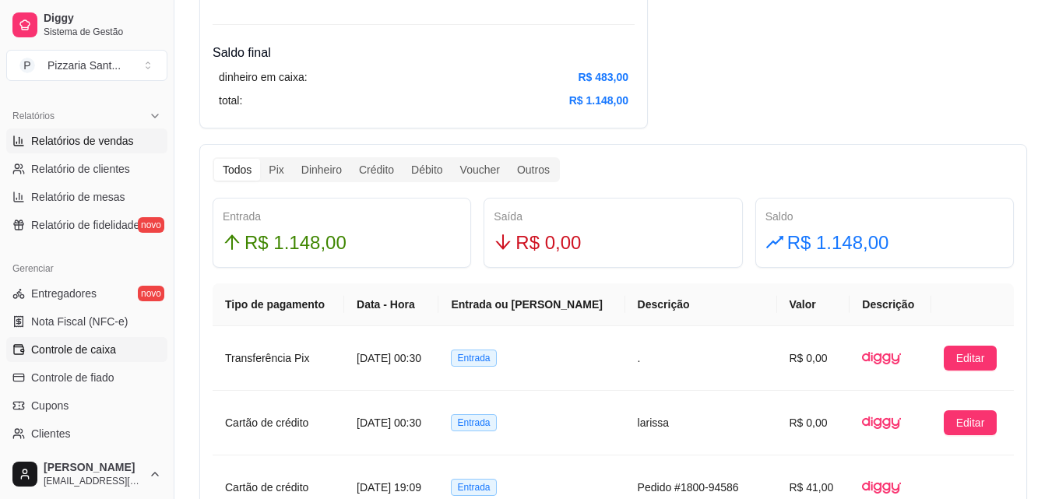
click at [118, 139] on span "Relatórios de vendas" at bounding box center [82, 141] width 103 height 16
select select "ALL"
select select "0"
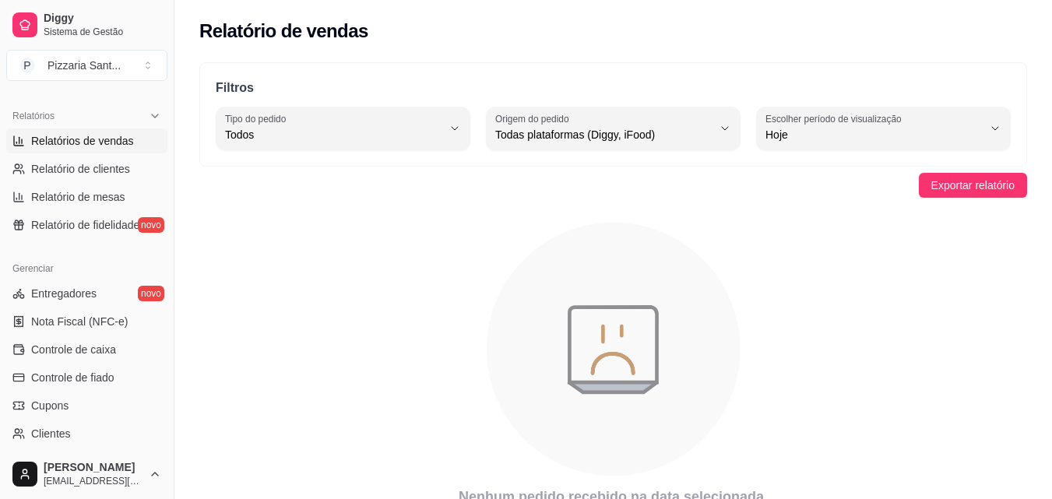
scroll to position [72, 0]
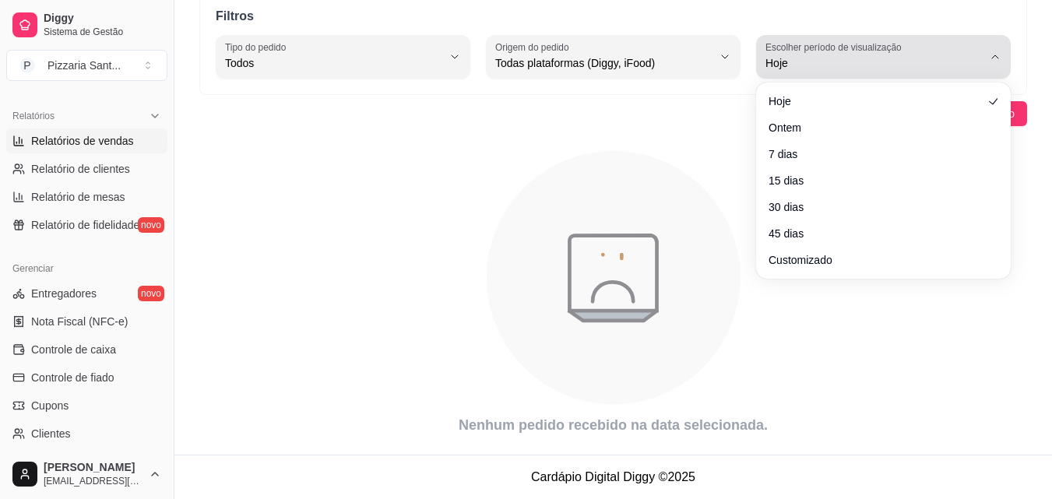
click at [879, 59] on span "Hoje" at bounding box center [874, 63] width 217 height 16
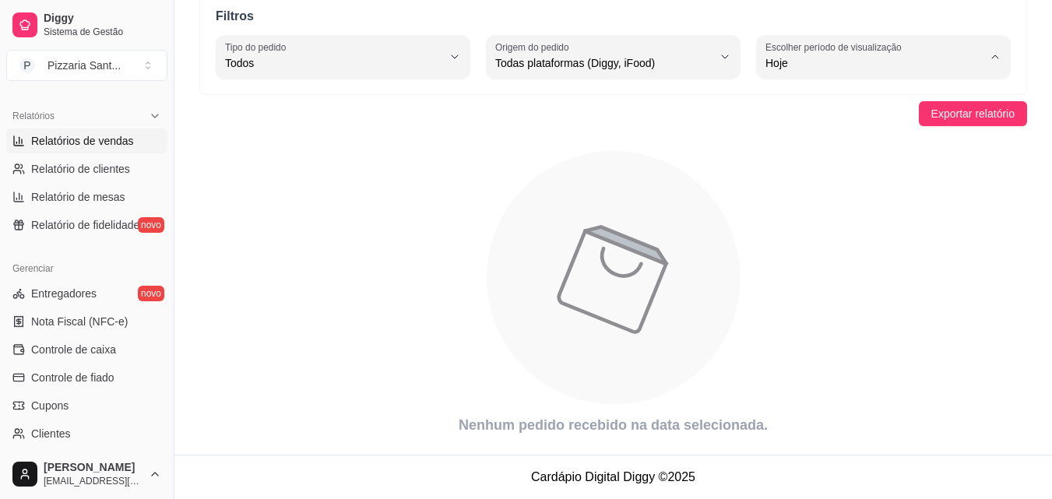
click at [851, 117] on li "Ontem" at bounding box center [883, 126] width 233 height 24
type input "1"
select select "1"
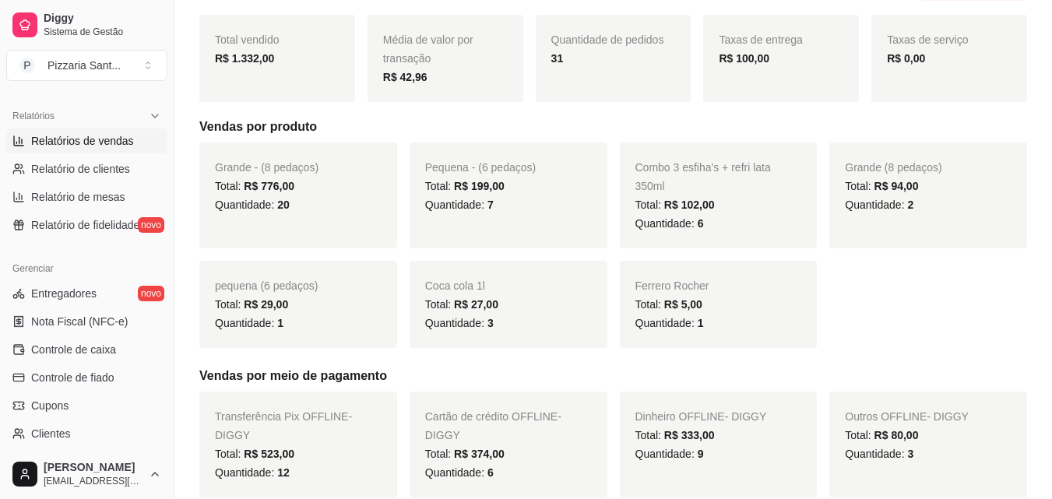
scroll to position [0, 0]
